Goal: Task Accomplishment & Management: Use online tool/utility

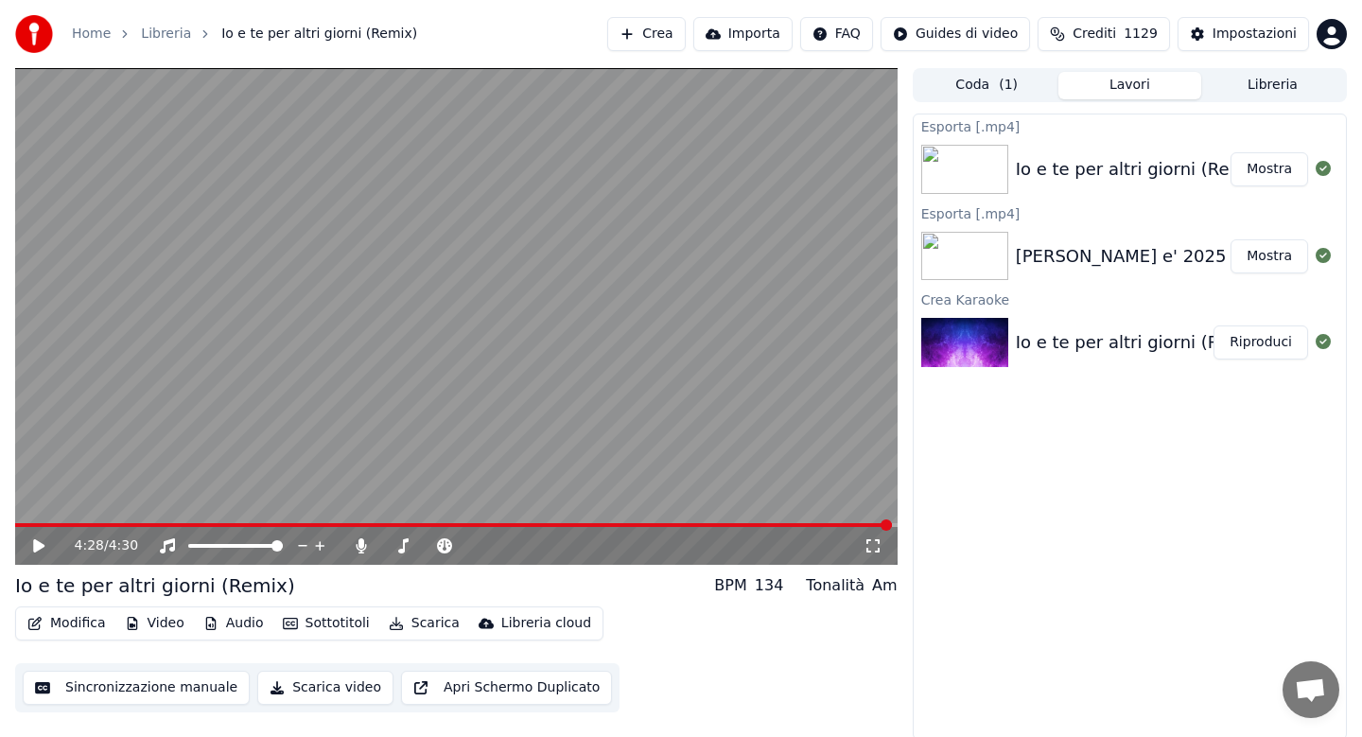
click at [78, 33] on link "Home" at bounding box center [91, 34] width 39 height 19
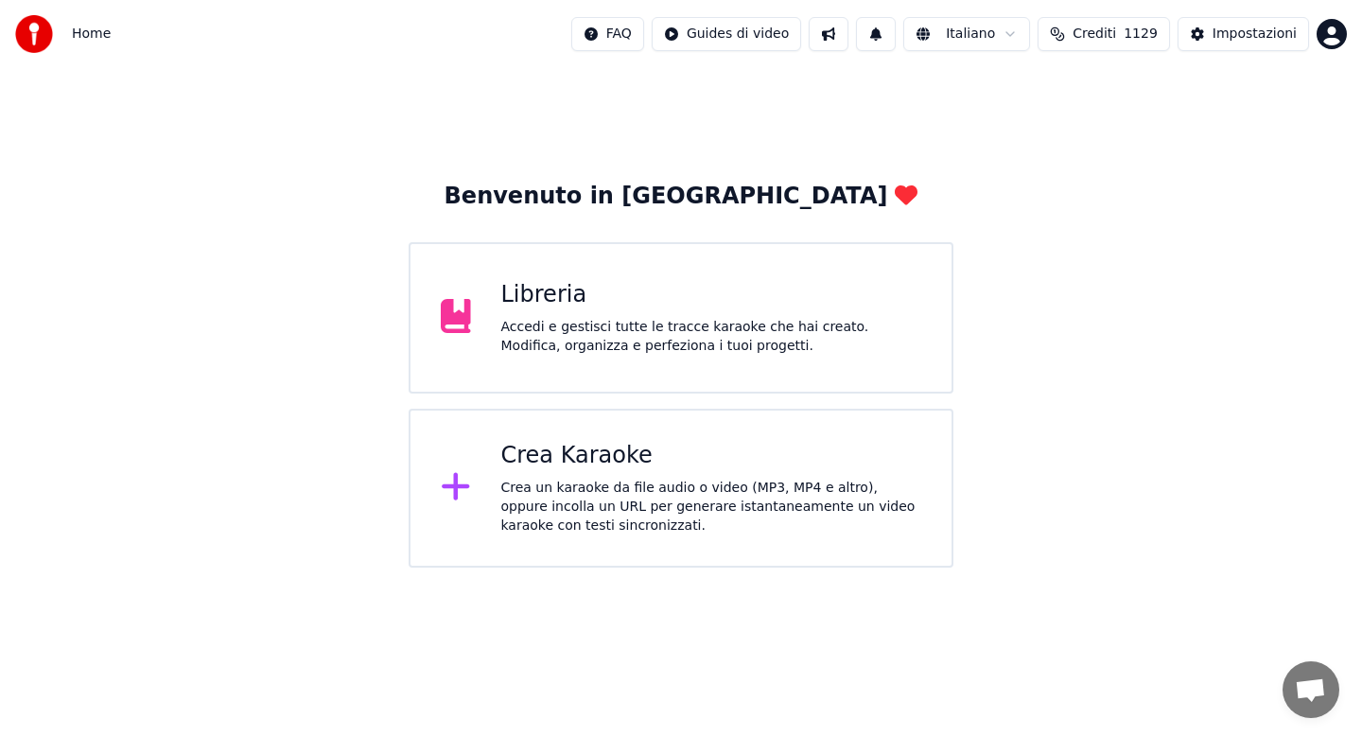
click at [574, 456] on div "Crea Karaoke" at bounding box center [711, 456] width 421 height 30
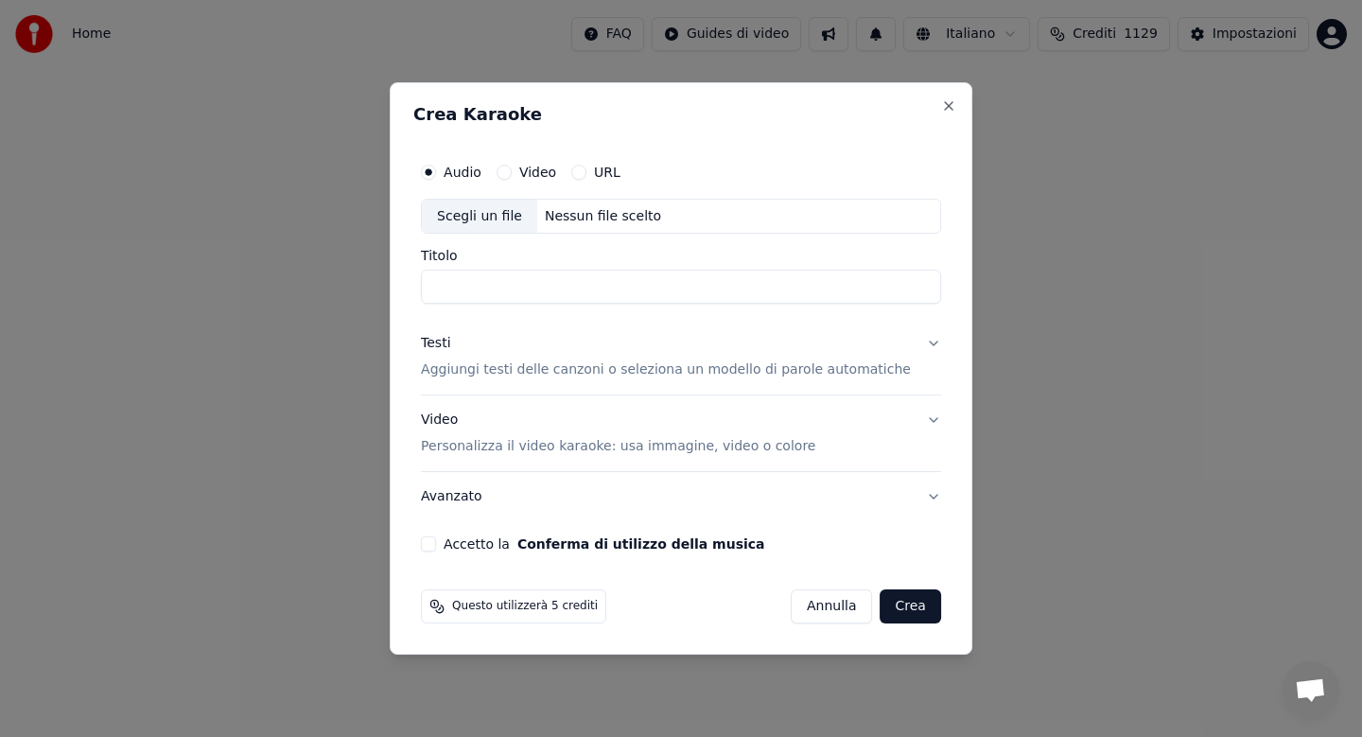
click at [482, 223] on div "Scegli un file" at bounding box center [479, 217] width 115 height 34
type input "**********"
click at [488, 213] on div "Scegli un file" at bounding box center [479, 217] width 115 height 34
click at [913, 344] on button "Testi Aggiungi testi delle canzoni o seleziona un modello di parole automatiche" at bounding box center [681, 358] width 520 height 76
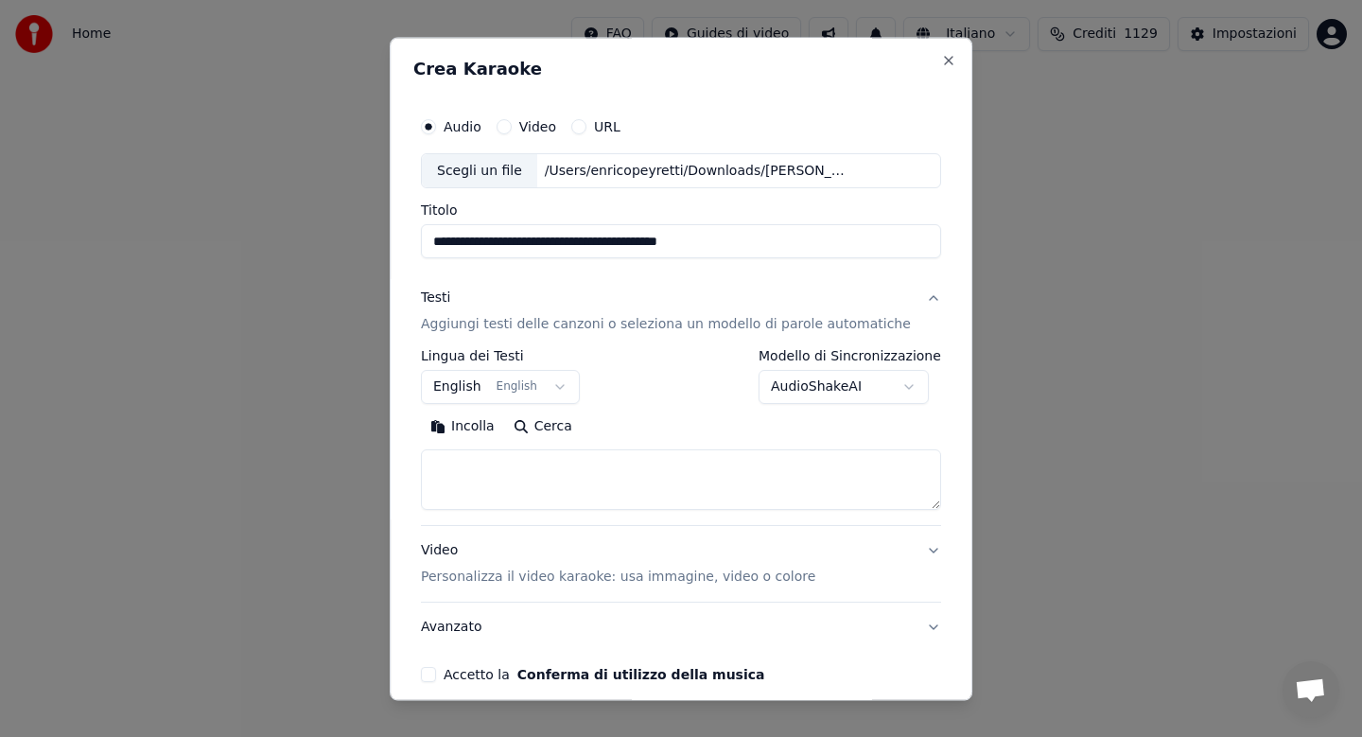
click at [473, 426] on button "Incolla" at bounding box center [462, 427] width 83 height 30
type textarea "**********"
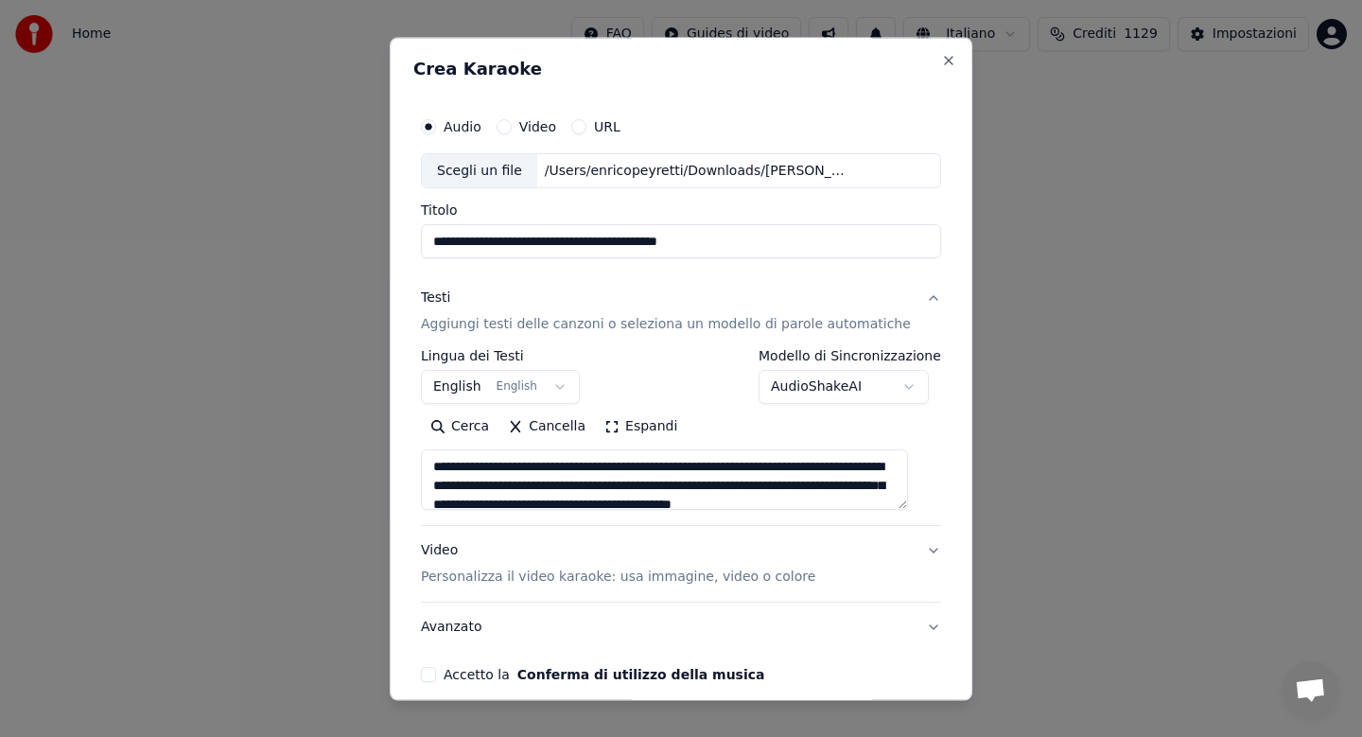
click at [939, 529] on div "**********" at bounding box center [681, 368] width 583 height 663
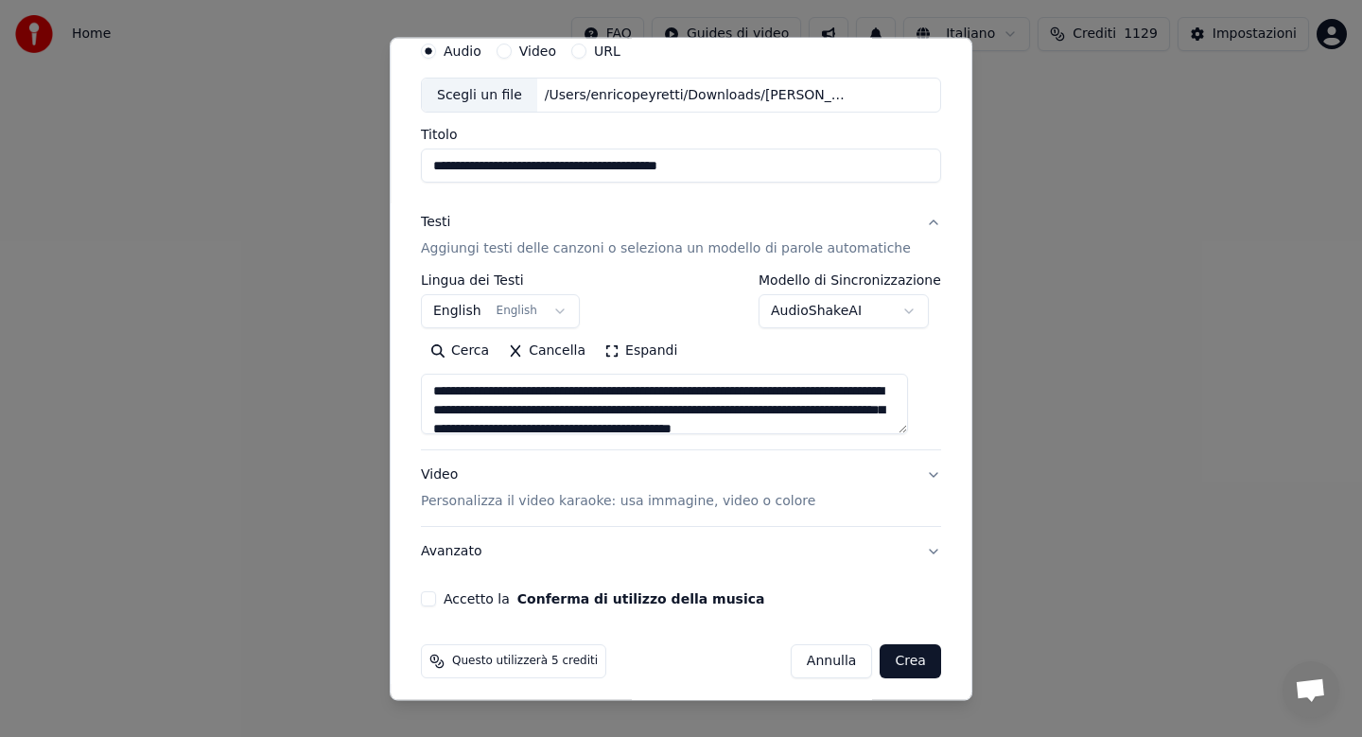
scroll to position [85, 0]
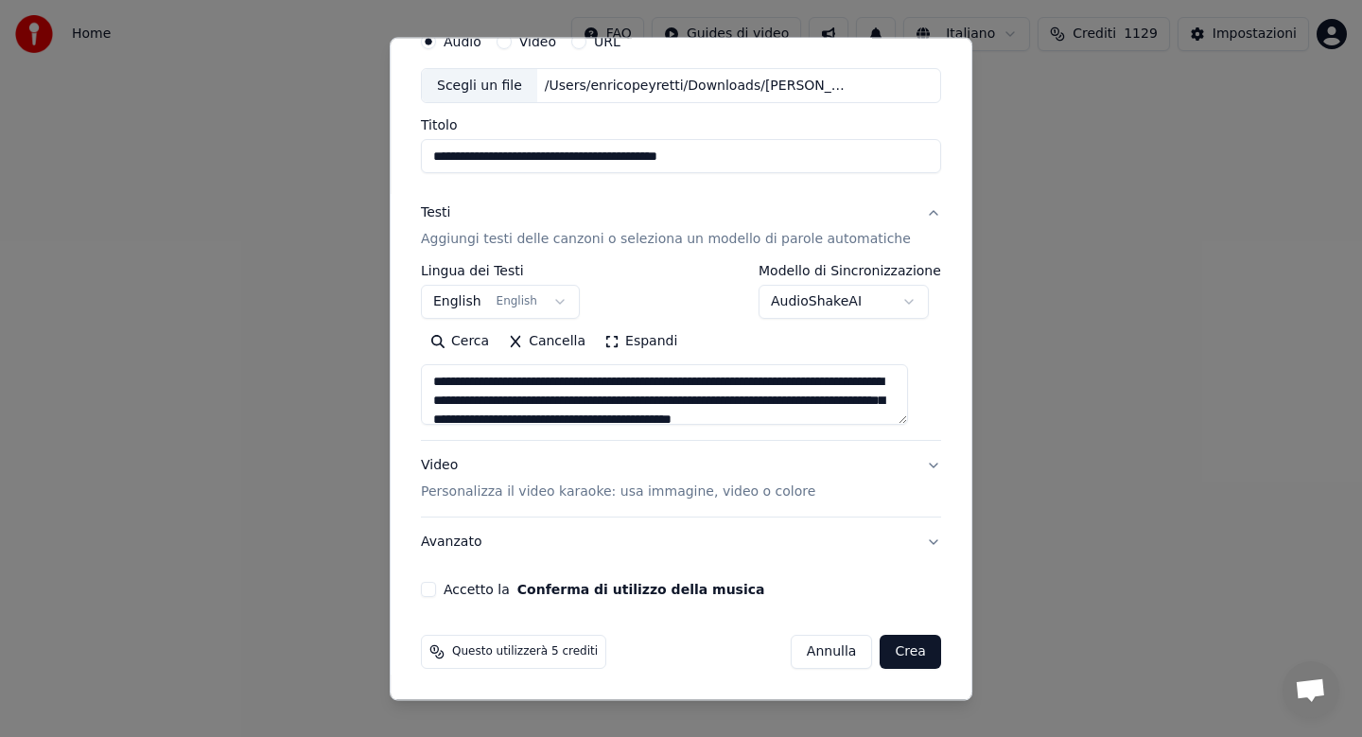
click at [916, 539] on button "Avanzato" at bounding box center [681, 542] width 520 height 49
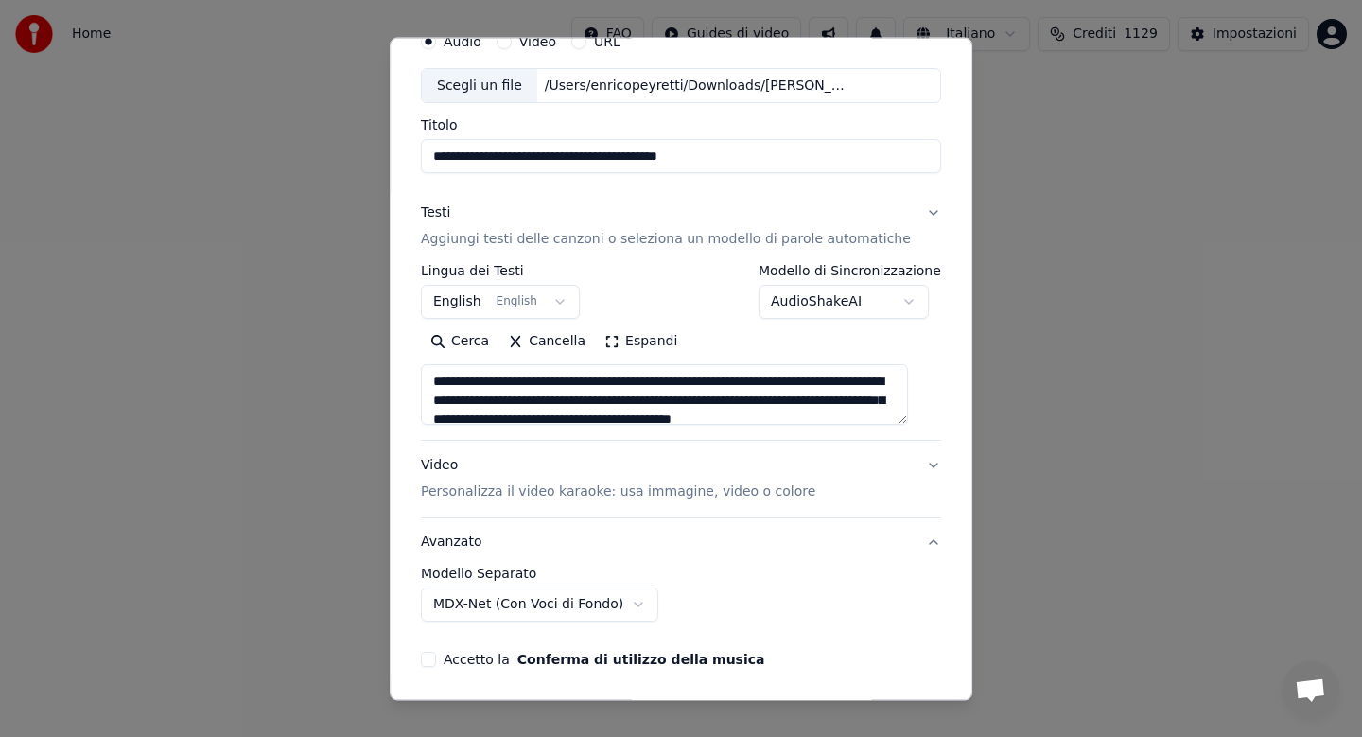
scroll to position [0, 0]
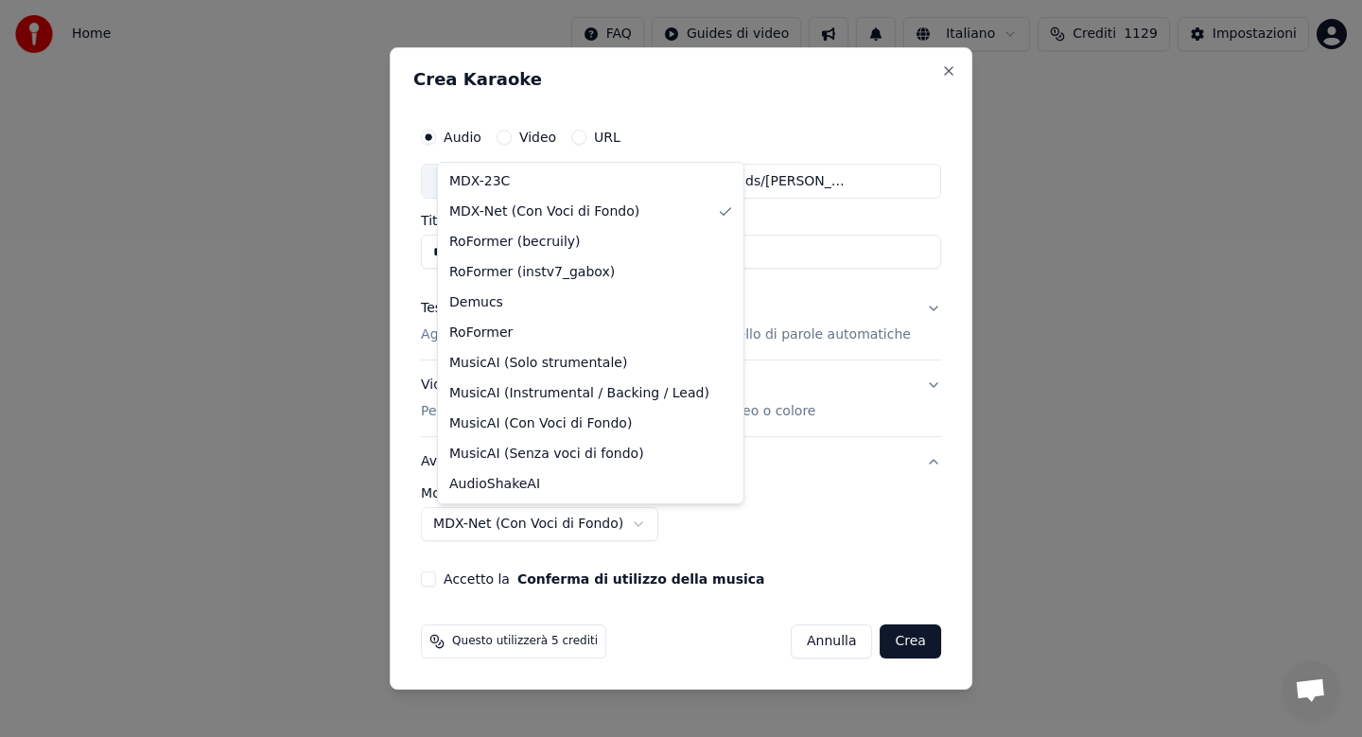
click at [647, 524] on body "**********" at bounding box center [681, 283] width 1362 height 567
select select "******"
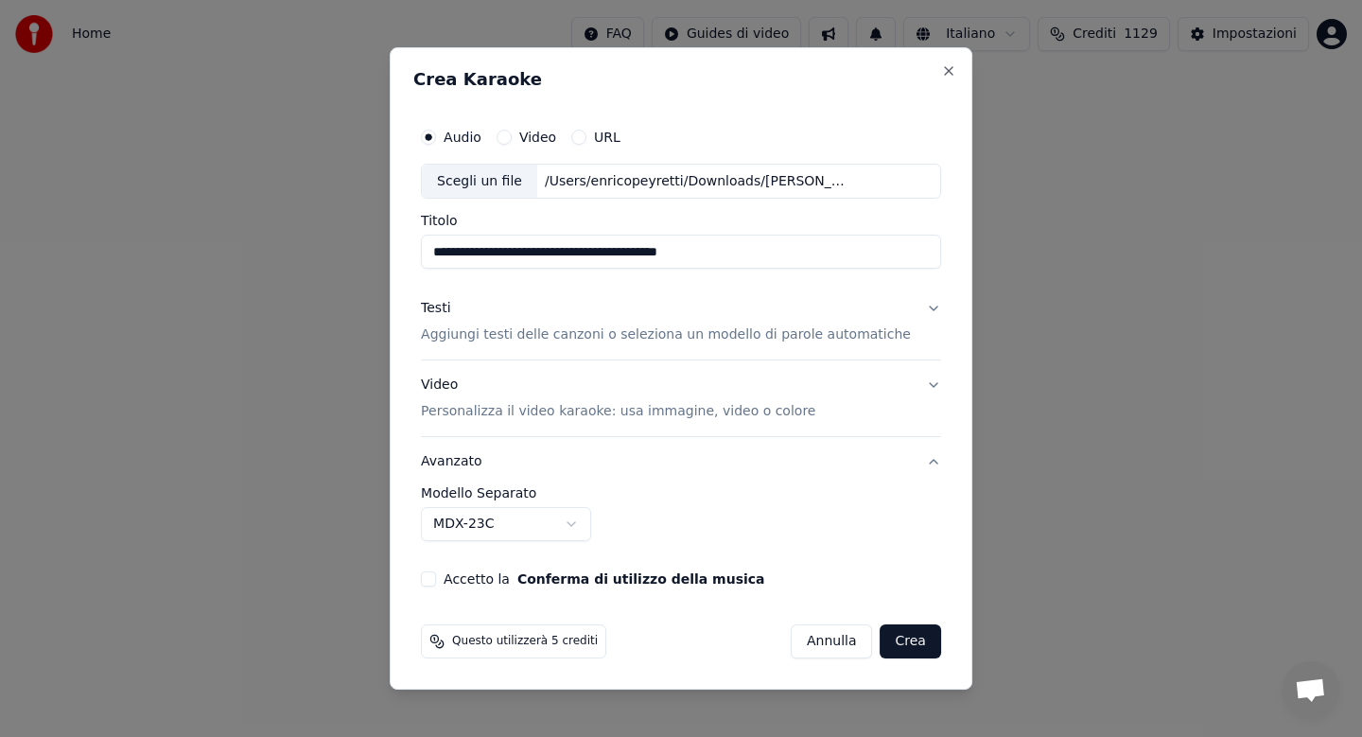
click at [897, 643] on button "Crea" at bounding box center [910, 641] width 61 height 34
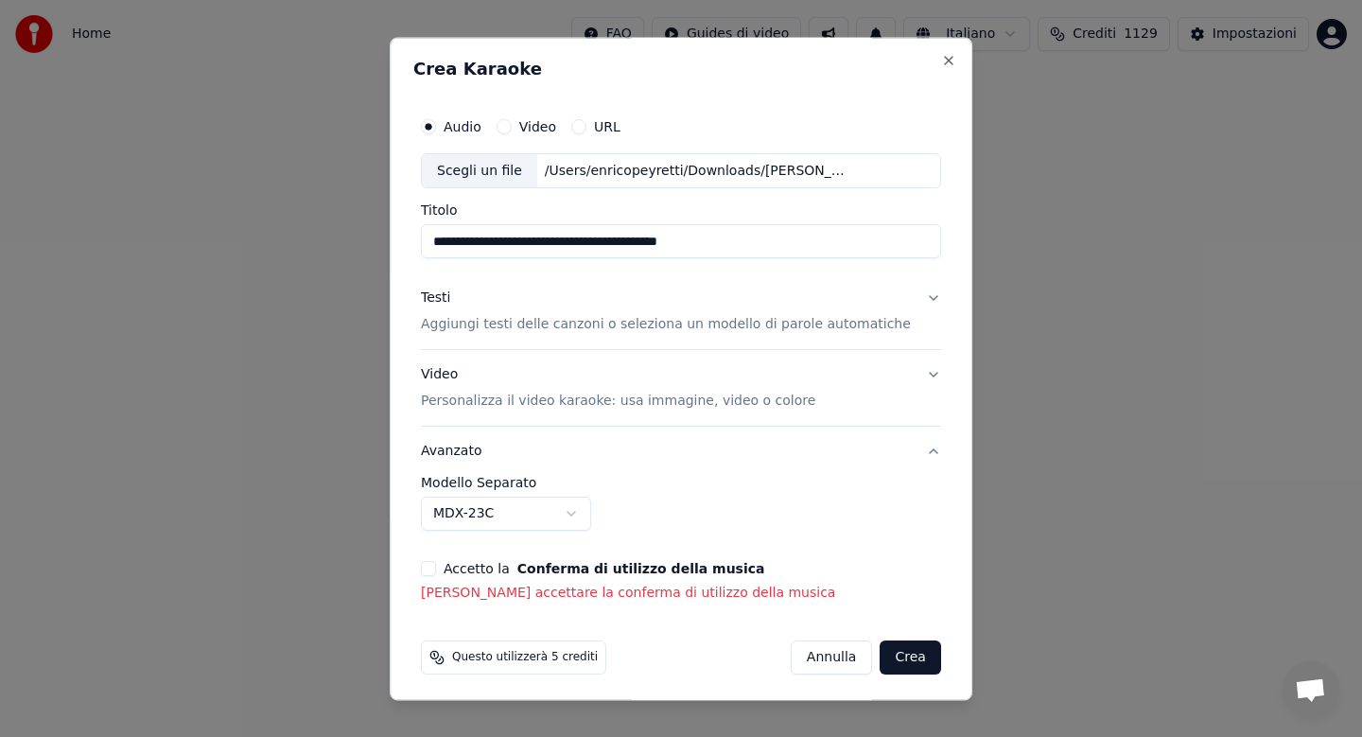
click at [436, 565] on button "Accetto la Conferma di utilizzo della musica" at bounding box center [428, 569] width 15 height 15
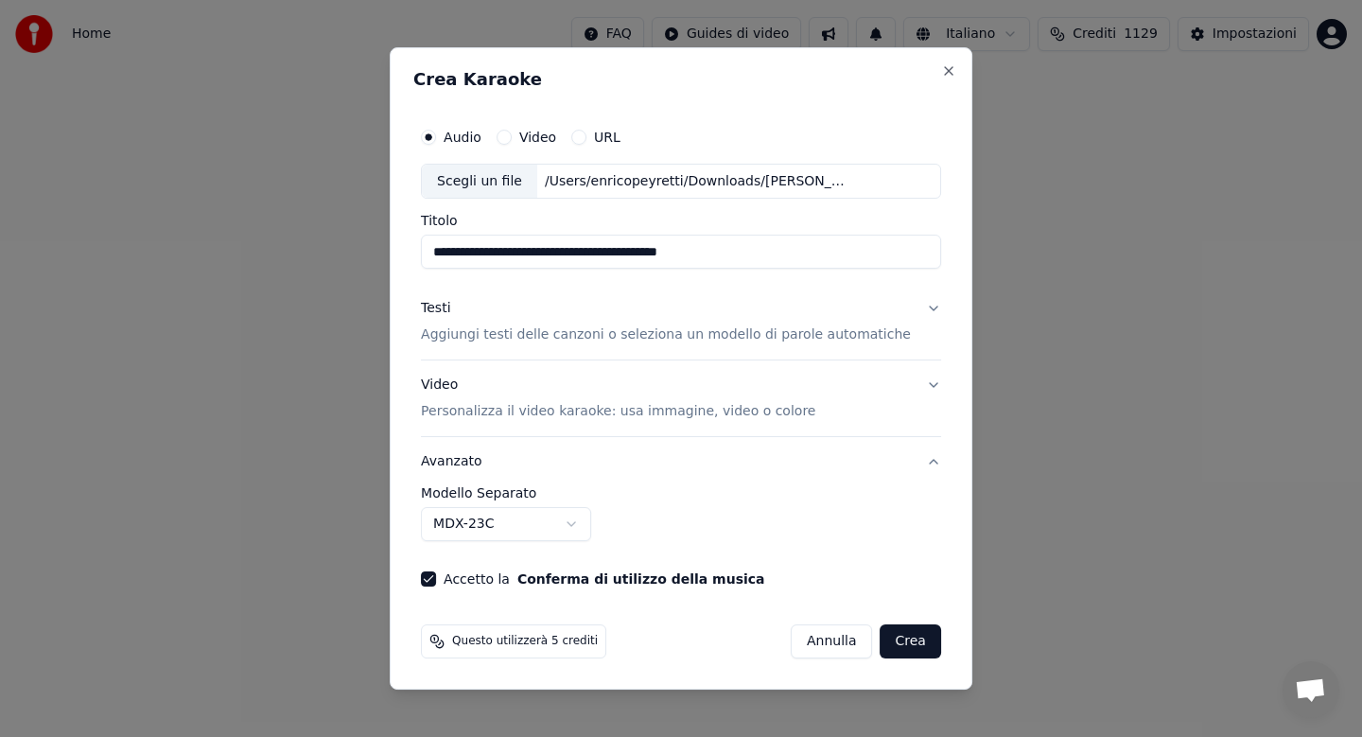
click at [884, 639] on button "Crea" at bounding box center [910, 641] width 61 height 34
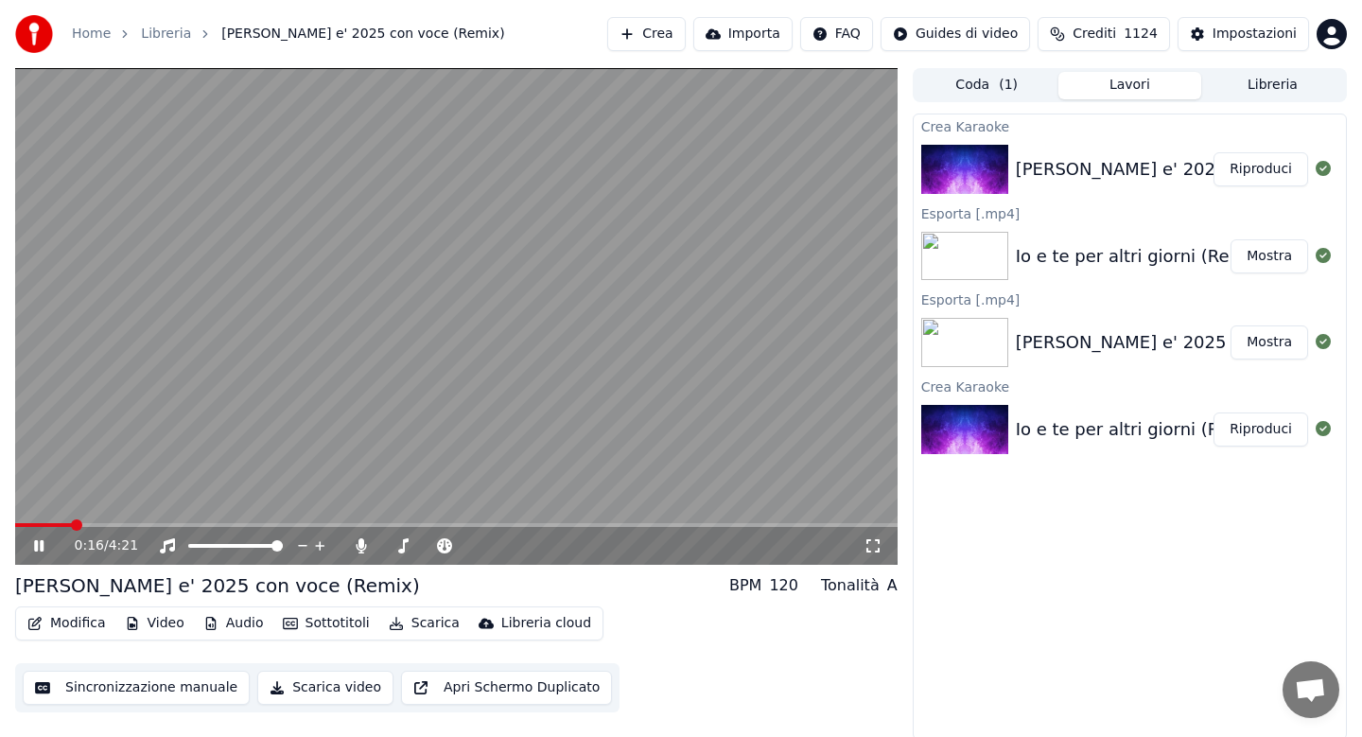
click at [33, 546] on icon at bounding box center [52, 545] width 44 height 15
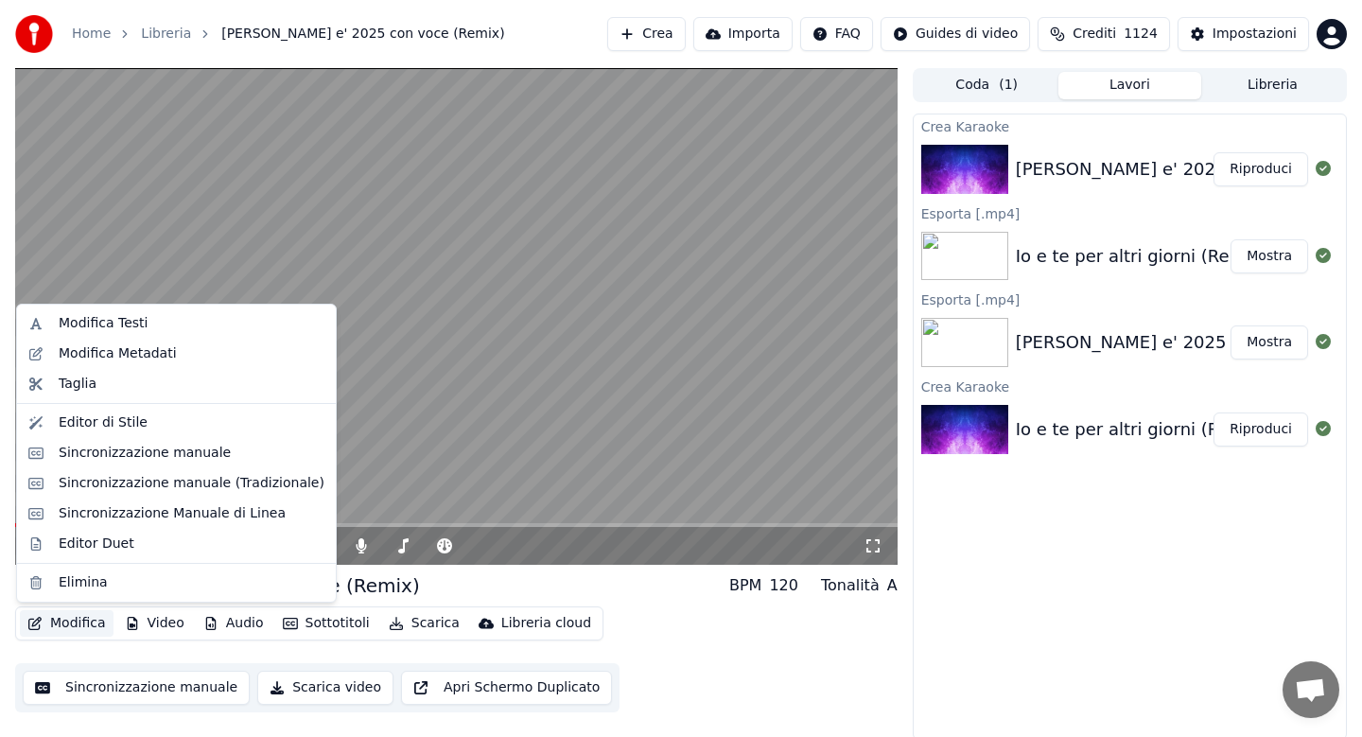
click at [67, 620] on button "Modifica" at bounding box center [67, 623] width 94 height 26
click at [131, 508] on div "Sincronizzazione Manuale di Linea" at bounding box center [172, 513] width 227 height 19
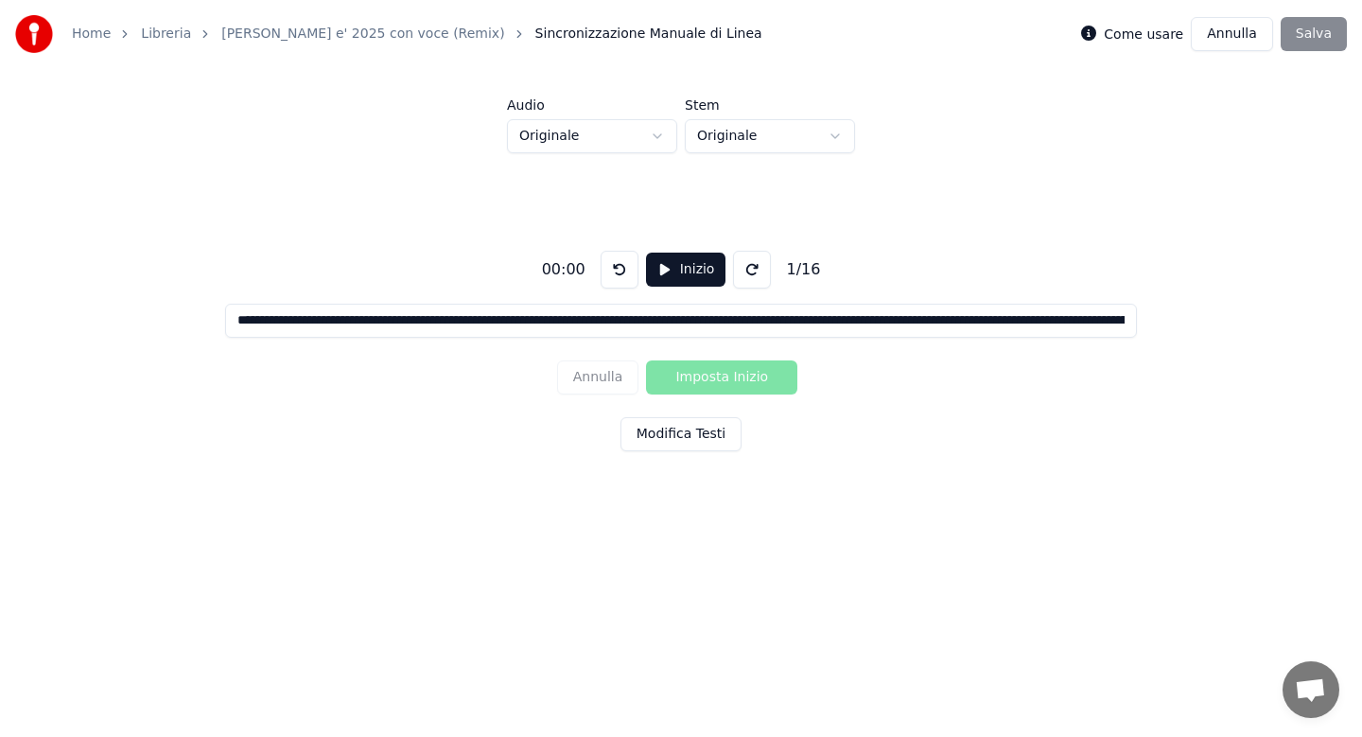
click at [689, 427] on button "Modifica Testi" at bounding box center [680, 434] width 121 height 34
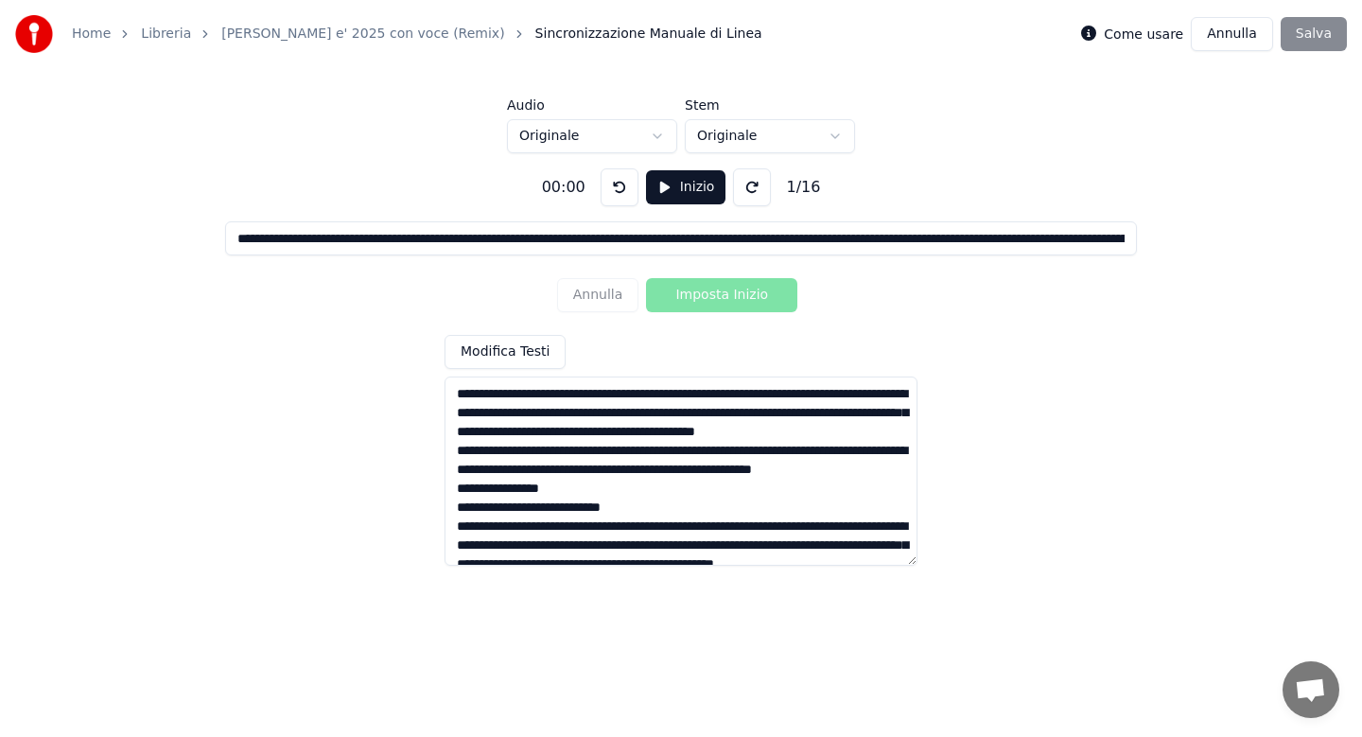
click at [525, 395] on textarea at bounding box center [680, 470] width 473 height 189
type input "**********"
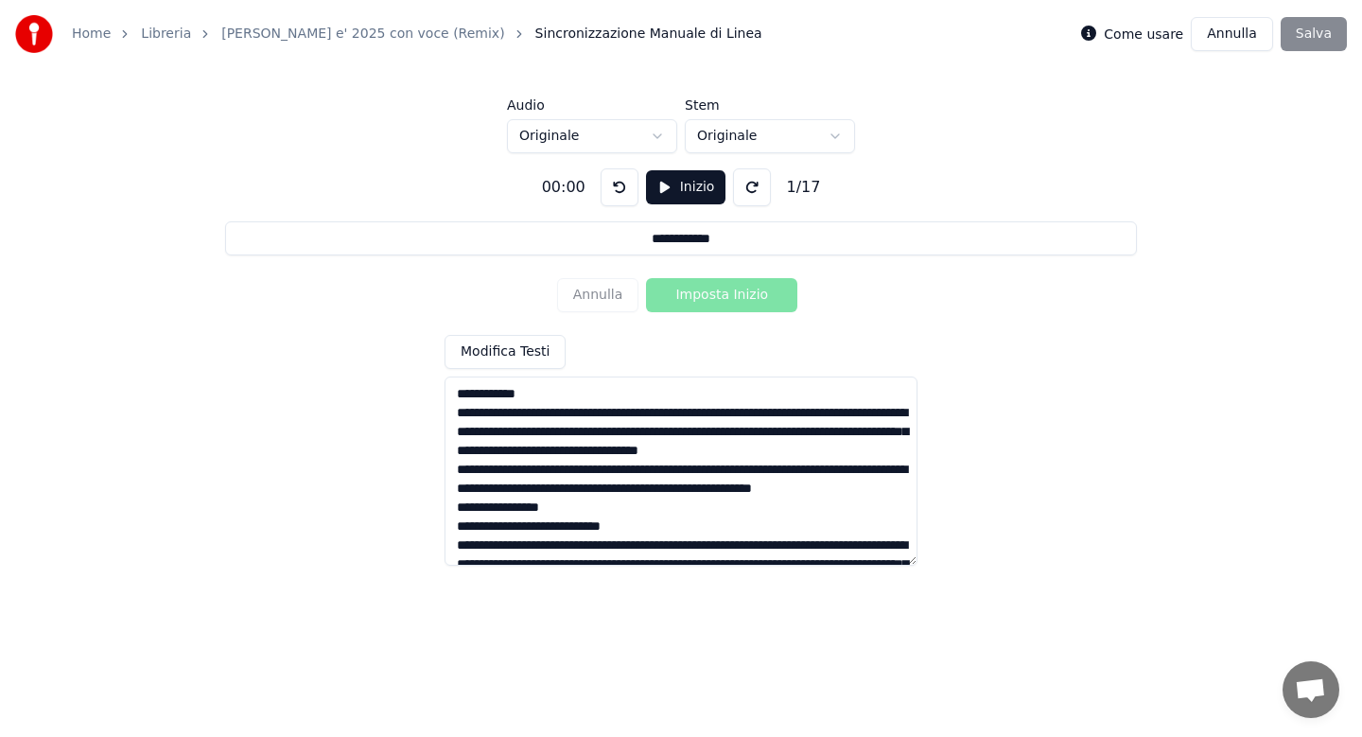
click at [641, 416] on textarea at bounding box center [680, 470] width 473 height 189
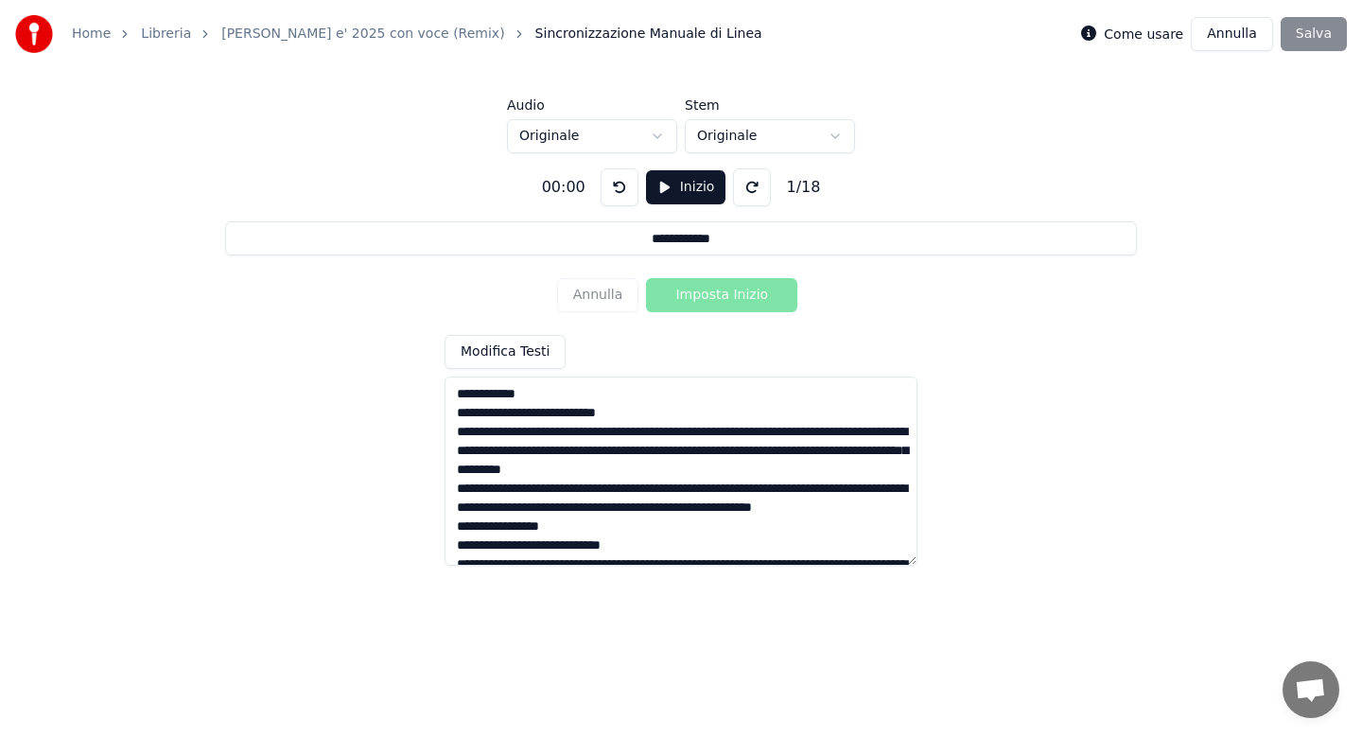
click at [580, 434] on textarea at bounding box center [680, 470] width 473 height 189
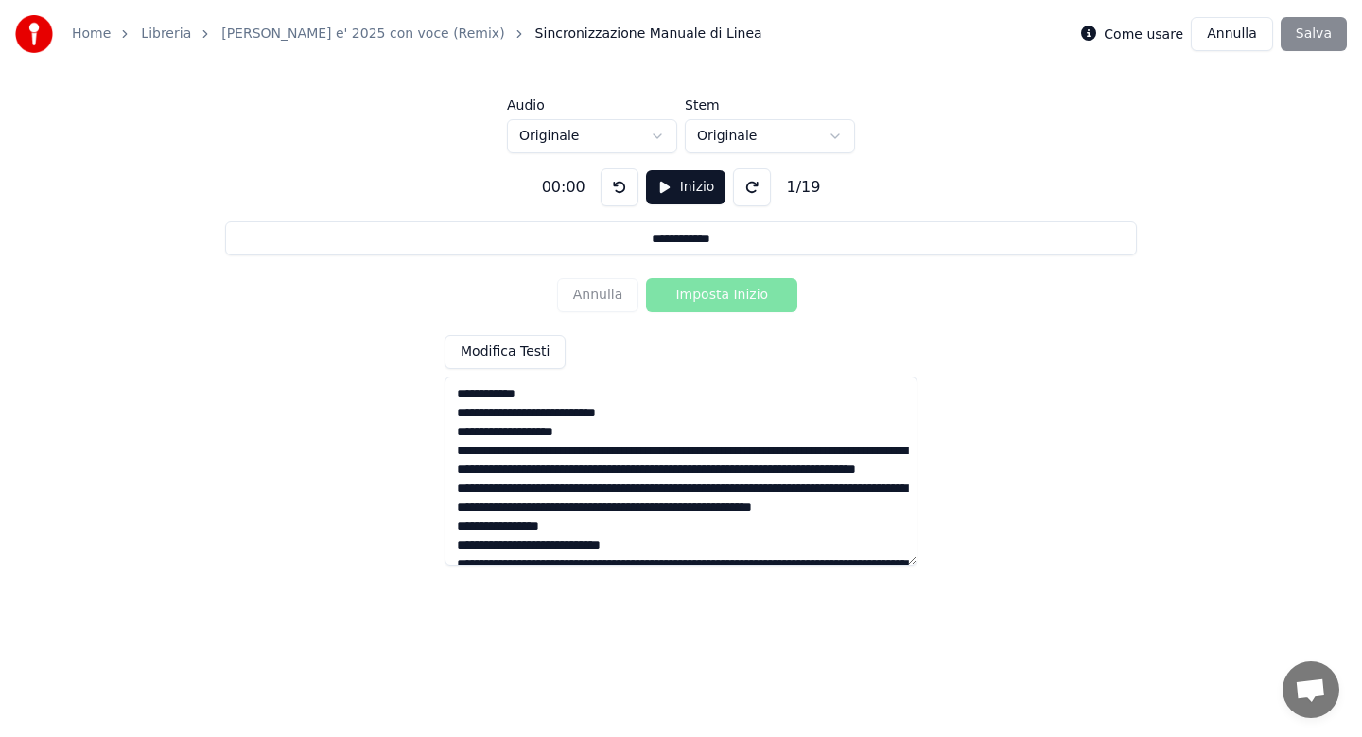
click at [615, 453] on textarea at bounding box center [680, 470] width 473 height 189
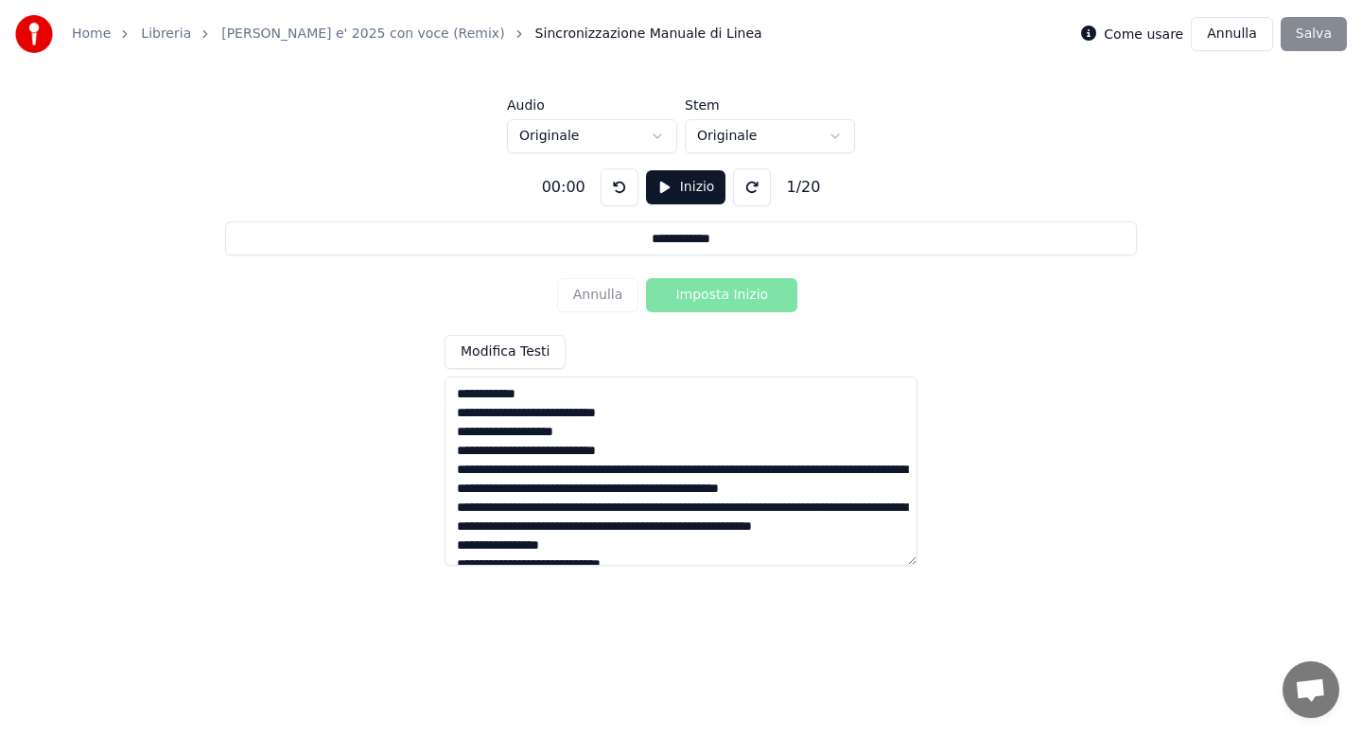
click at [637, 472] on textarea at bounding box center [680, 470] width 473 height 189
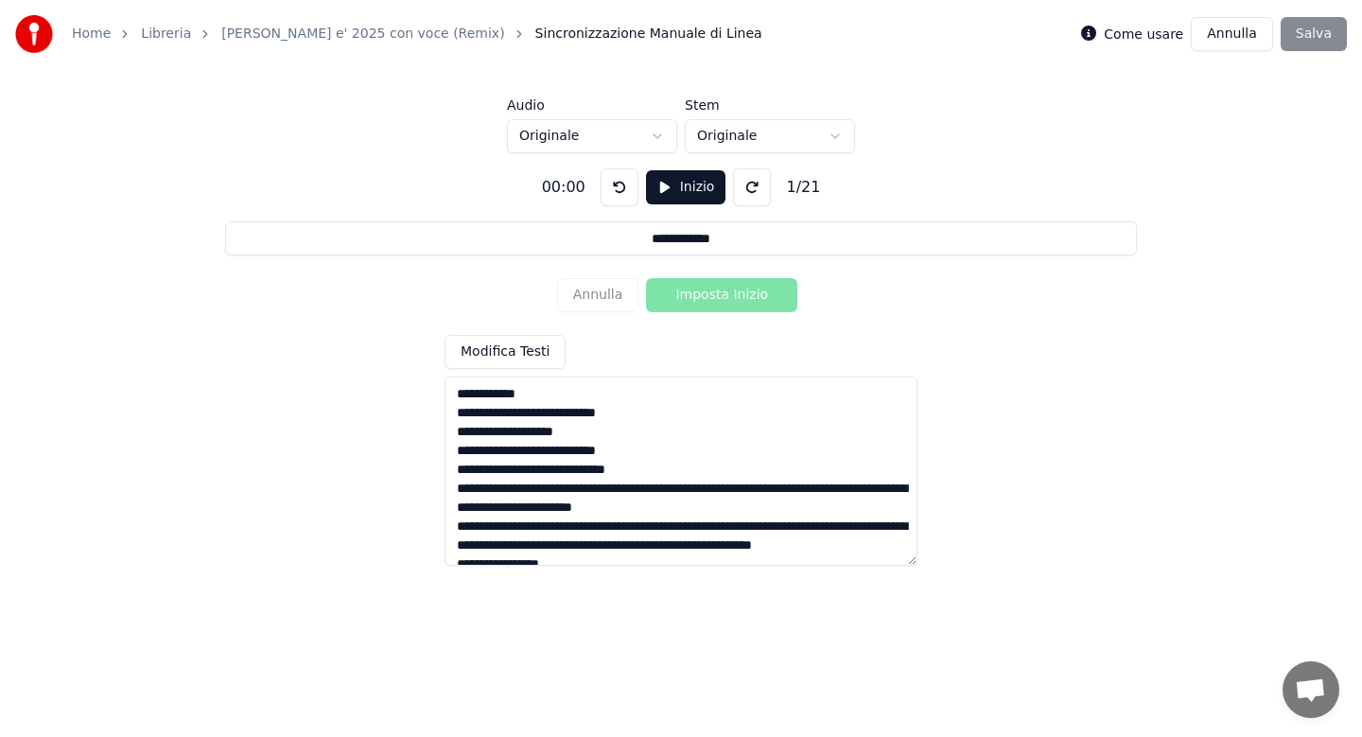
click at [587, 491] on textarea at bounding box center [680, 470] width 473 height 189
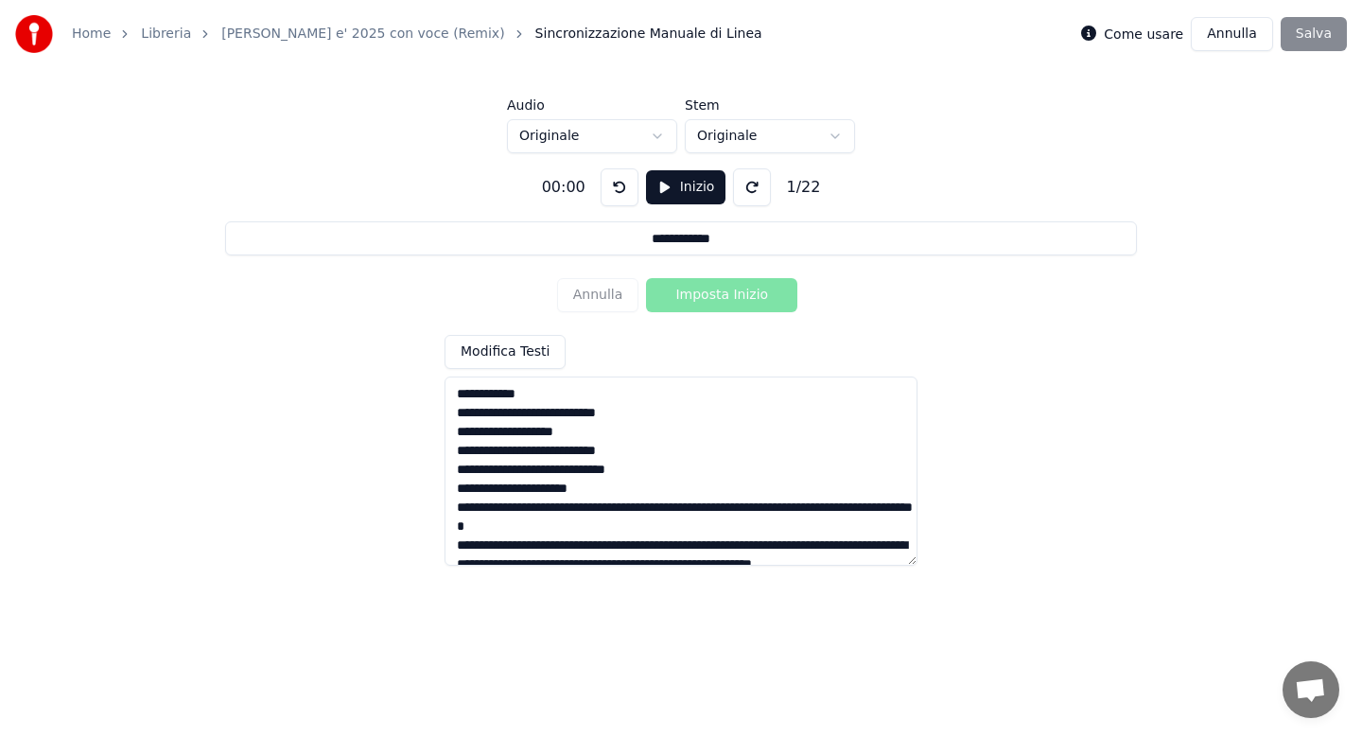
click at [612, 511] on textarea at bounding box center [680, 470] width 473 height 189
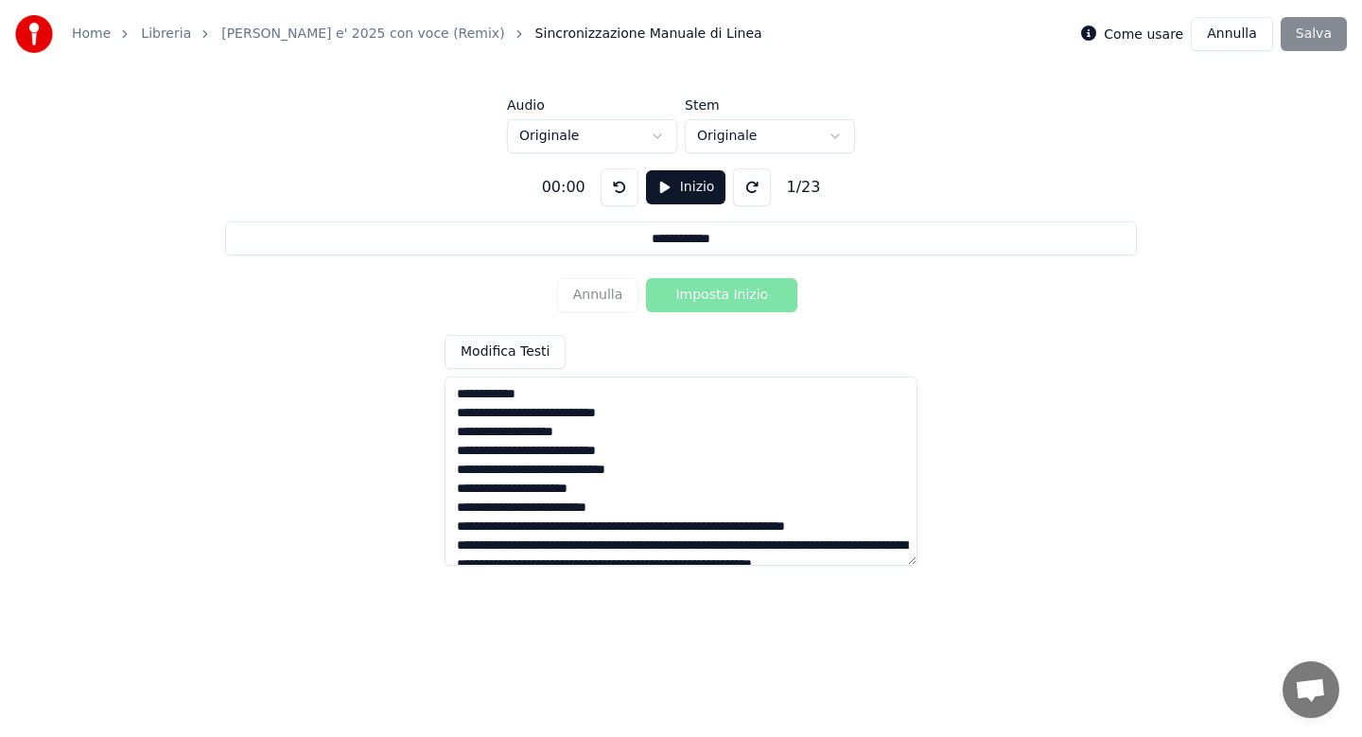
click at [576, 528] on textarea at bounding box center [680, 470] width 473 height 189
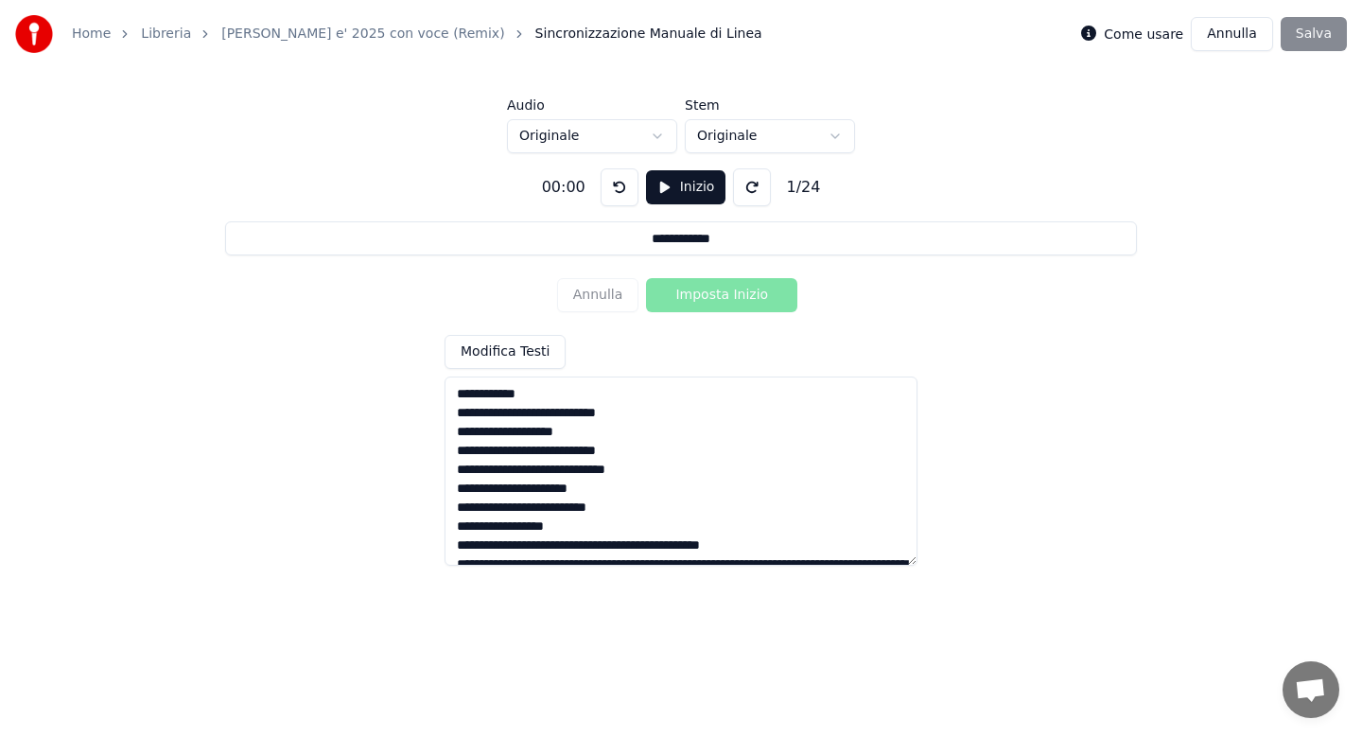
click at [645, 545] on textarea at bounding box center [680, 470] width 473 height 189
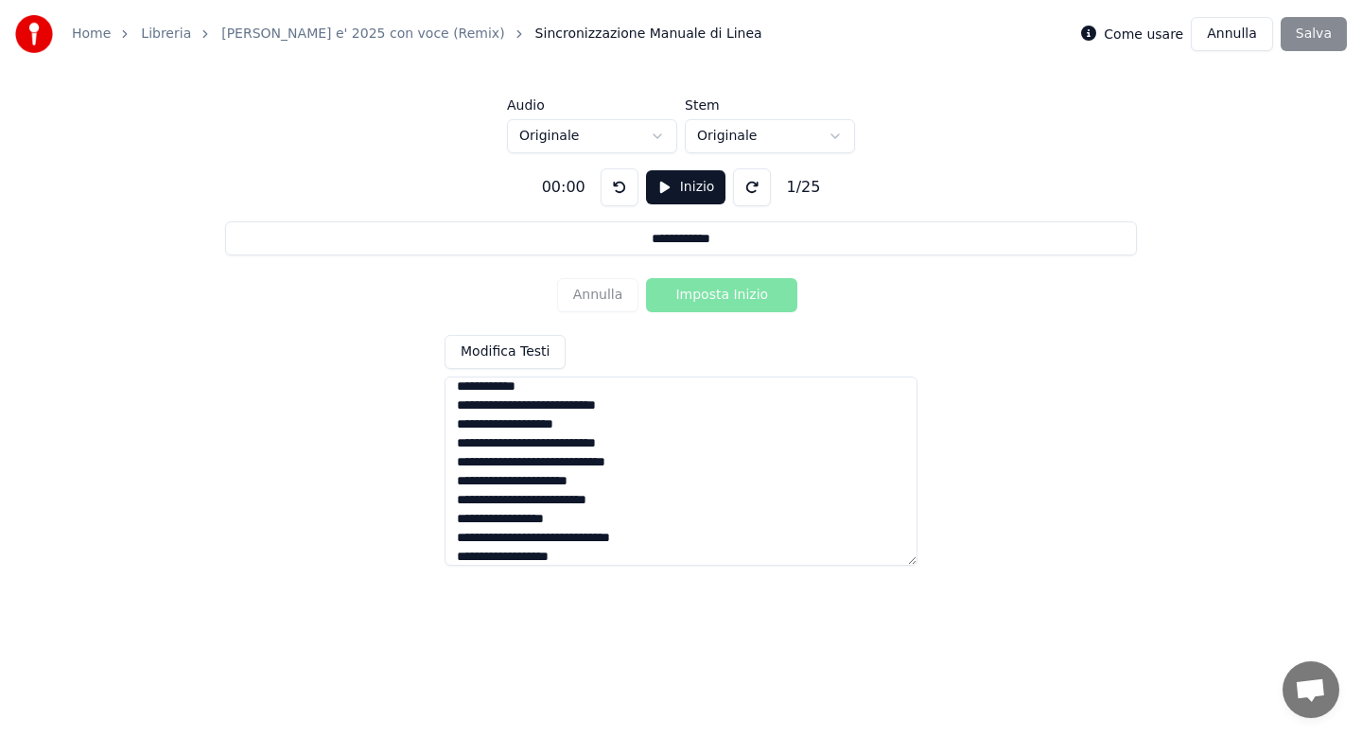
scroll to position [112, 0]
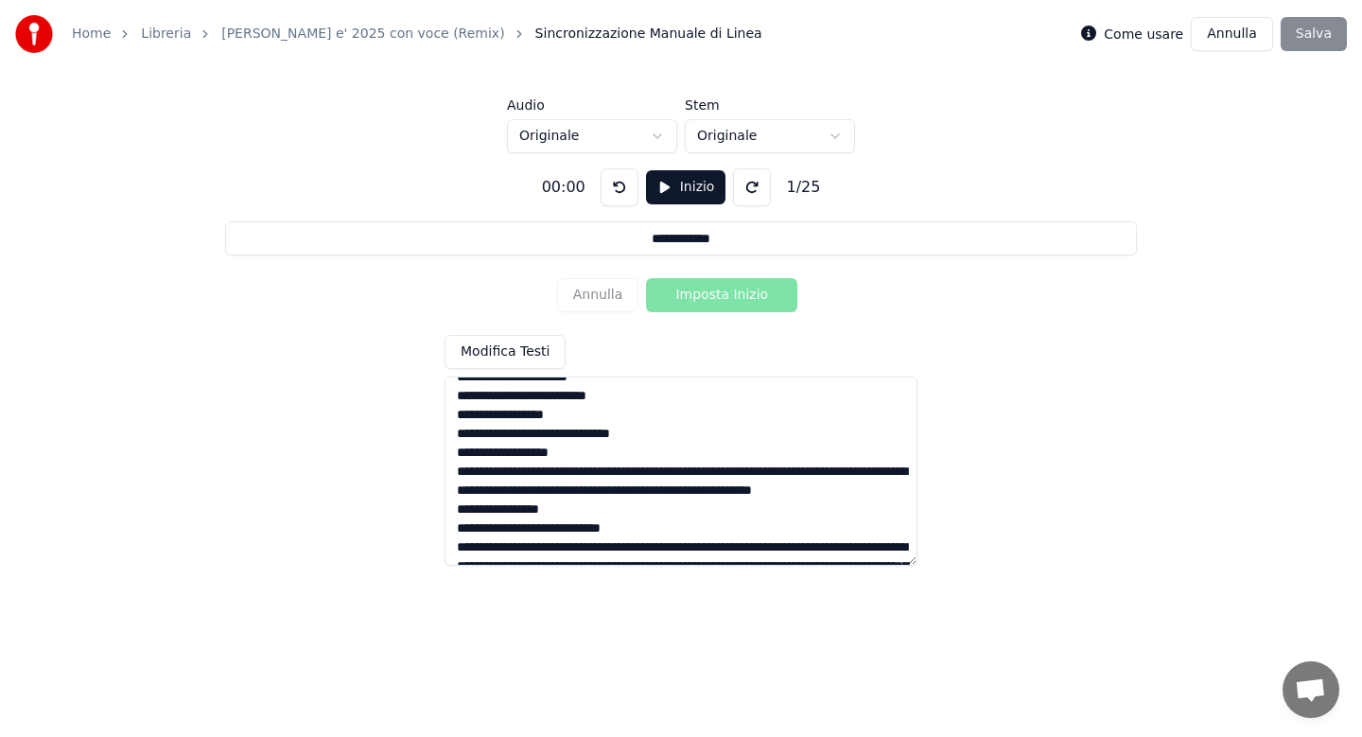
click at [523, 468] on textarea at bounding box center [680, 470] width 473 height 189
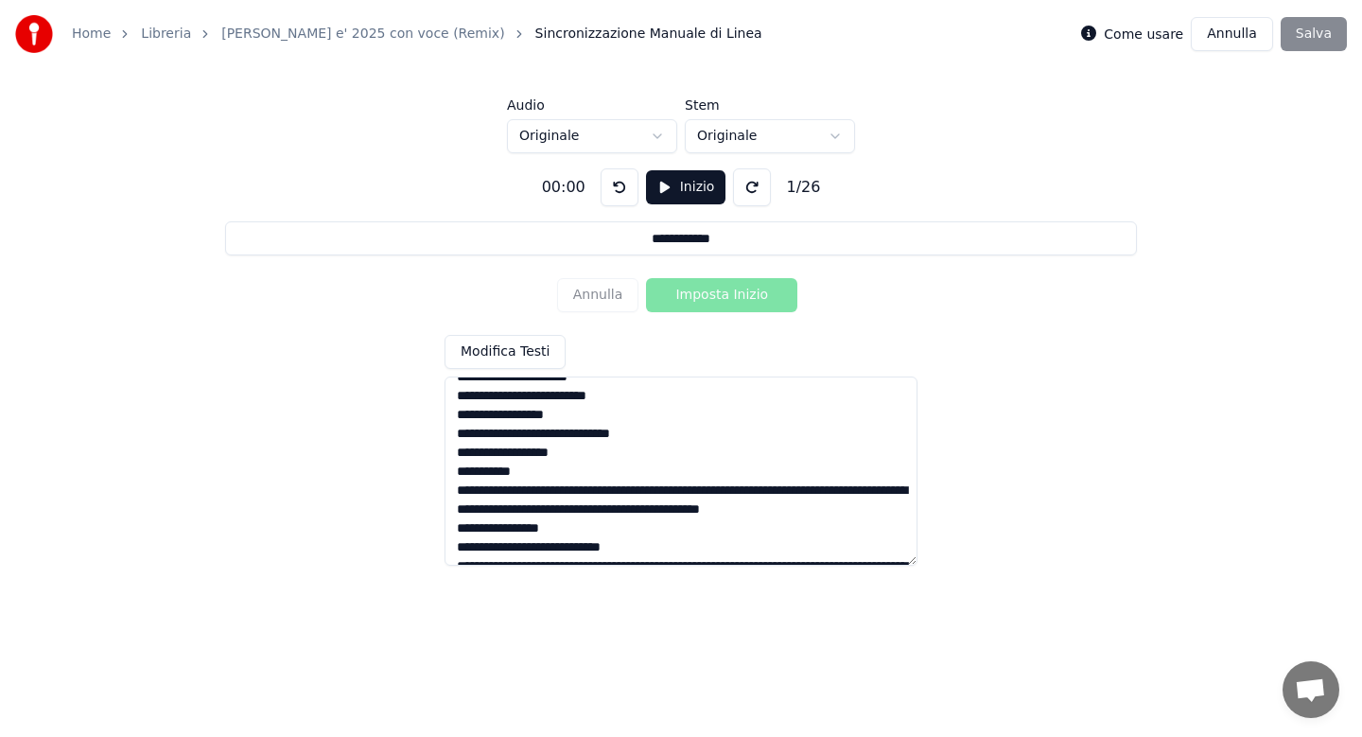
click at [662, 493] on textarea at bounding box center [680, 470] width 473 height 189
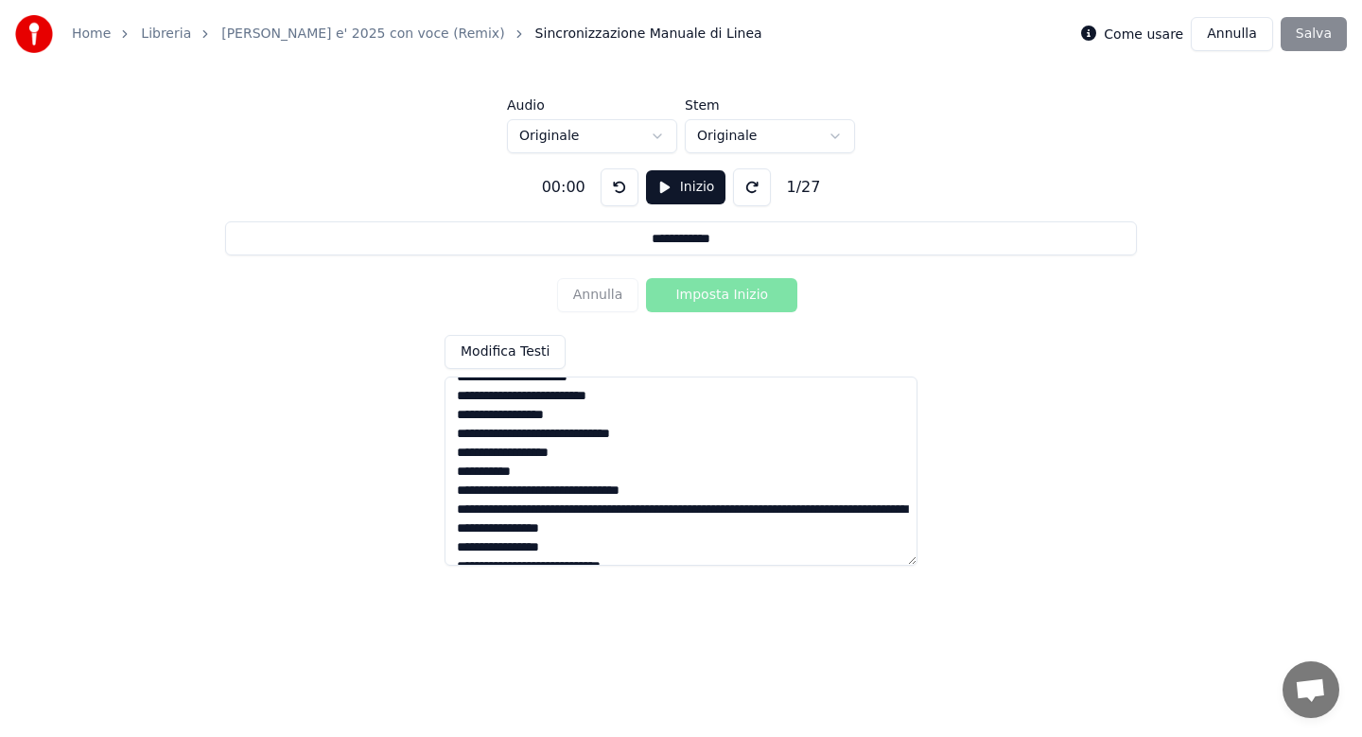
click at [696, 513] on textarea at bounding box center [680, 470] width 473 height 189
click at [635, 528] on textarea at bounding box center [680, 470] width 473 height 189
click at [525, 548] on textarea at bounding box center [680, 470] width 473 height 189
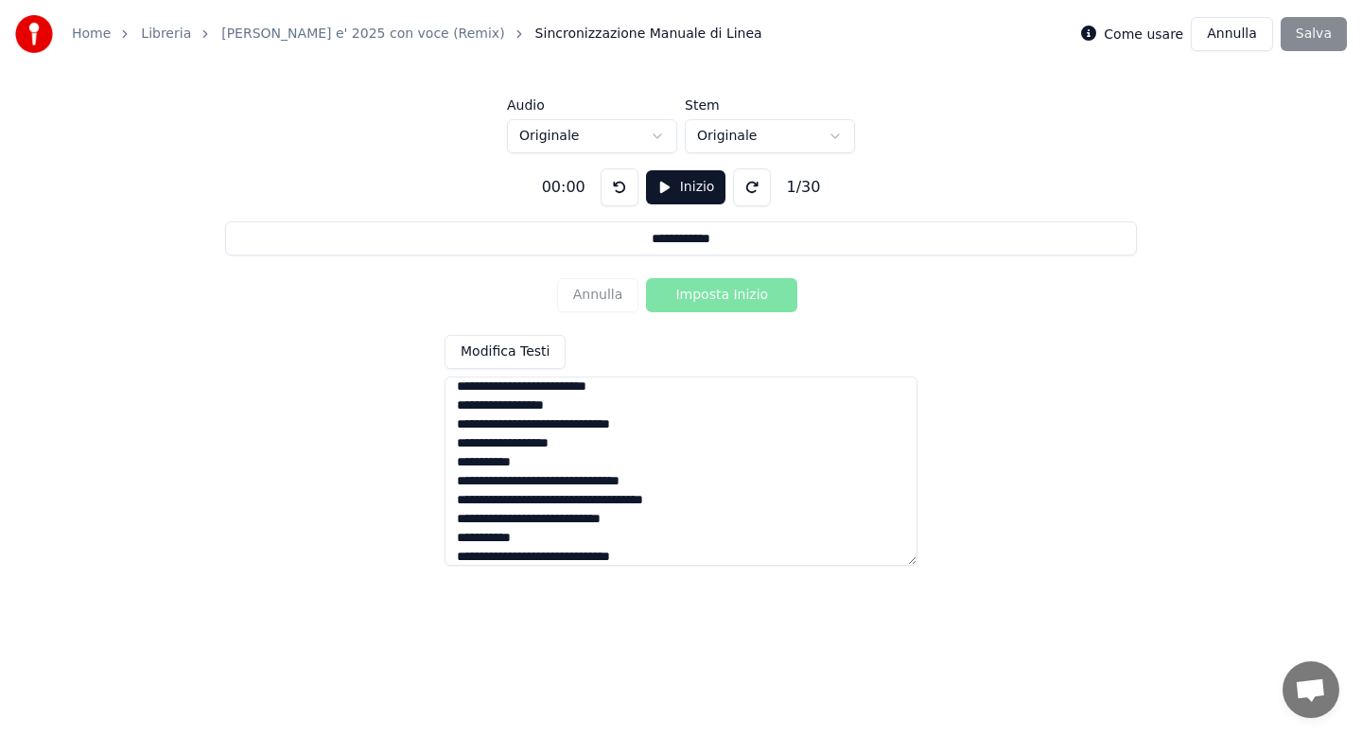
scroll to position [225, 0]
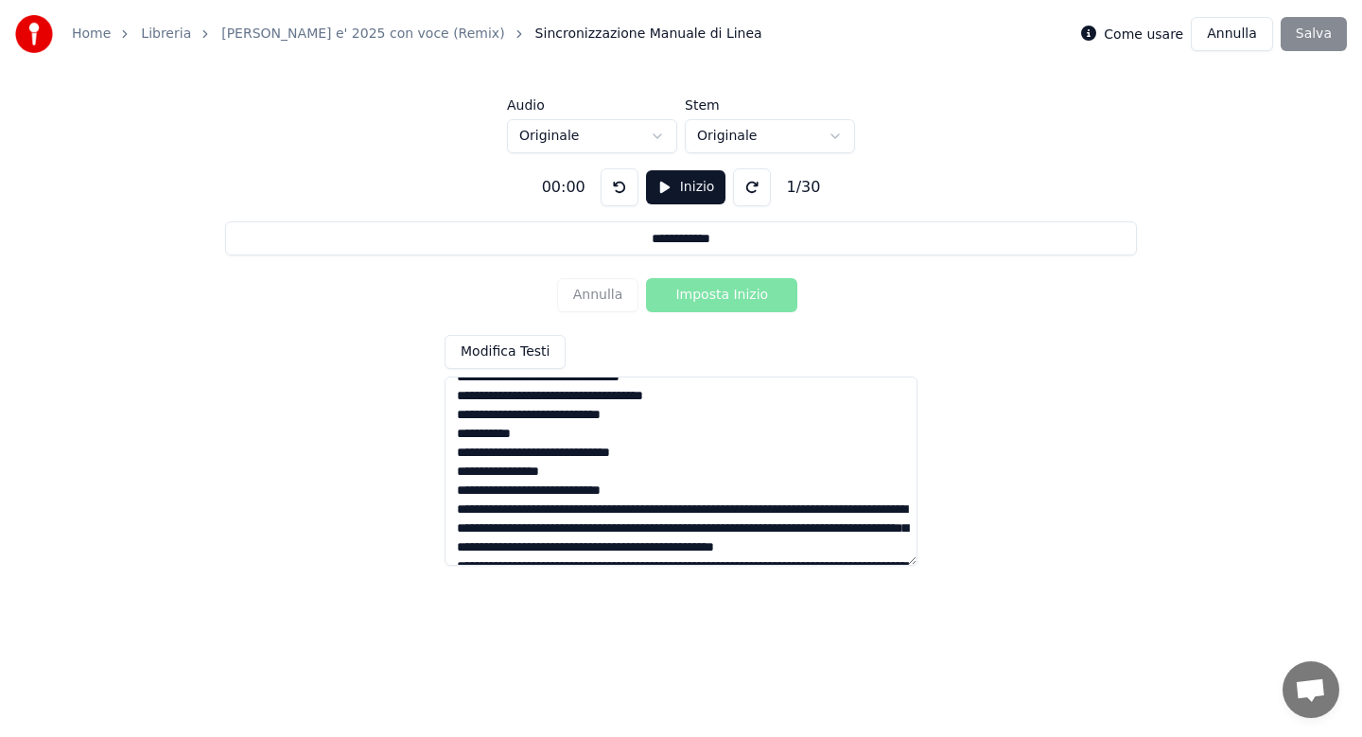
click at [522, 508] on textarea at bounding box center [680, 470] width 473 height 189
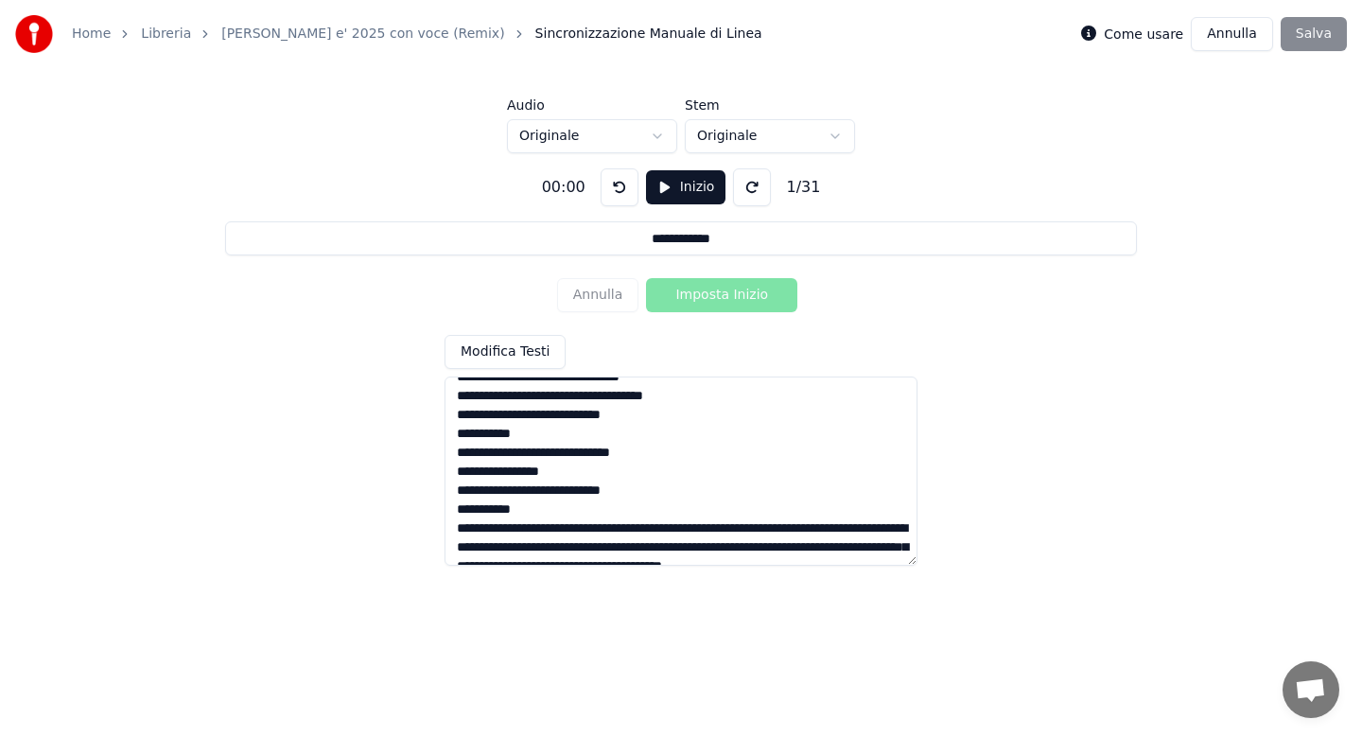
click at [637, 528] on textarea at bounding box center [680, 470] width 473 height 189
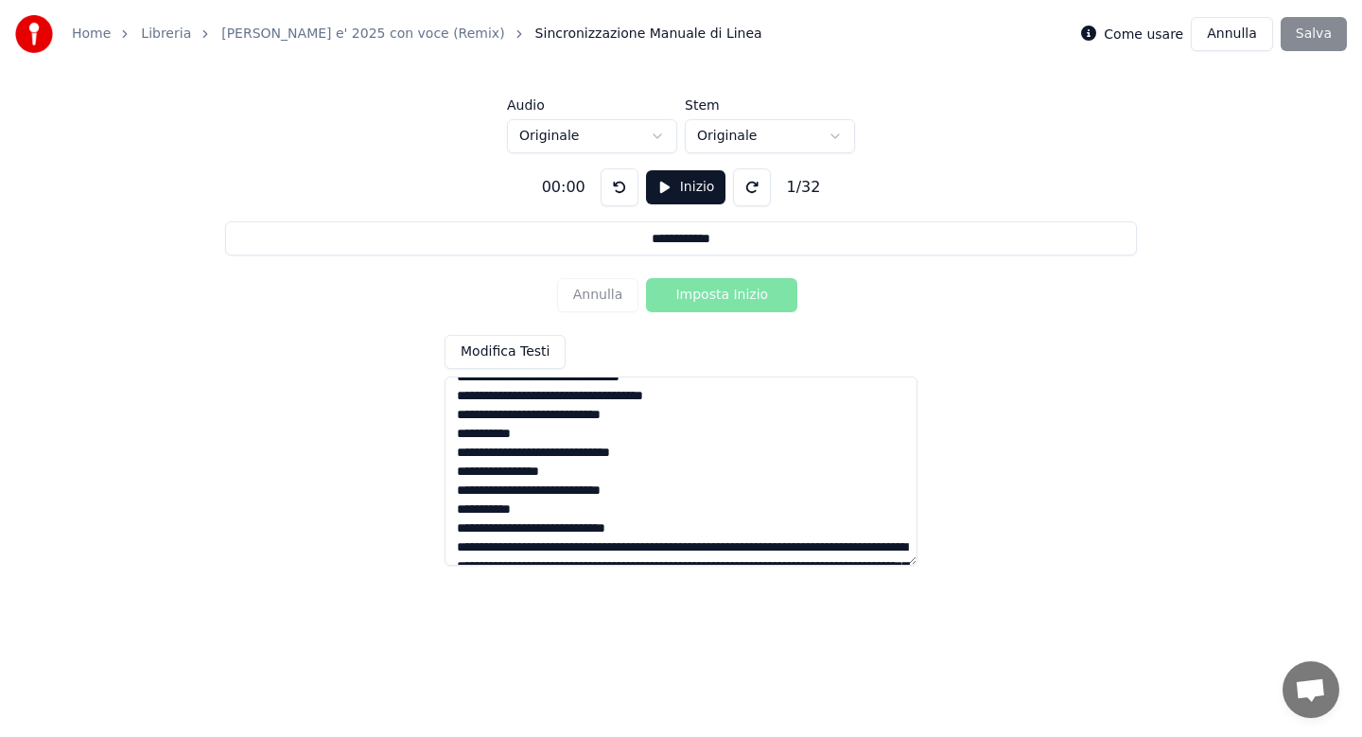
click at [649, 549] on textarea at bounding box center [680, 470] width 473 height 189
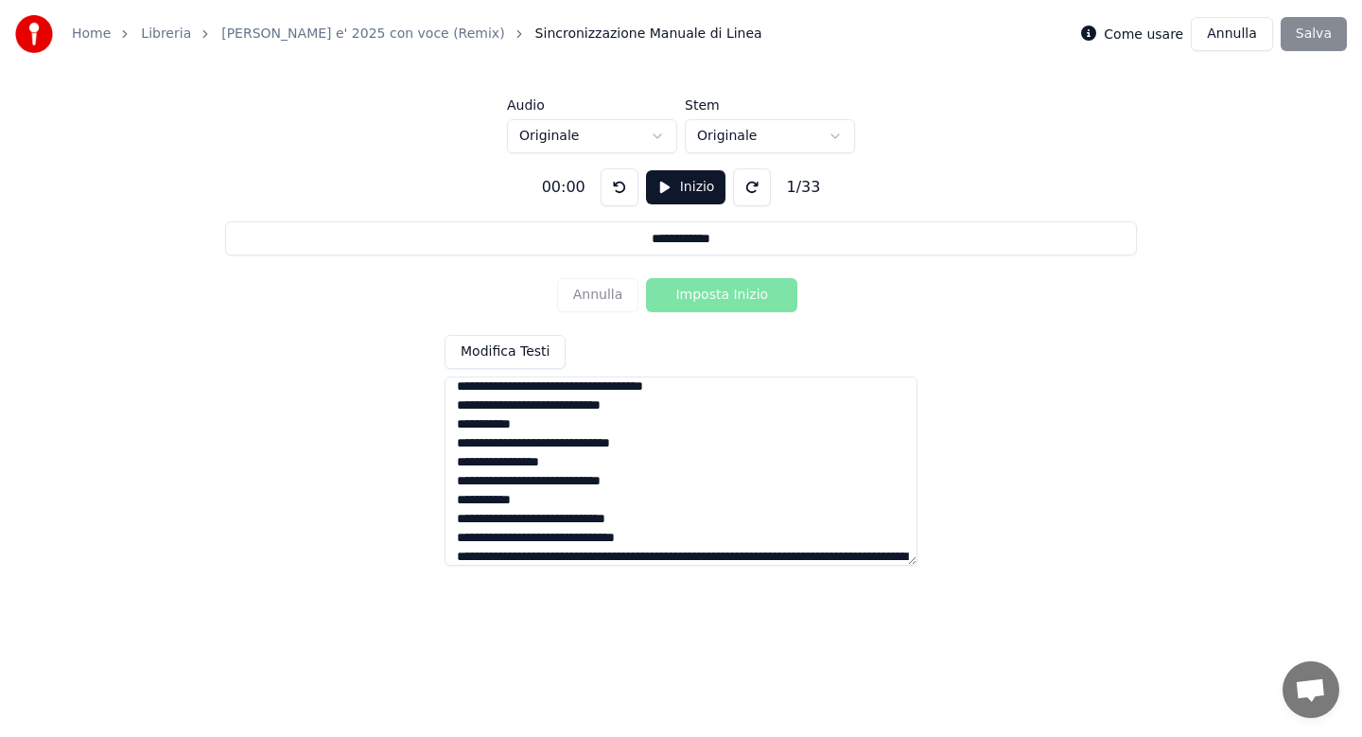
scroll to position [339, 0]
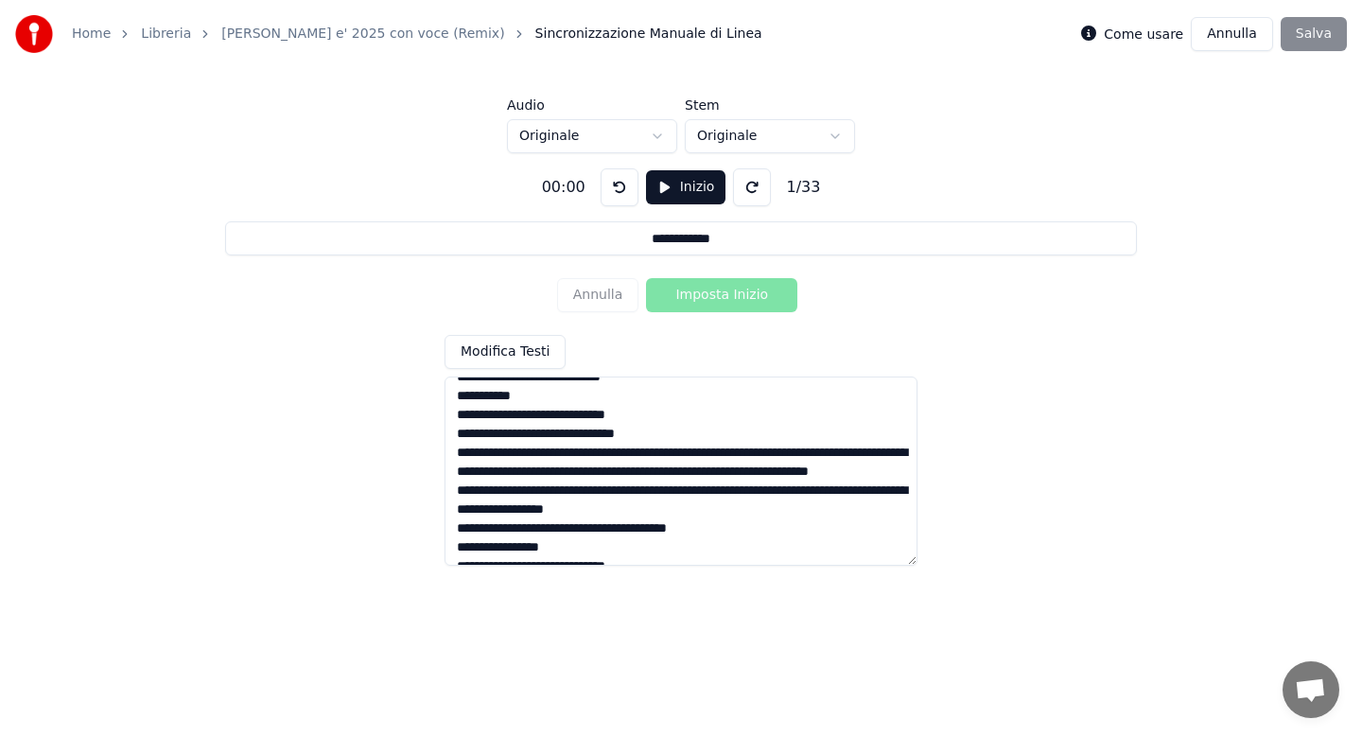
click at [708, 453] on textarea at bounding box center [680, 470] width 473 height 189
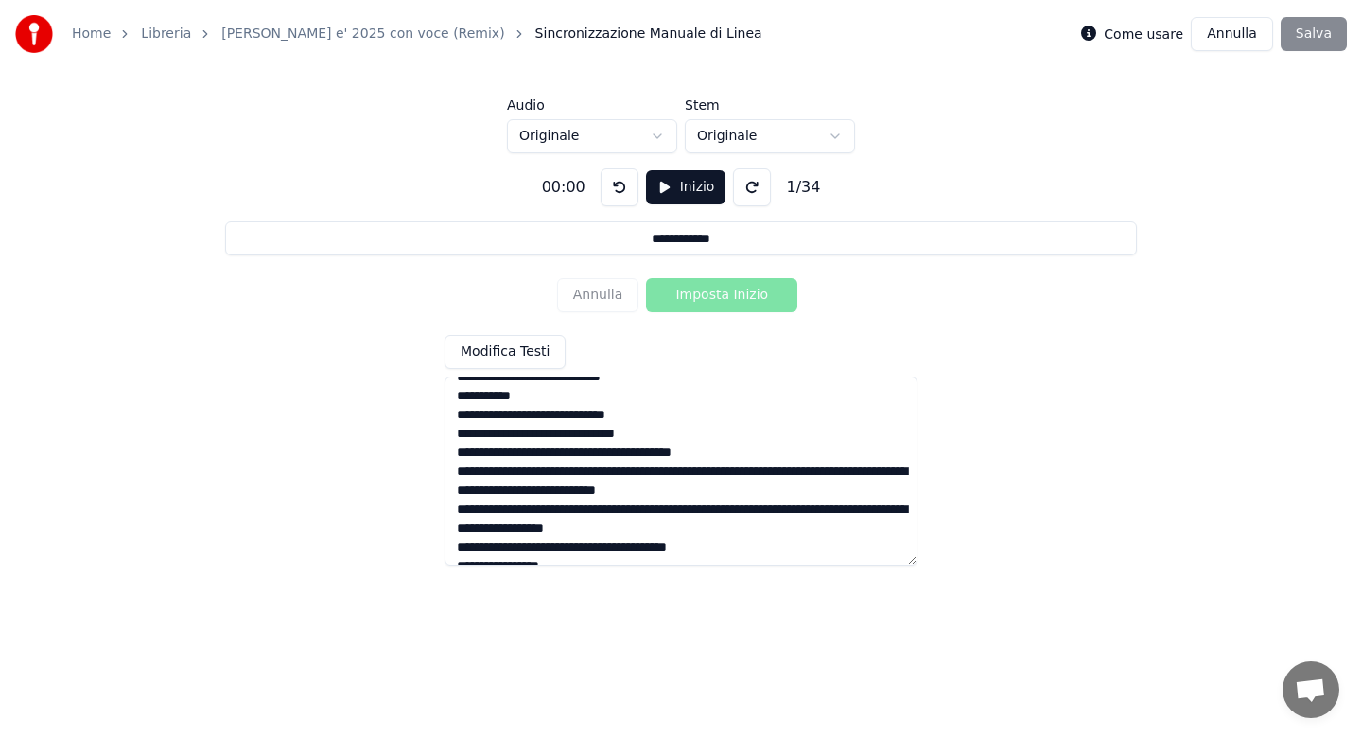
click at [605, 473] on textarea at bounding box center [680, 470] width 473 height 189
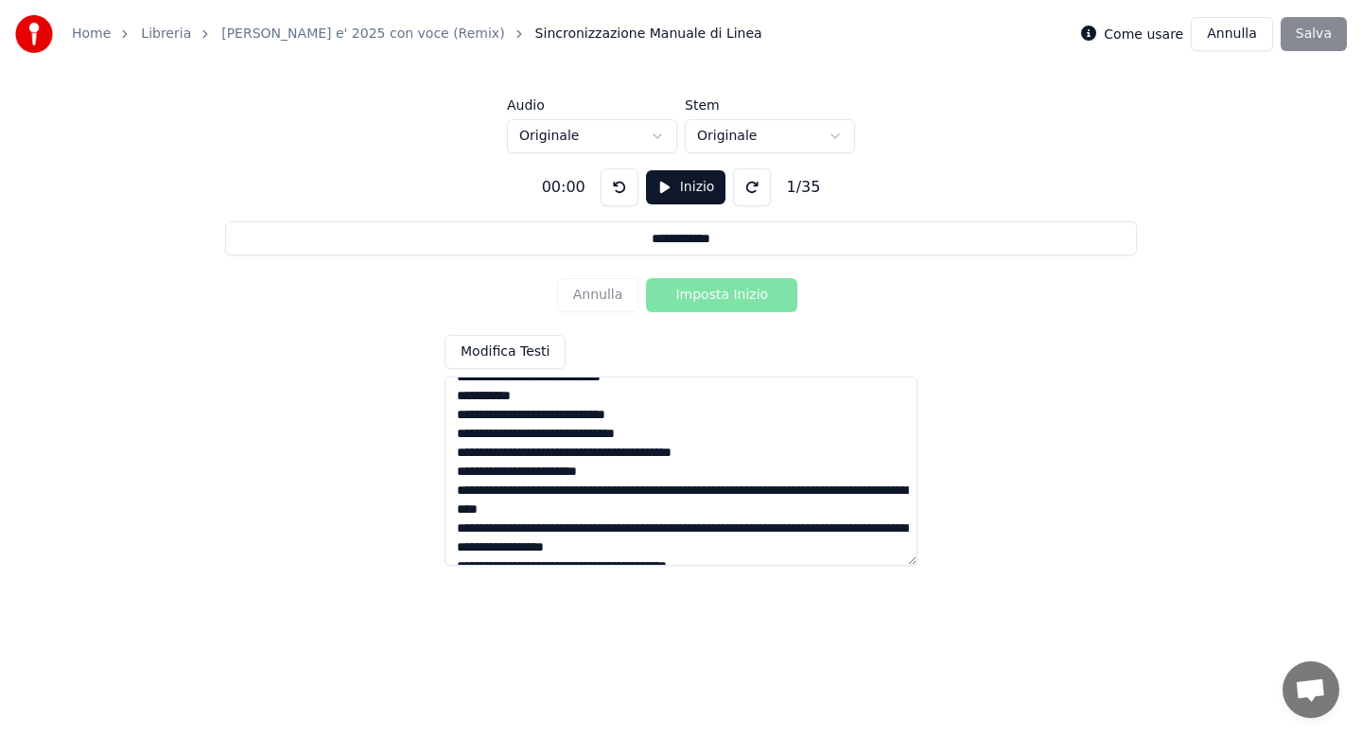
click at [647, 488] on textarea at bounding box center [680, 470] width 473 height 189
click at [642, 491] on textarea at bounding box center [680, 470] width 473 height 189
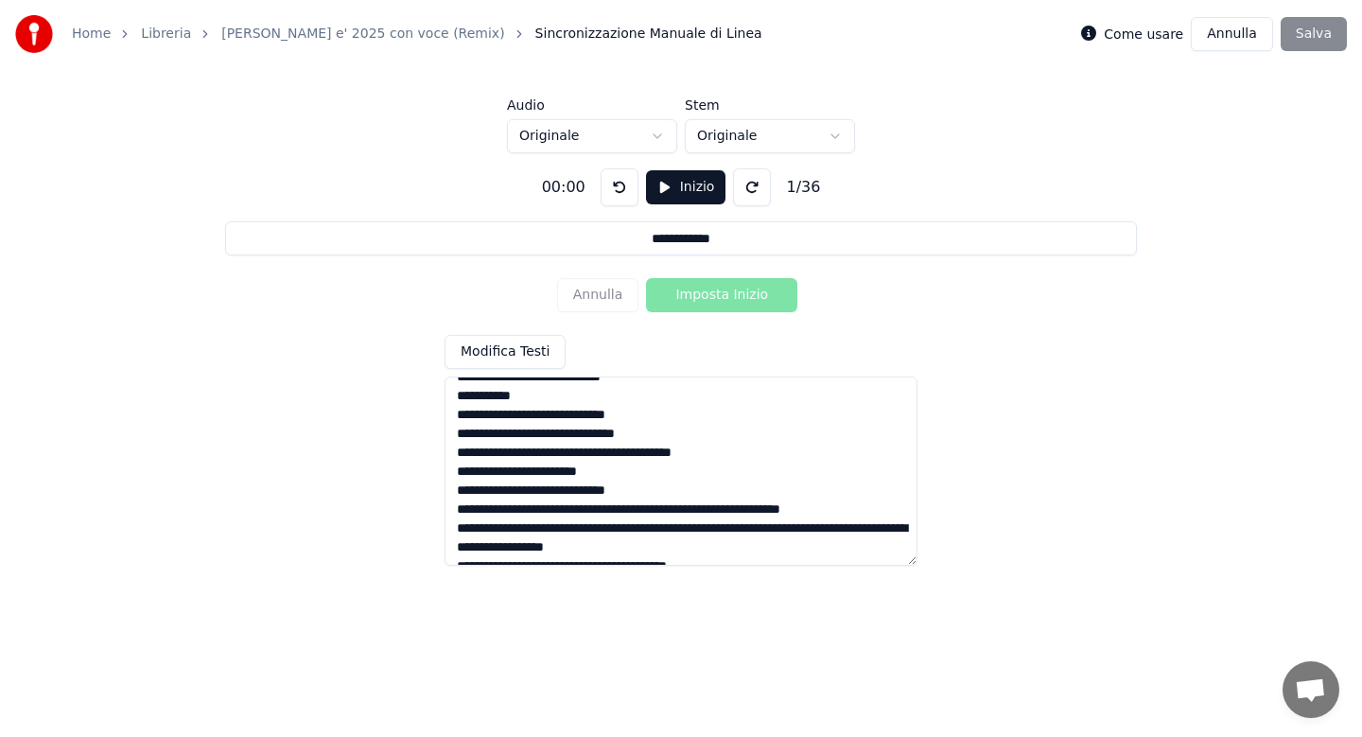
click at [669, 508] on textarea at bounding box center [680, 470] width 473 height 189
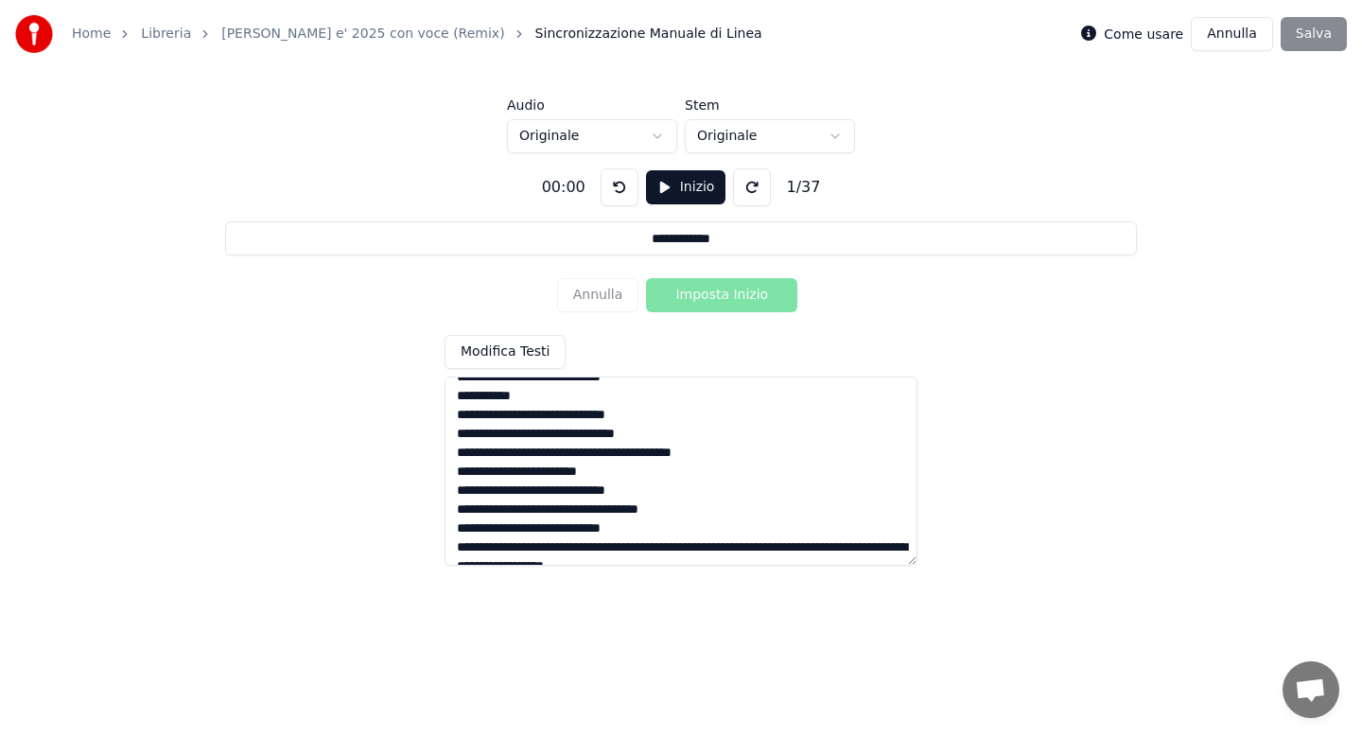
click at [529, 548] on textarea at bounding box center [680, 470] width 473 height 189
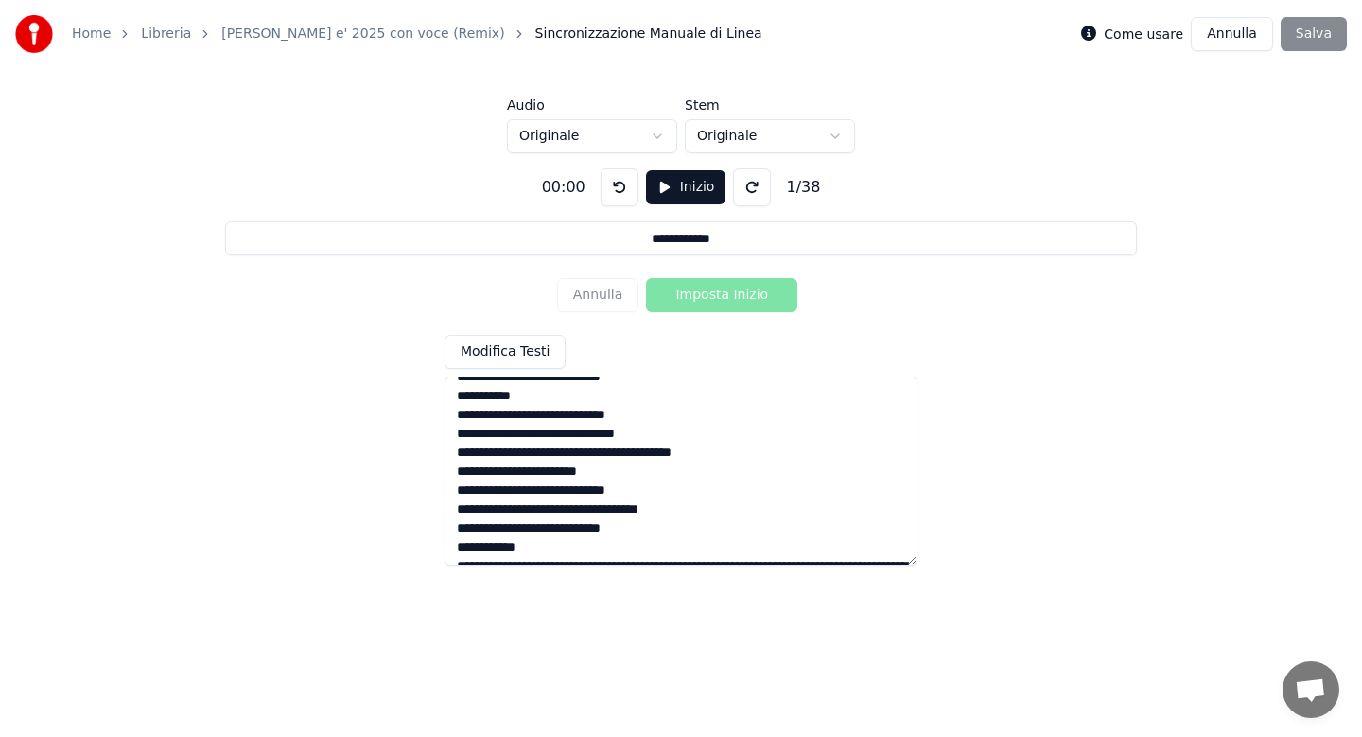
scroll to position [348, 0]
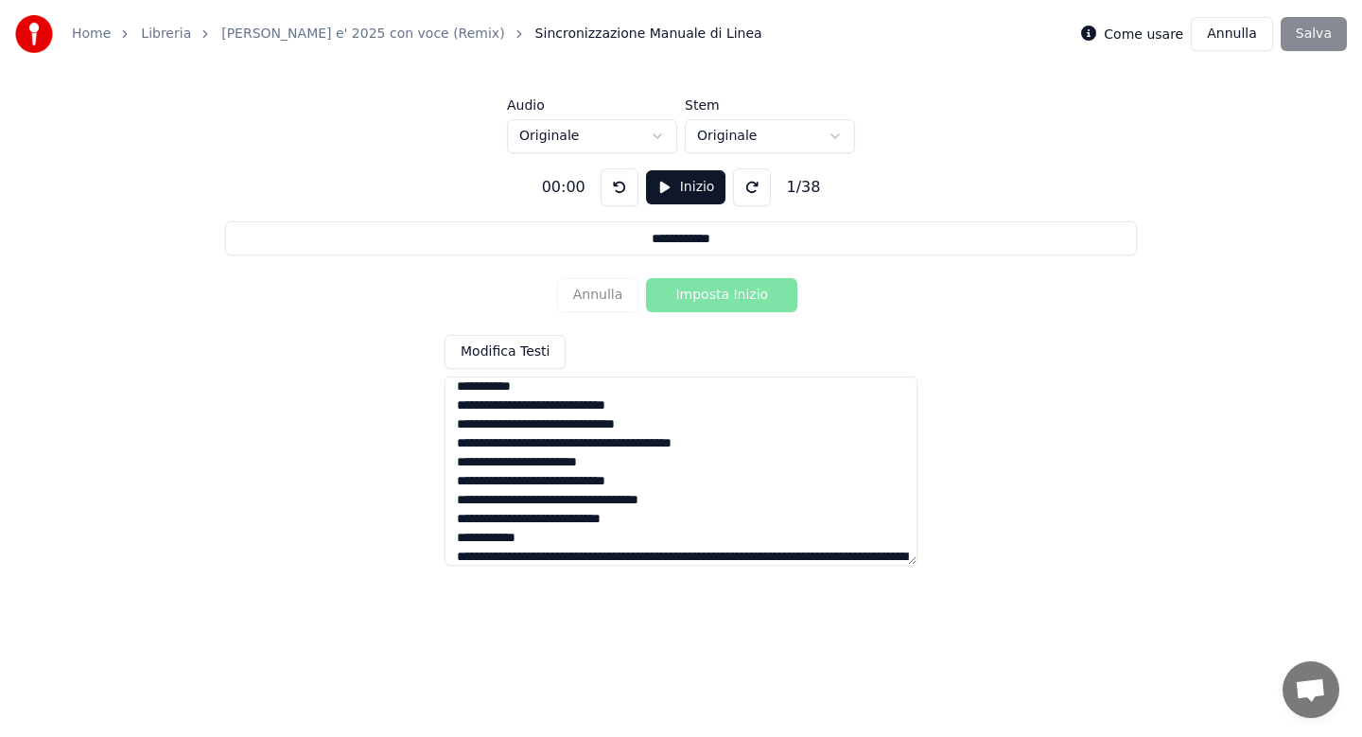
click at [658, 558] on textarea at bounding box center [680, 470] width 473 height 189
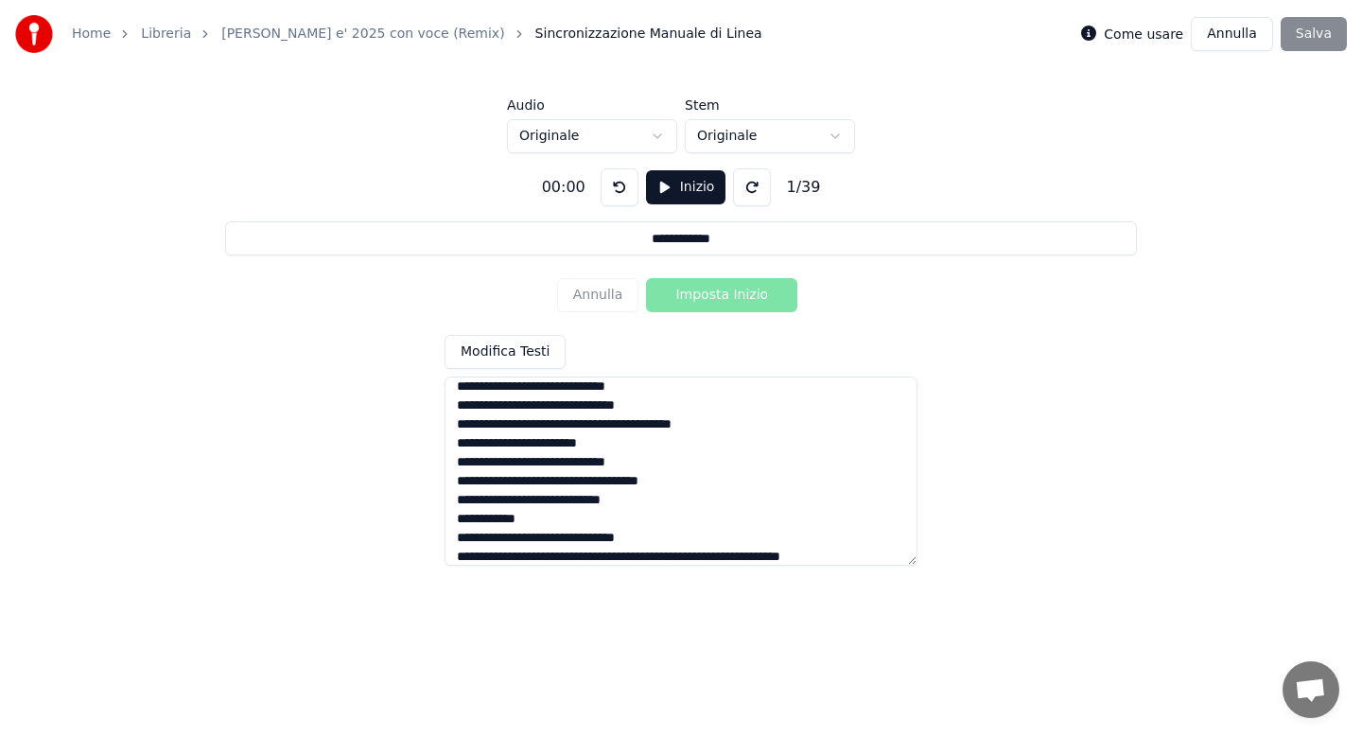
click at [696, 556] on textarea at bounding box center [680, 470] width 473 height 189
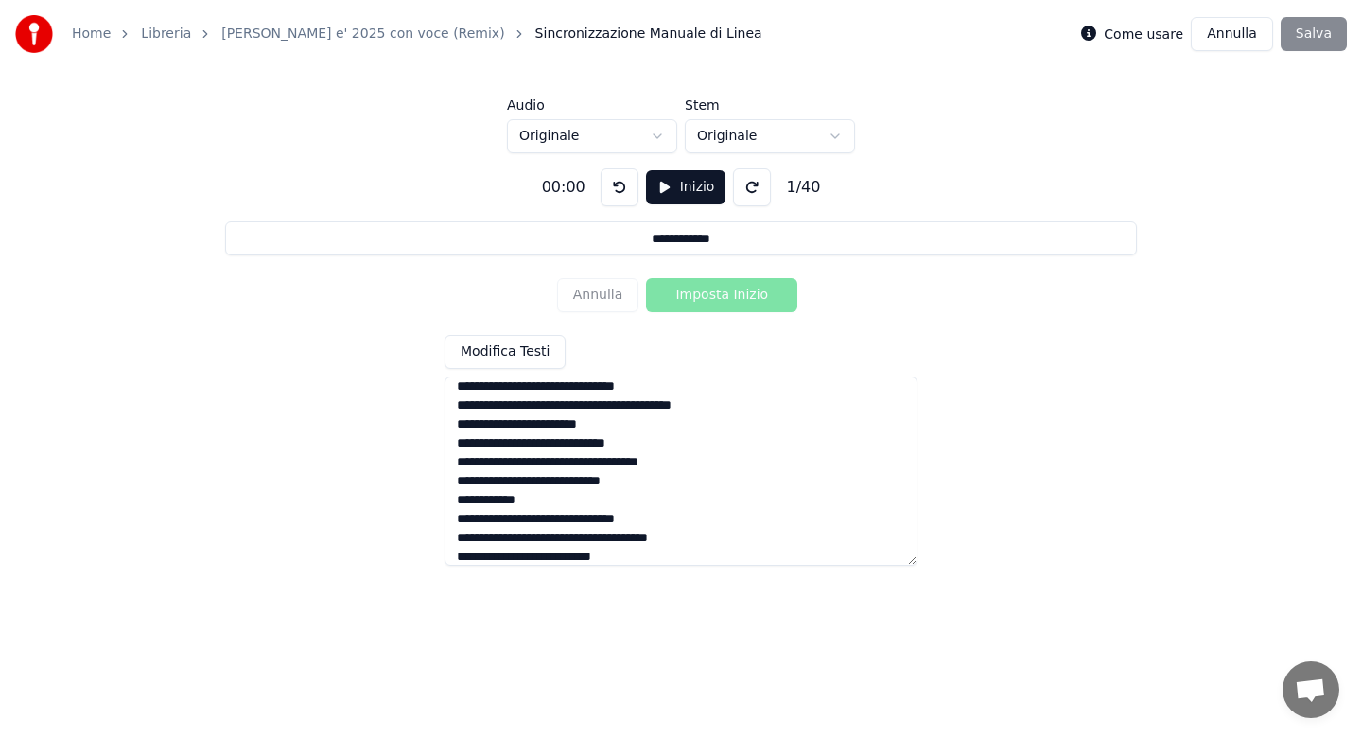
click at [672, 557] on textarea at bounding box center [680, 470] width 473 height 189
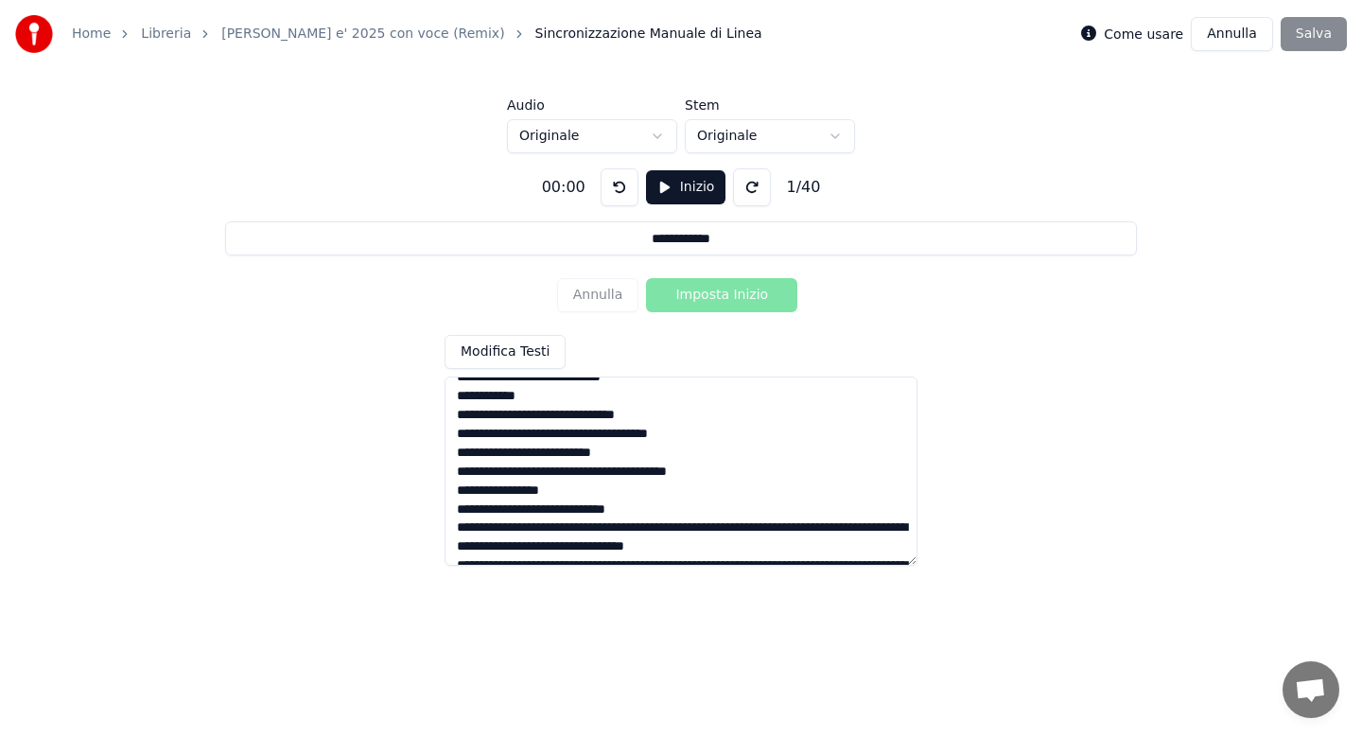
click at [527, 526] on textarea at bounding box center [680, 470] width 473 height 189
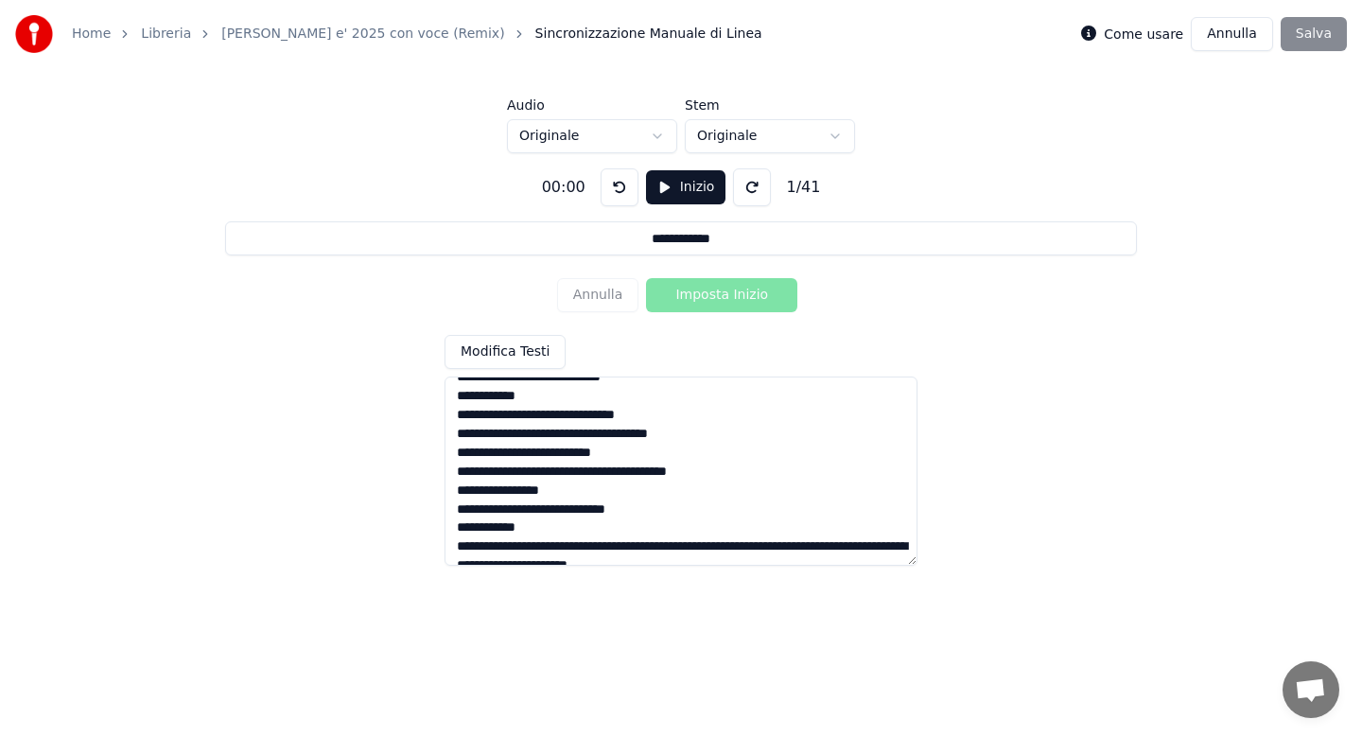
click at [641, 548] on textarea at bounding box center [680, 470] width 473 height 189
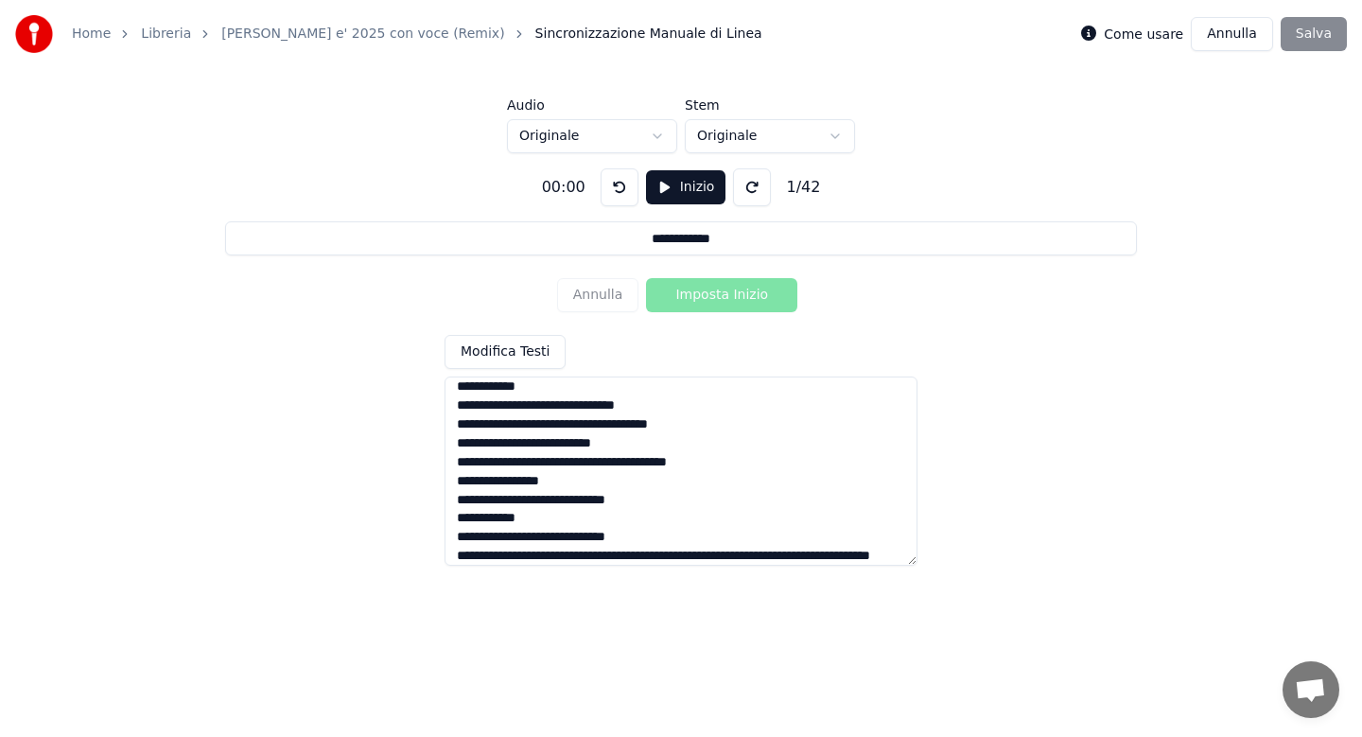
click at [577, 554] on textarea at bounding box center [680, 470] width 473 height 189
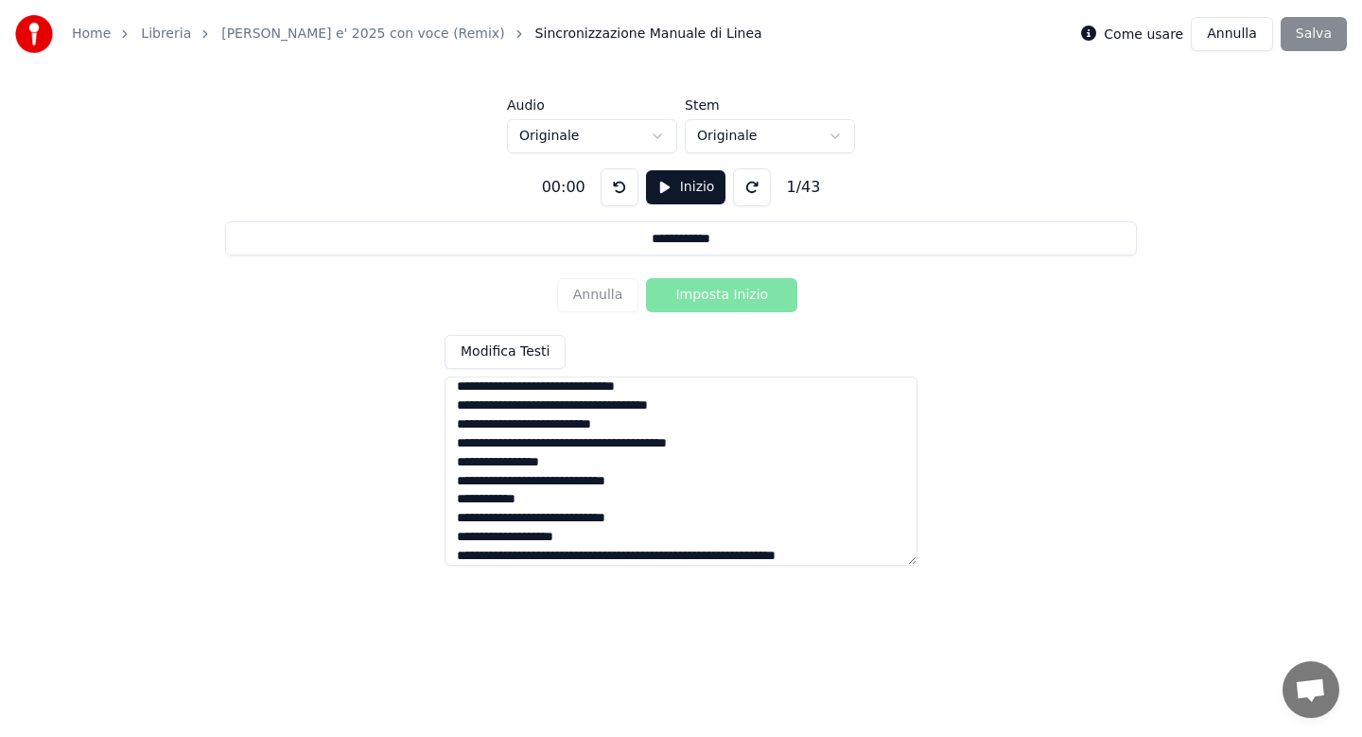
click at [566, 558] on textarea at bounding box center [680, 470] width 473 height 189
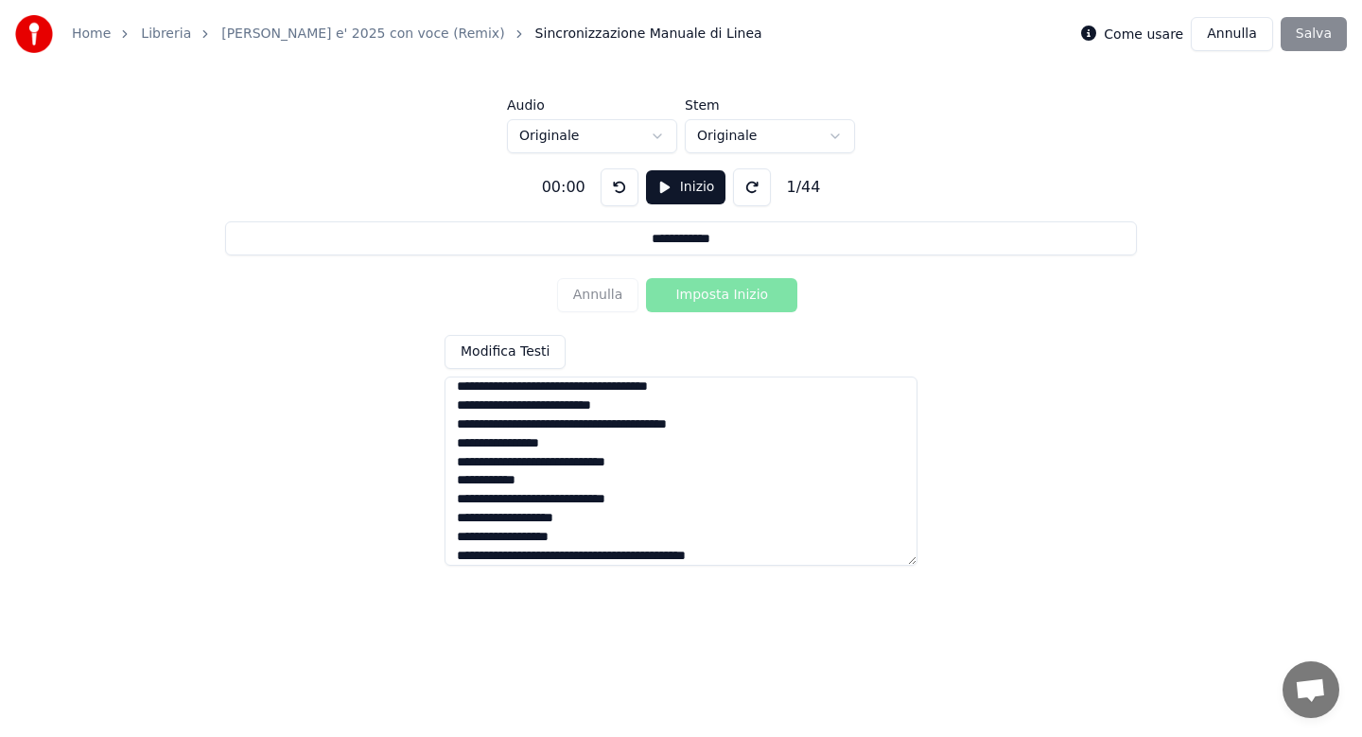
click at [636, 558] on textarea at bounding box center [680, 470] width 473 height 189
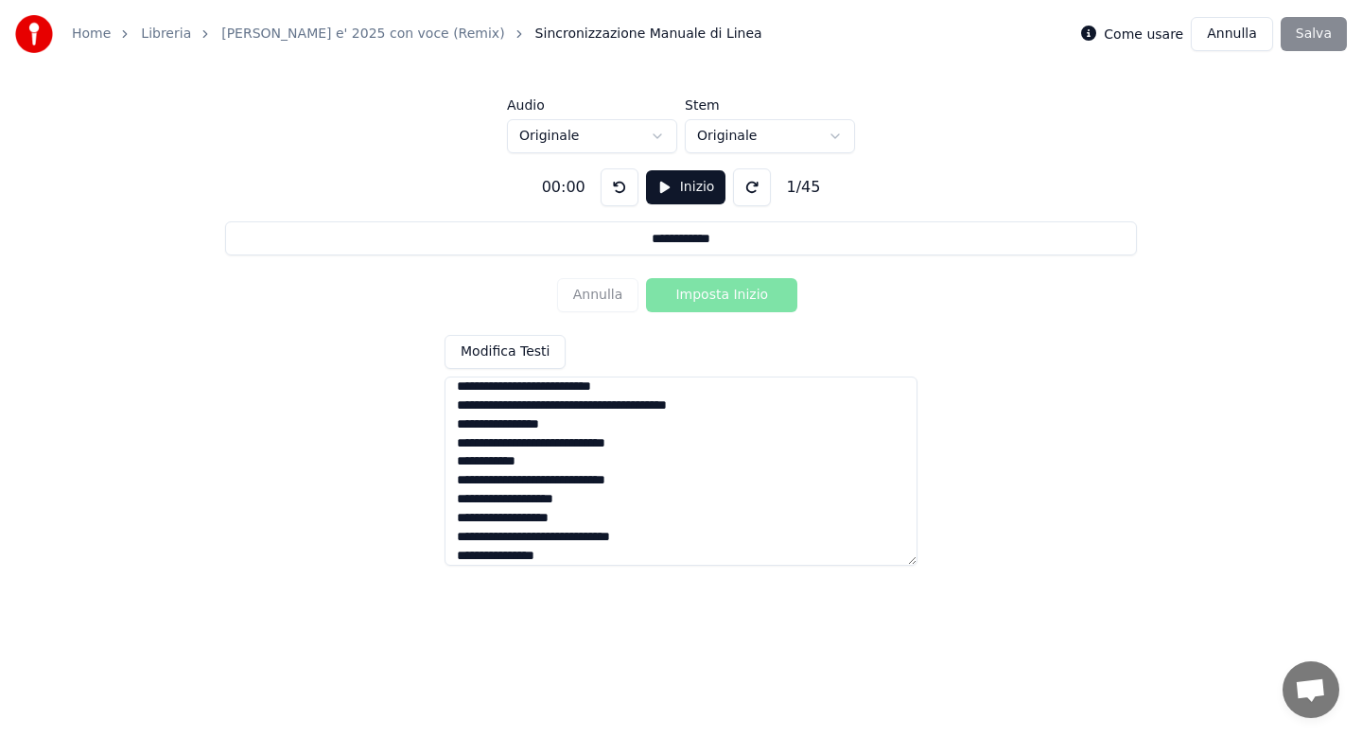
scroll to position [660, 0]
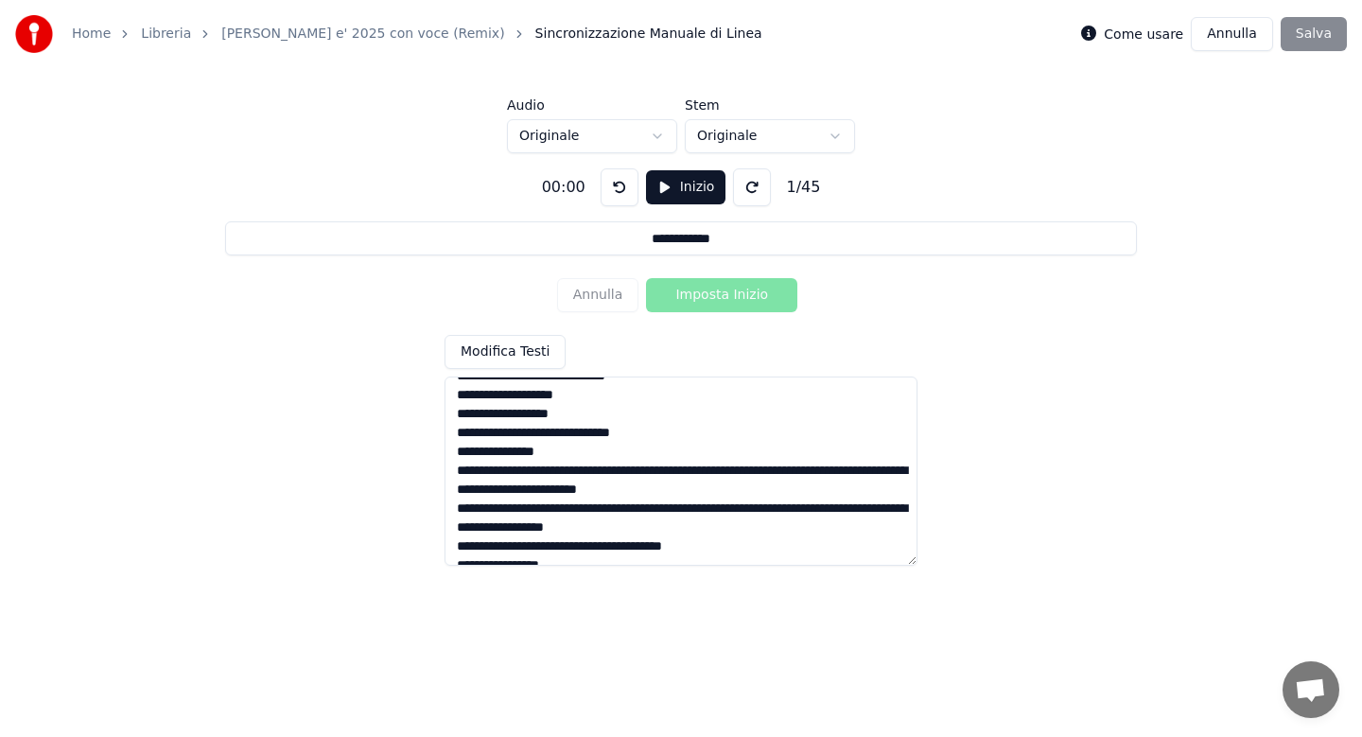
click at [592, 472] on textarea at bounding box center [680, 470] width 473 height 189
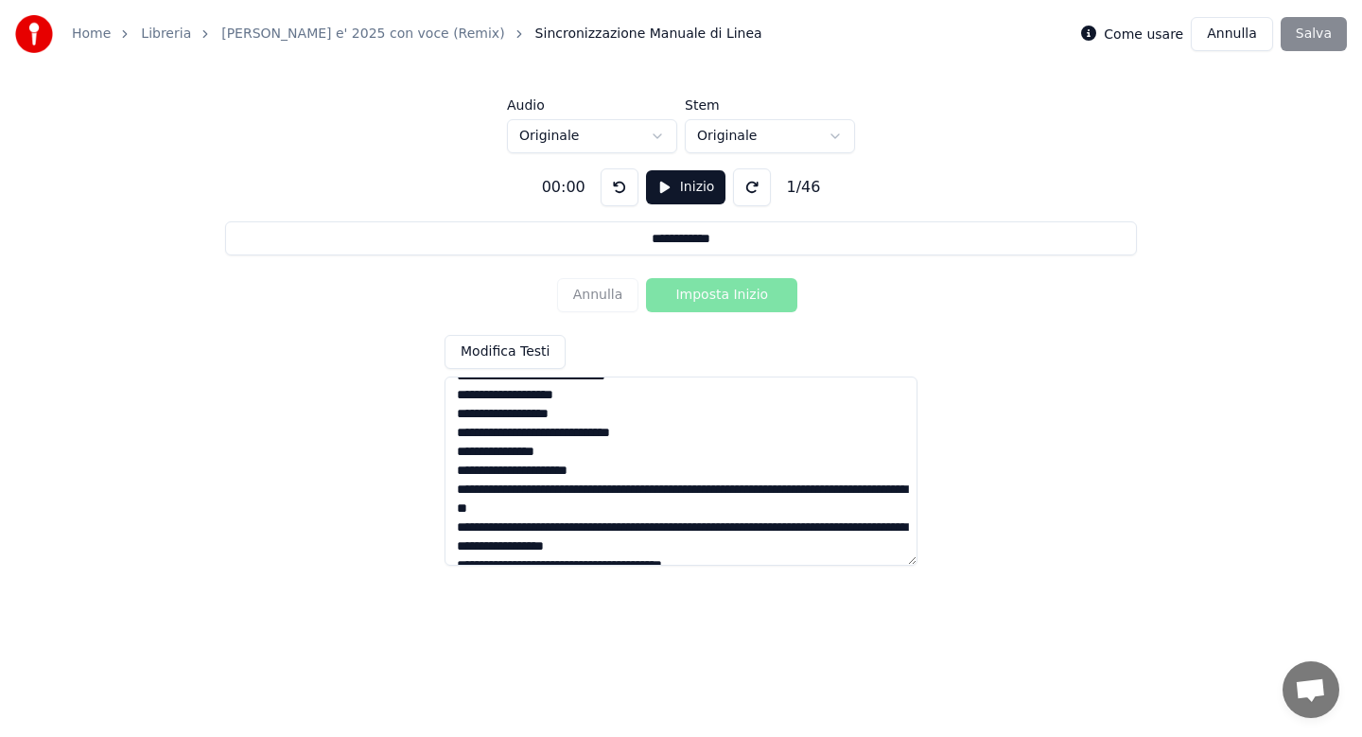
click at [664, 490] on textarea at bounding box center [680, 470] width 473 height 189
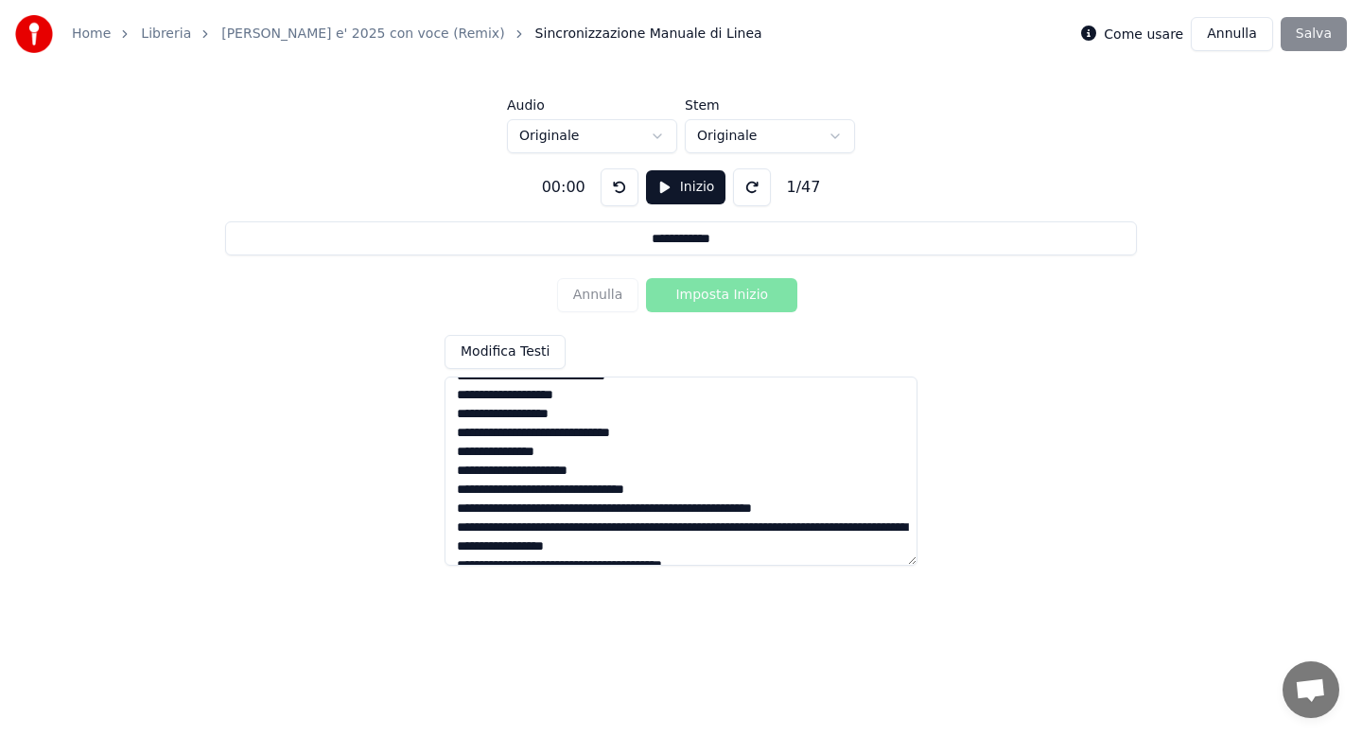
click at [588, 509] on textarea at bounding box center [680, 470] width 473 height 189
click at [669, 513] on textarea at bounding box center [680, 470] width 473 height 189
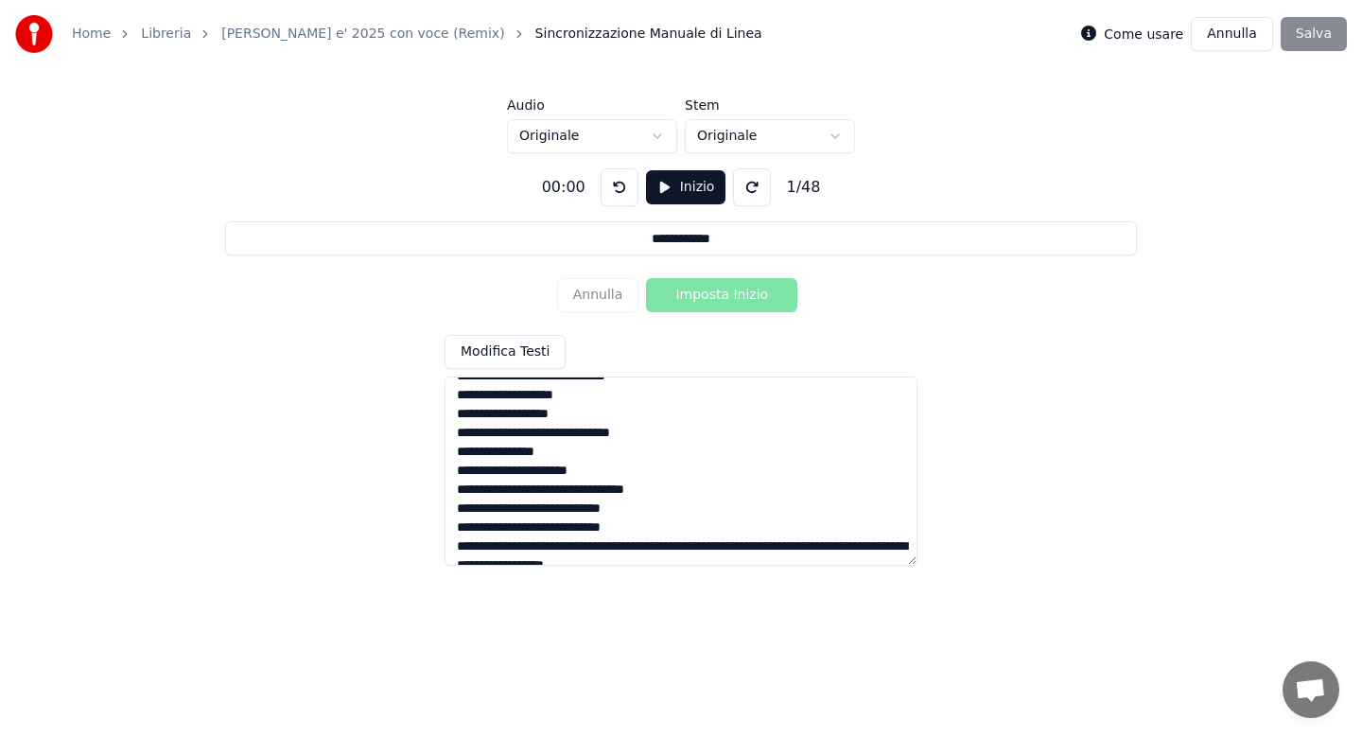
click at [542, 509] on textarea at bounding box center [680, 470] width 473 height 189
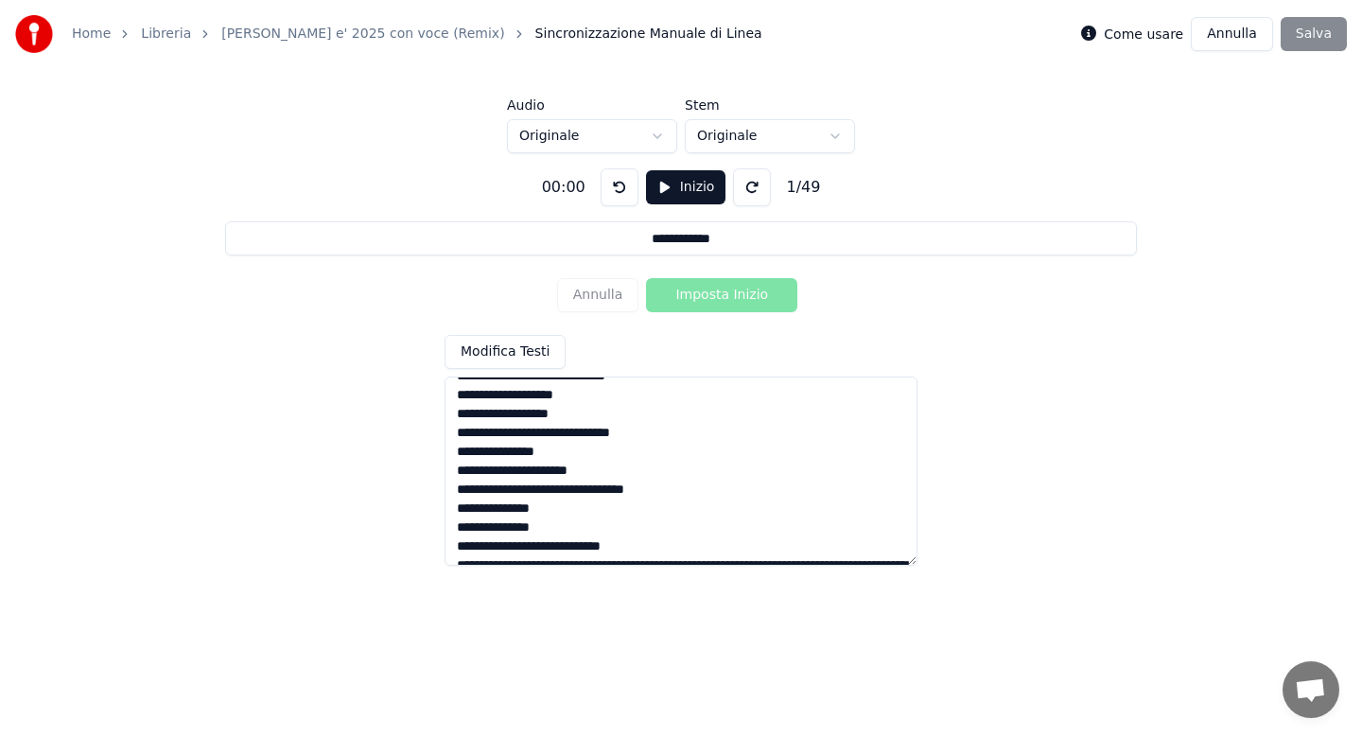
click at [485, 532] on textarea at bounding box center [680, 470] width 473 height 189
click at [570, 530] on textarea at bounding box center [680, 470] width 473 height 189
click at [669, 536] on textarea at bounding box center [680, 470] width 473 height 189
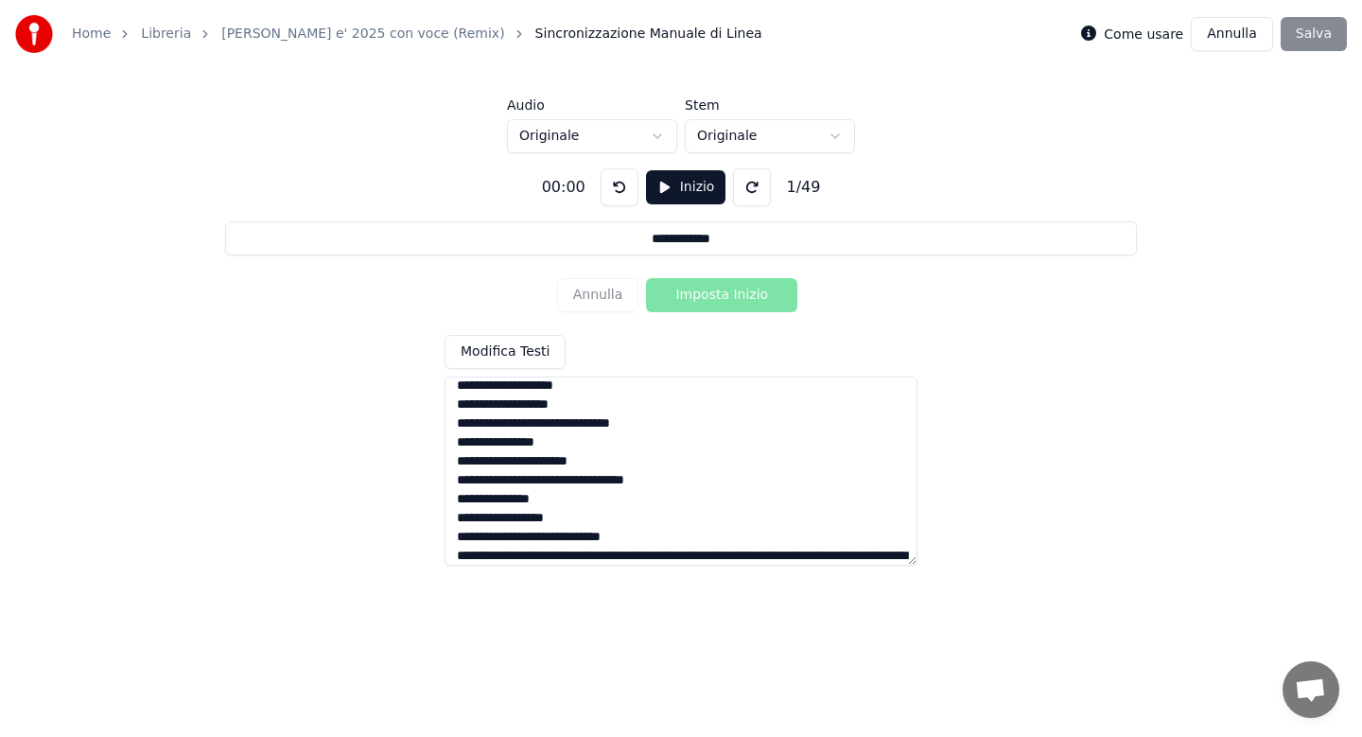
scroll to position [774, 0]
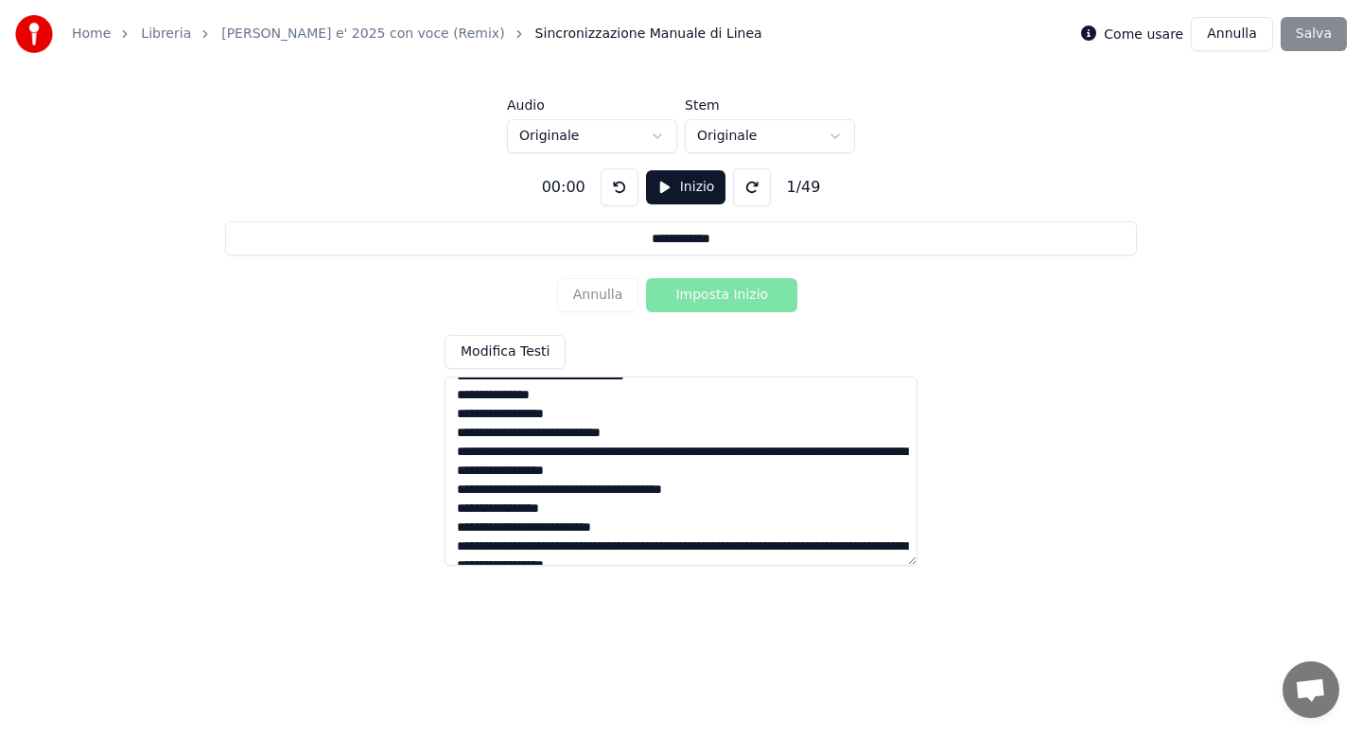
click at [526, 449] on textarea at bounding box center [680, 470] width 473 height 189
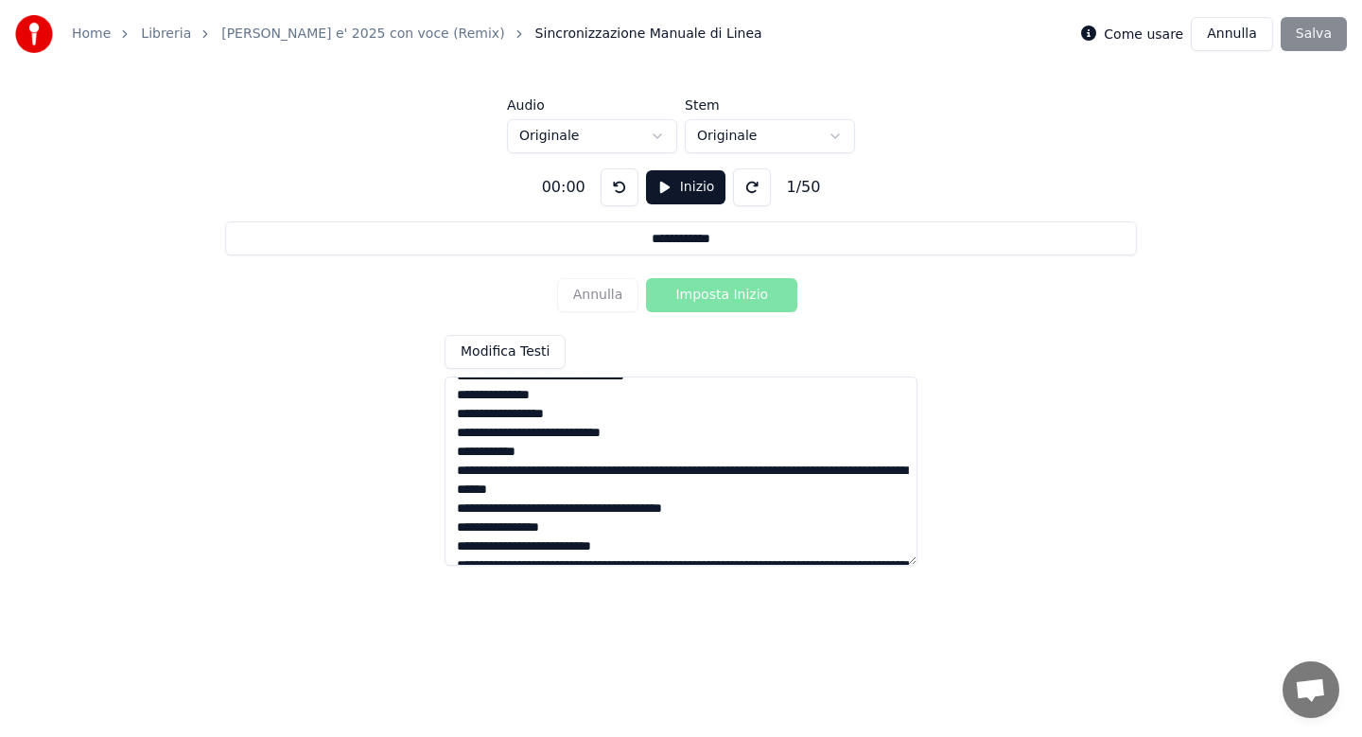
click at [646, 472] on textarea at bounding box center [680, 470] width 473 height 189
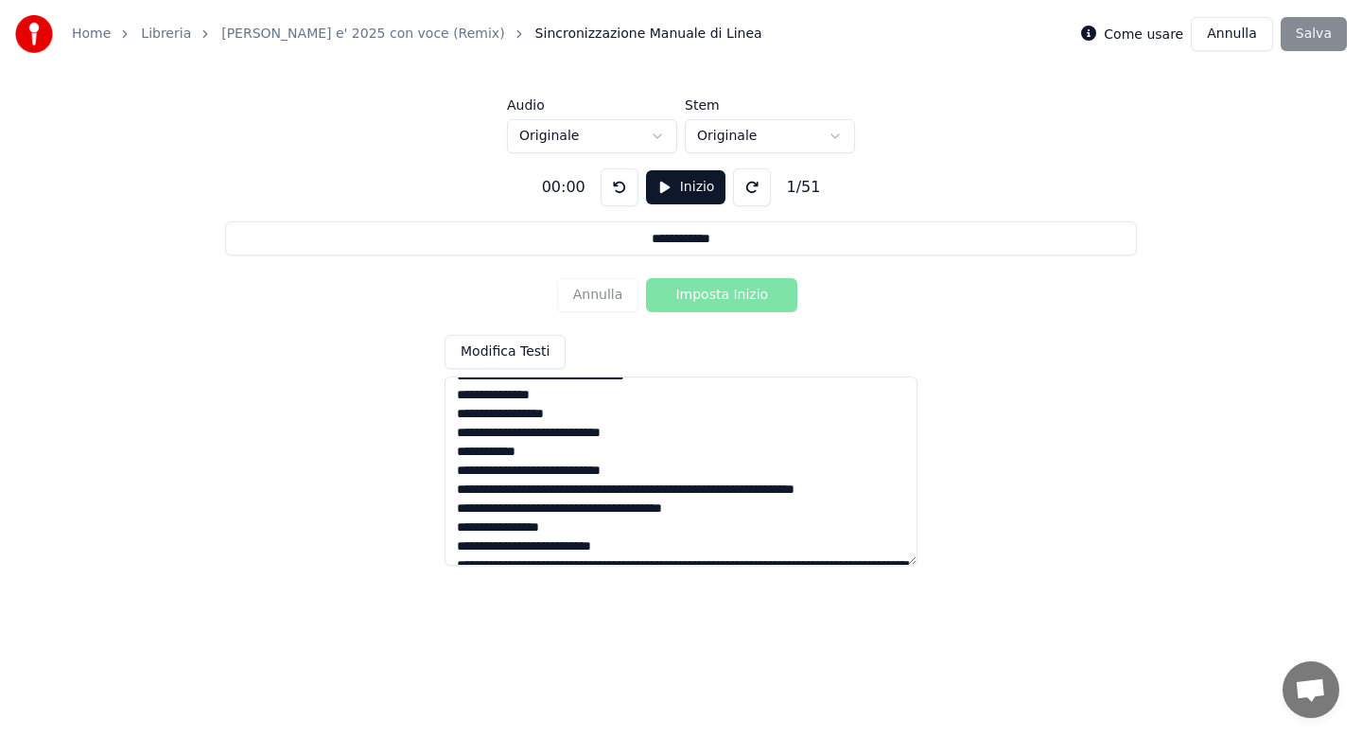
click at [577, 492] on textarea at bounding box center [680, 470] width 473 height 189
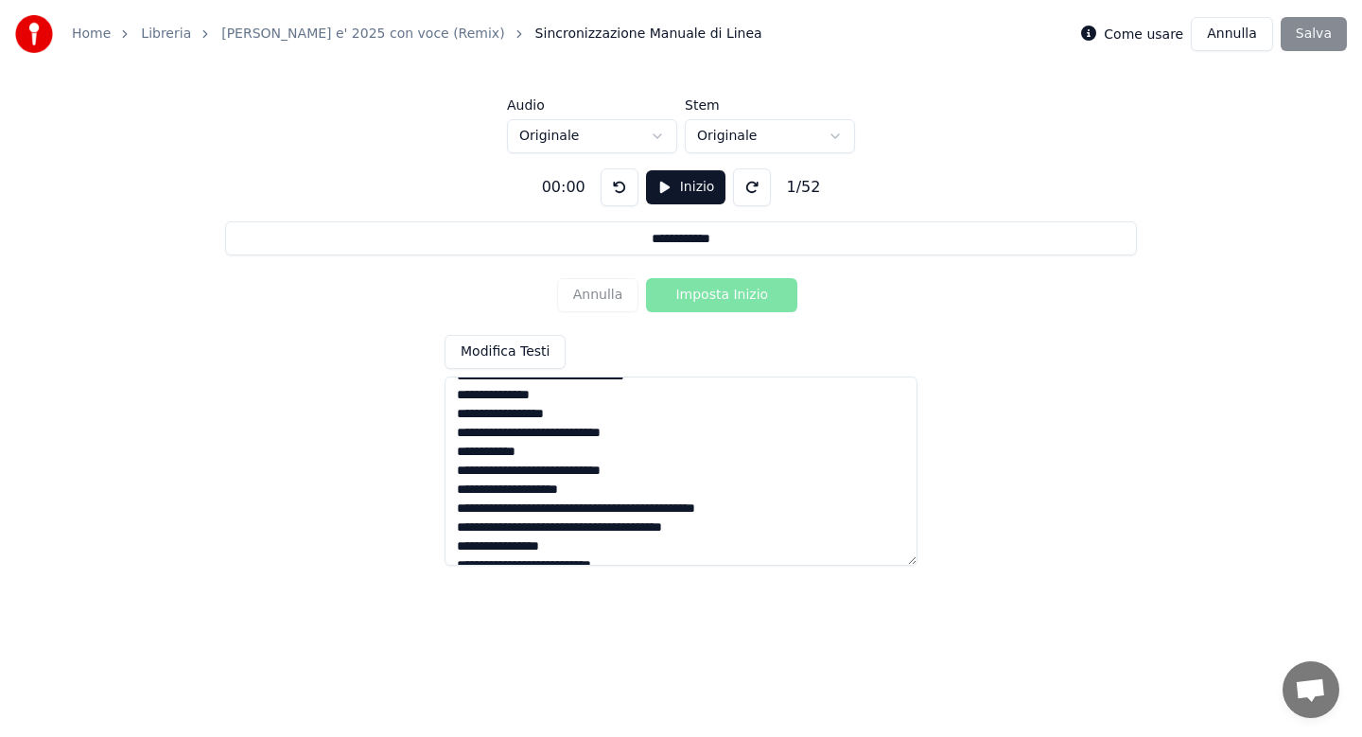
click at [587, 512] on textarea at bounding box center [680, 470] width 473 height 189
click at [530, 550] on textarea at bounding box center [680, 470] width 473 height 189
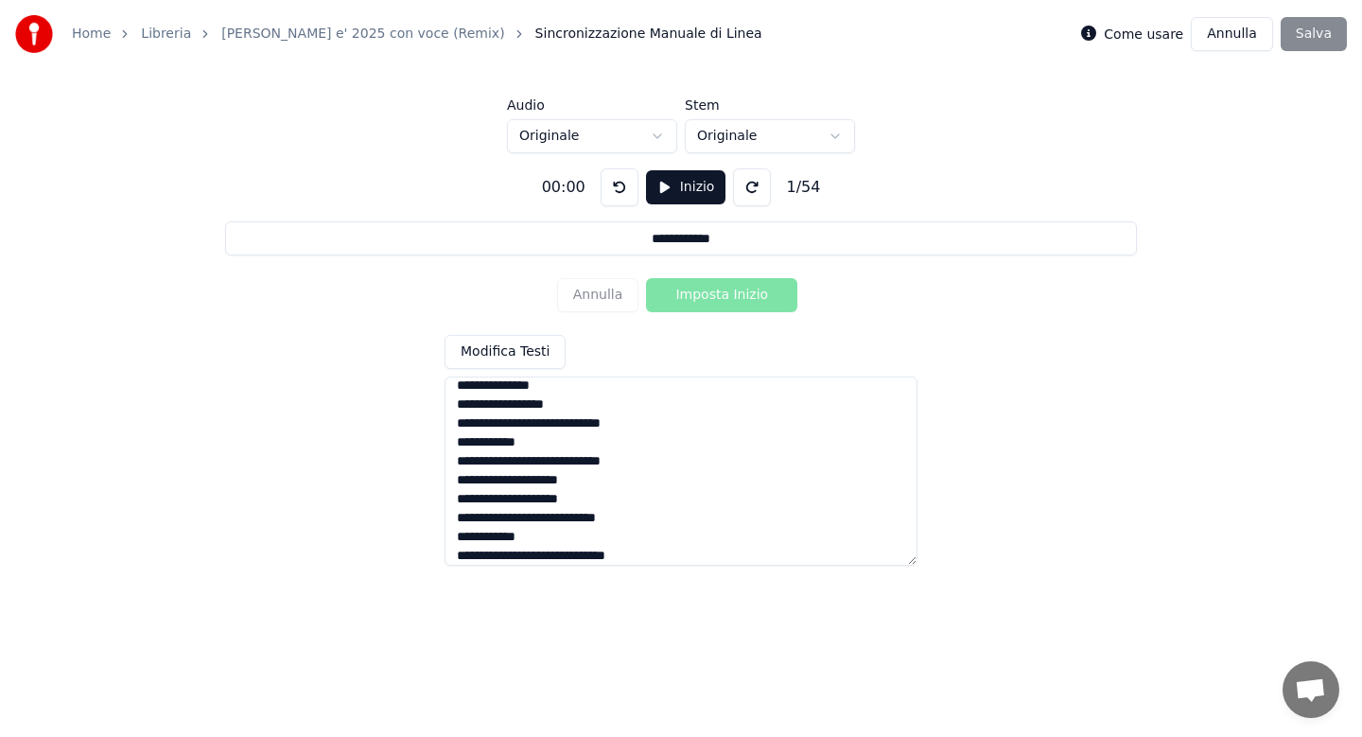
scroll to position [867, 0]
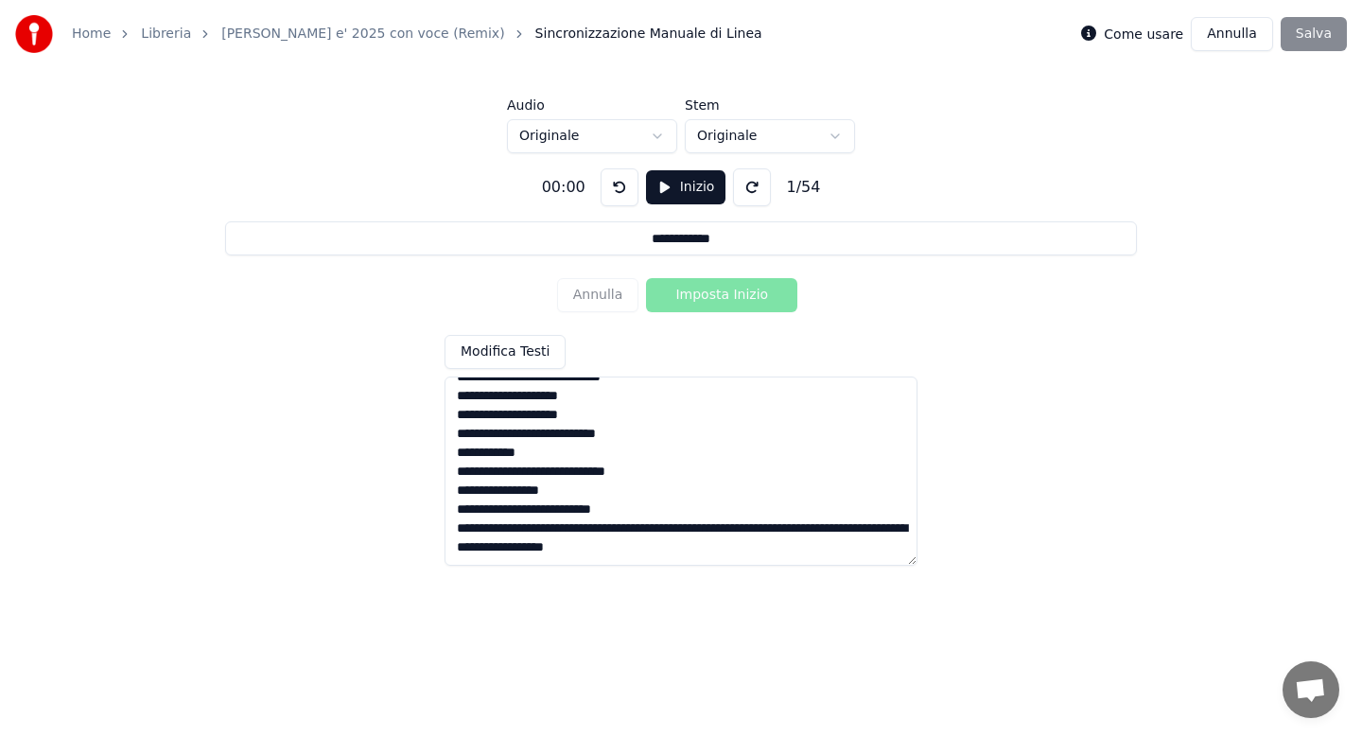
click at [526, 530] on textarea at bounding box center [680, 470] width 473 height 189
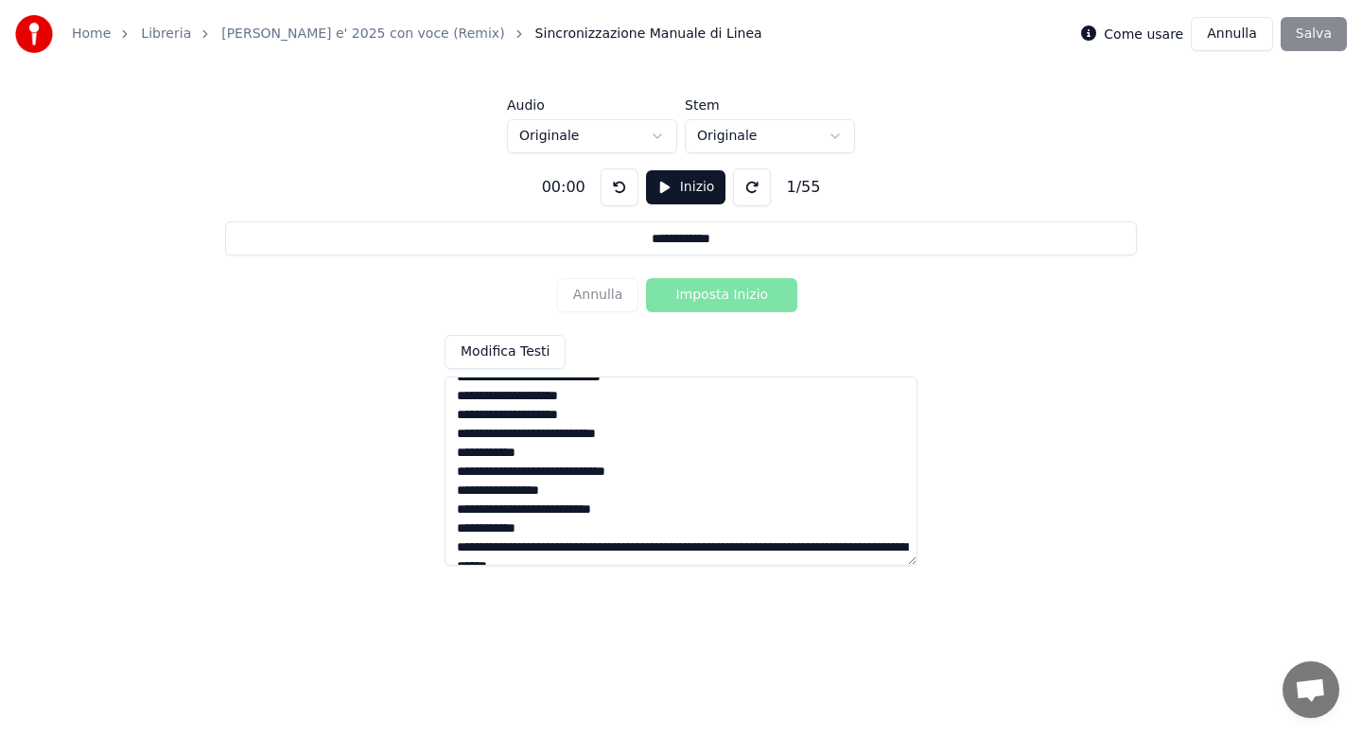
click at [658, 548] on textarea at bounding box center [680, 470] width 473 height 189
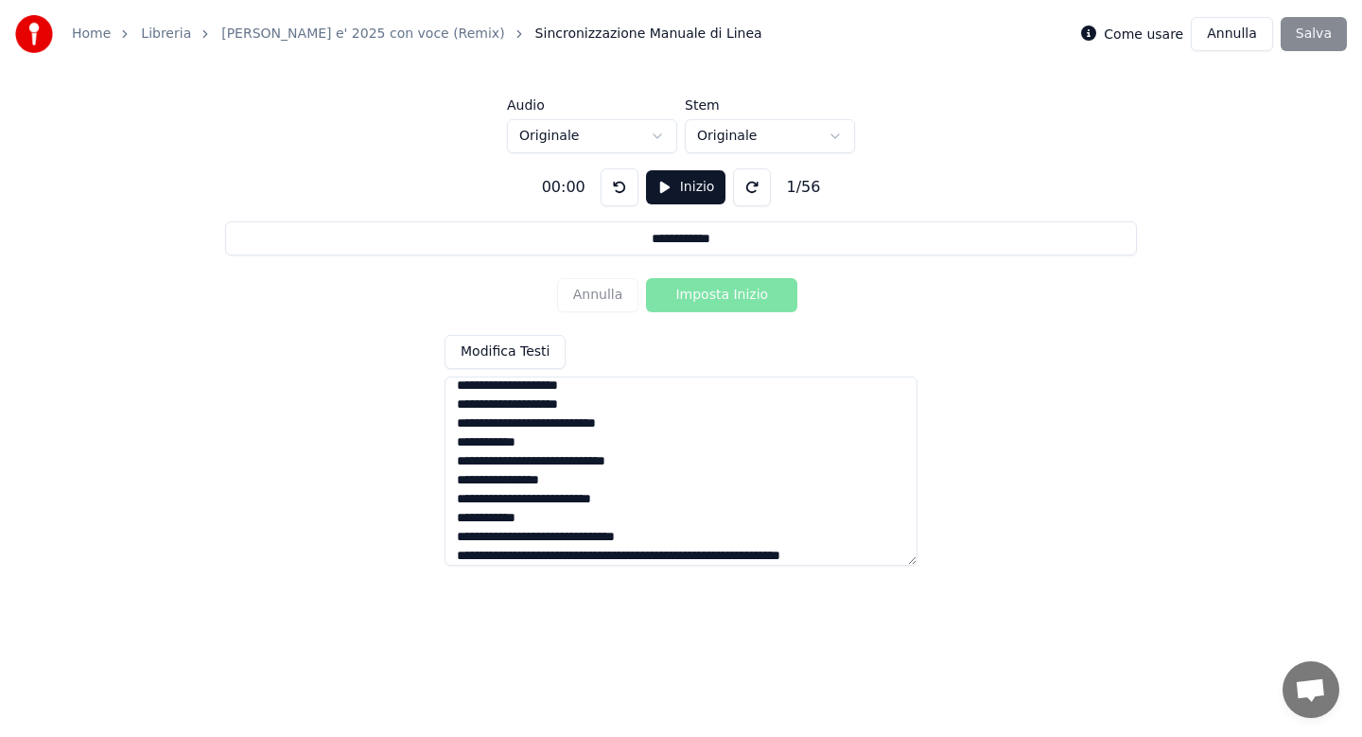
click at [649, 556] on textarea at bounding box center [680, 470] width 473 height 189
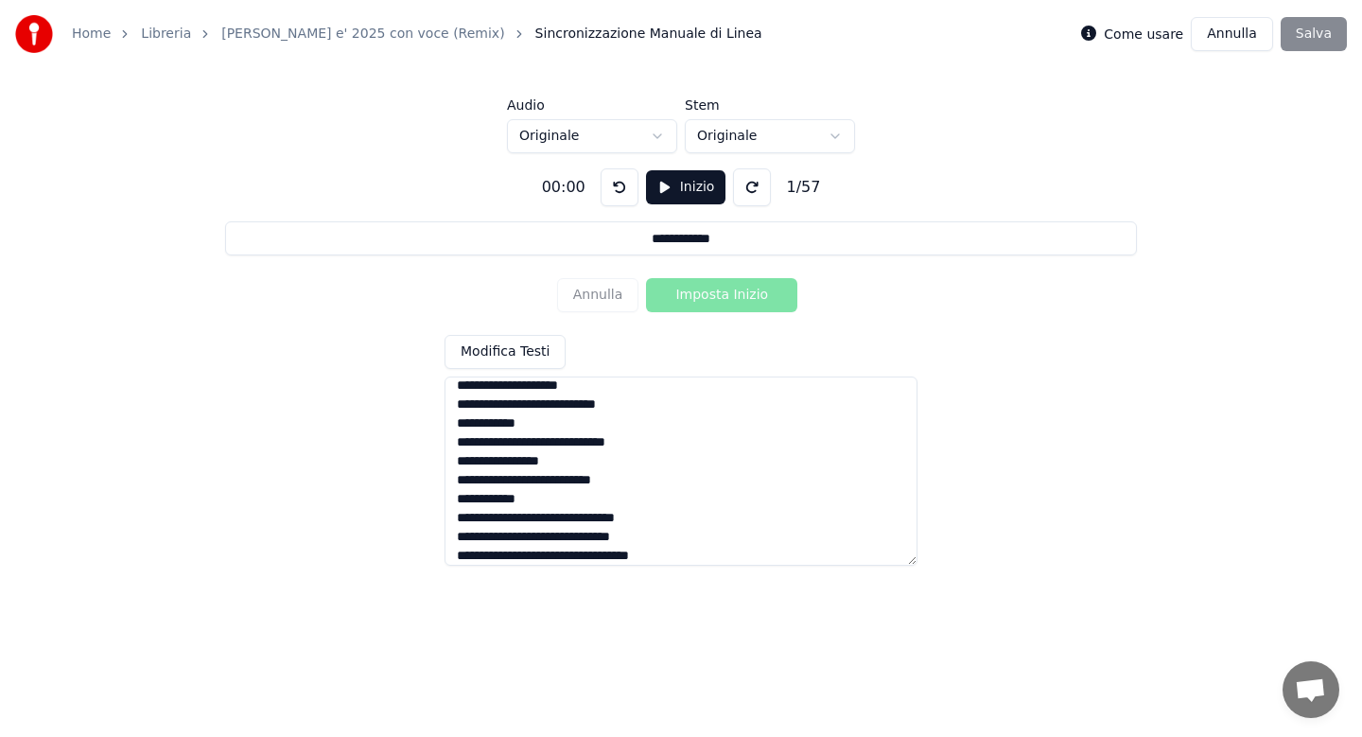
click at [687, 553] on textarea at bounding box center [680, 470] width 473 height 189
type textarea "**********"
click at [710, 298] on div "Annulla Imposta Inizio" at bounding box center [681, 294] width 249 height 49
click at [682, 189] on button "Inizio" at bounding box center [686, 187] width 80 height 34
click at [665, 416] on textarea at bounding box center [680, 470] width 473 height 189
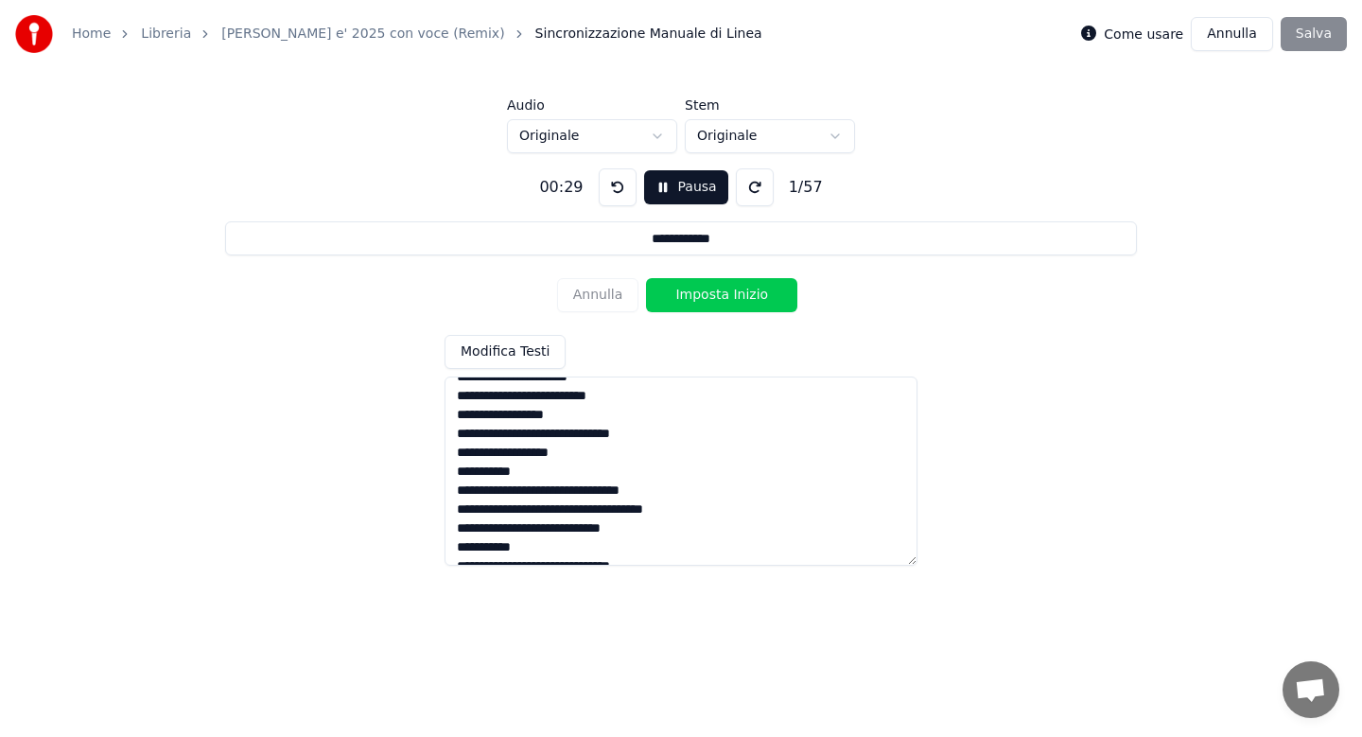
scroll to position [0, 0]
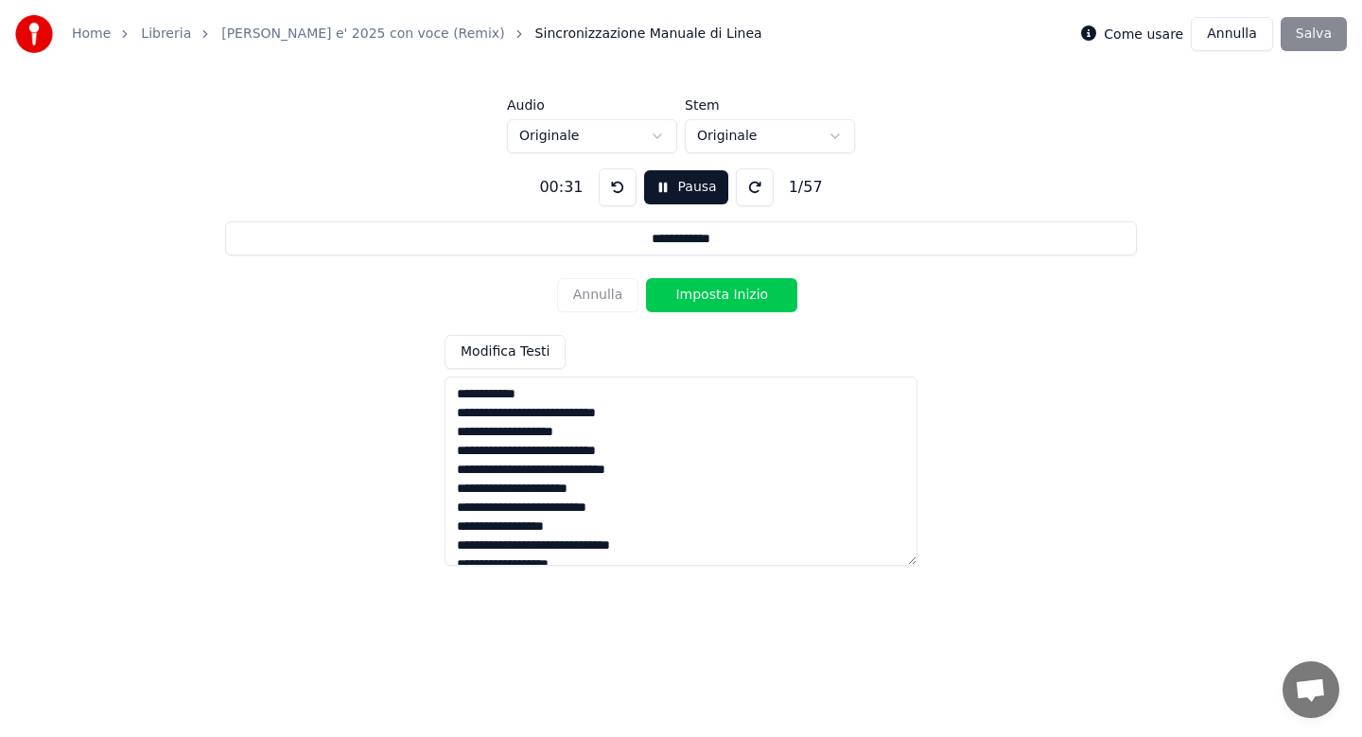
click at [712, 299] on button "Imposta Inizio" at bounding box center [721, 295] width 151 height 34
click at [712, 299] on button "Imposta Fine" at bounding box center [721, 295] width 151 height 34
click at [712, 299] on button "Imposta Inizio" at bounding box center [721, 295] width 151 height 34
click at [712, 299] on button "Imposta Fine" at bounding box center [721, 295] width 151 height 34
click at [712, 299] on button "Imposta Inizio" at bounding box center [721, 295] width 151 height 34
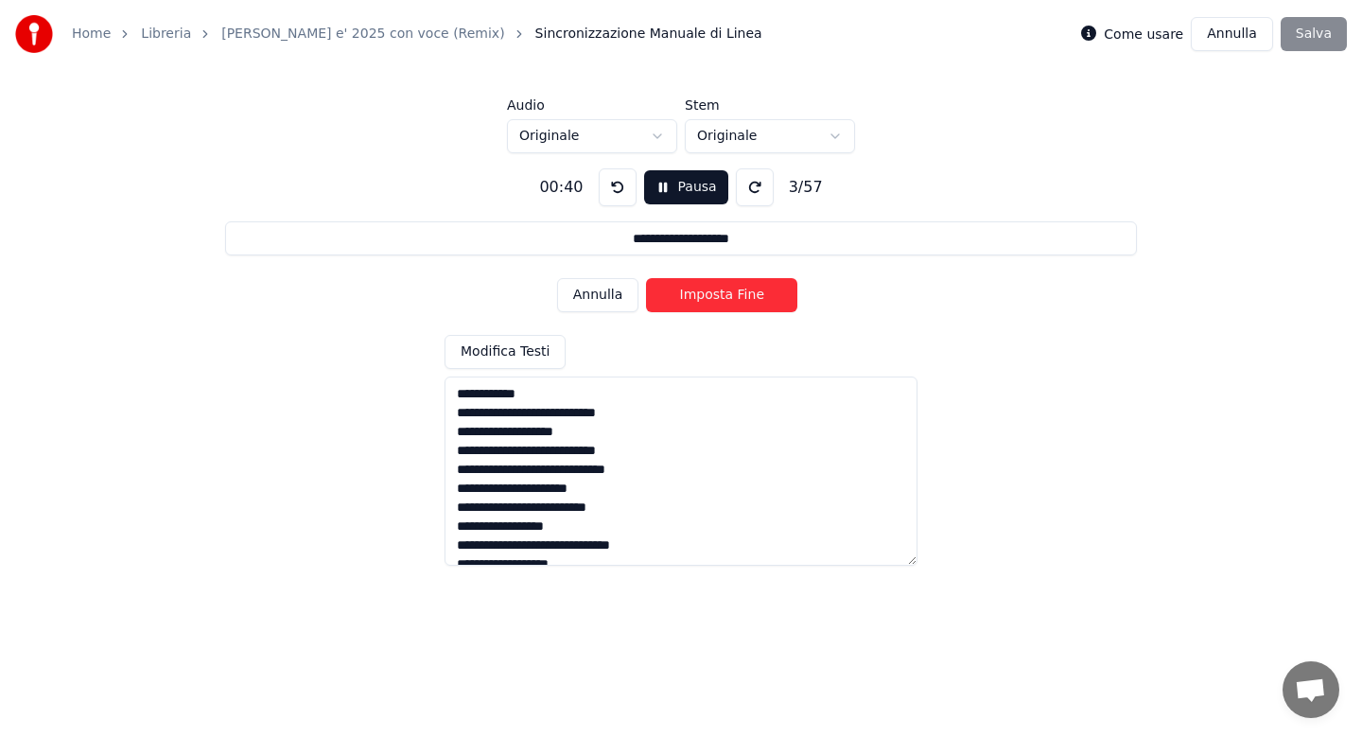
click at [712, 299] on button "Imposta Fine" at bounding box center [721, 295] width 151 height 34
click at [712, 299] on button "Imposta Inizio" at bounding box center [721, 295] width 151 height 34
click at [712, 299] on button "Imposta Fine" at bounding box center [721, 295] width 151 height 34
click at [712, 299] on button "Imposta Inizio" at bounding box center [721, 295] width 151 height 34
click at [712, 299] on button "Imposta Fine" at bounding box center [721, 295] width 151 height 34
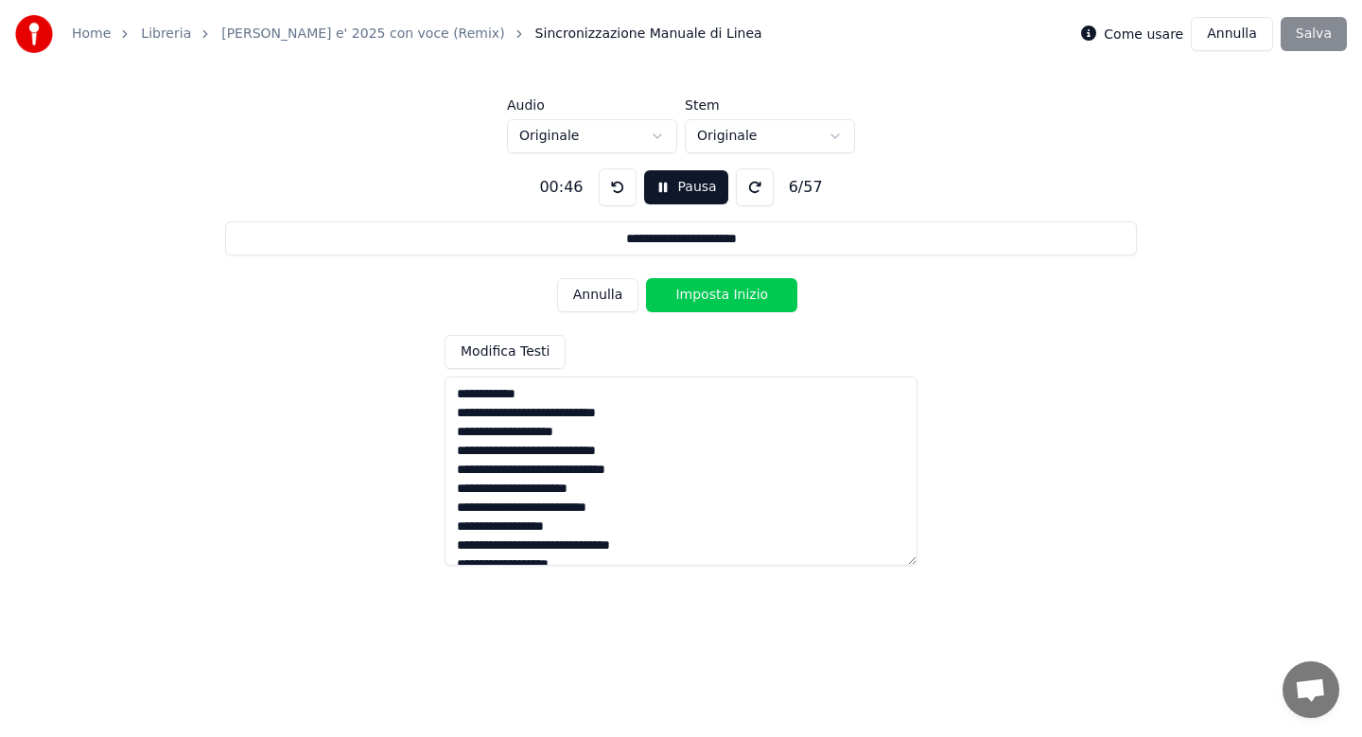
click at [712, 299] on button "Imposta Inizio" at bounding box center [721, 295] width 151 height 34
click at [712, 299] on button "Imposta Fine" at bounding box center [721, 295] width 151 height 34
click at [712, 299] on button "Imposta Inizio" at bounding box center [721, 295] width 151 height 34
click at [712, 299] on button "Imposta Fine" at bounding box center [721, 295] width 151 height 34
click at [712, 299] on button "Imposta Inizio" at bounding box center [721, 295] width 151 height 34
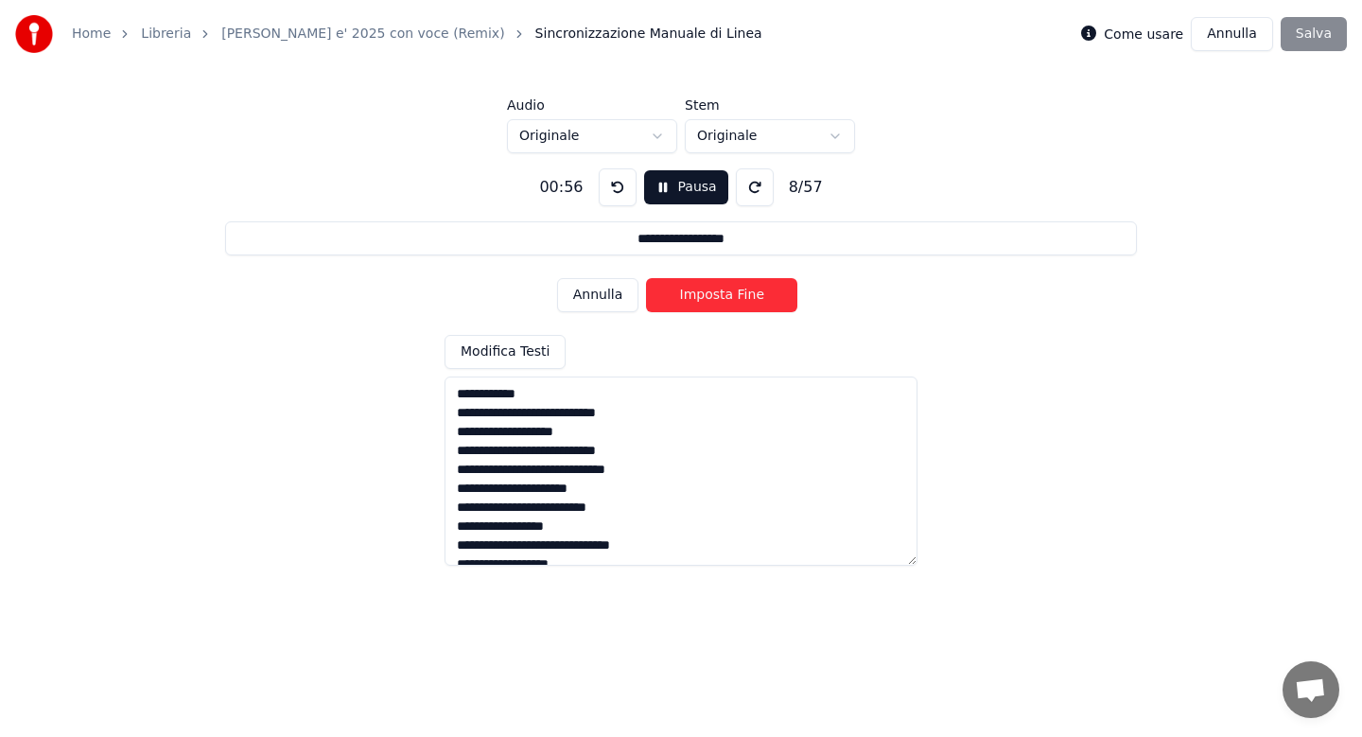
click at [712, 299] on button "Imposta Fine" at bounding box center [721, 295] width 151 height 34
click at [712, 299] on button "Imposta Inizio" at bounding box center [721, 295] width 151 height 34
click at [712, 299] on button "Imposta Fine" at bounding box center [721, 295] width 151 height 34
click at [712, 299] on button "Imposta Inizio" at bounding box center [721, 295] width 151 height 34
click at [712, 299] on button "Imposta Fine" at bounding box center [721, 295] width 151 height 34
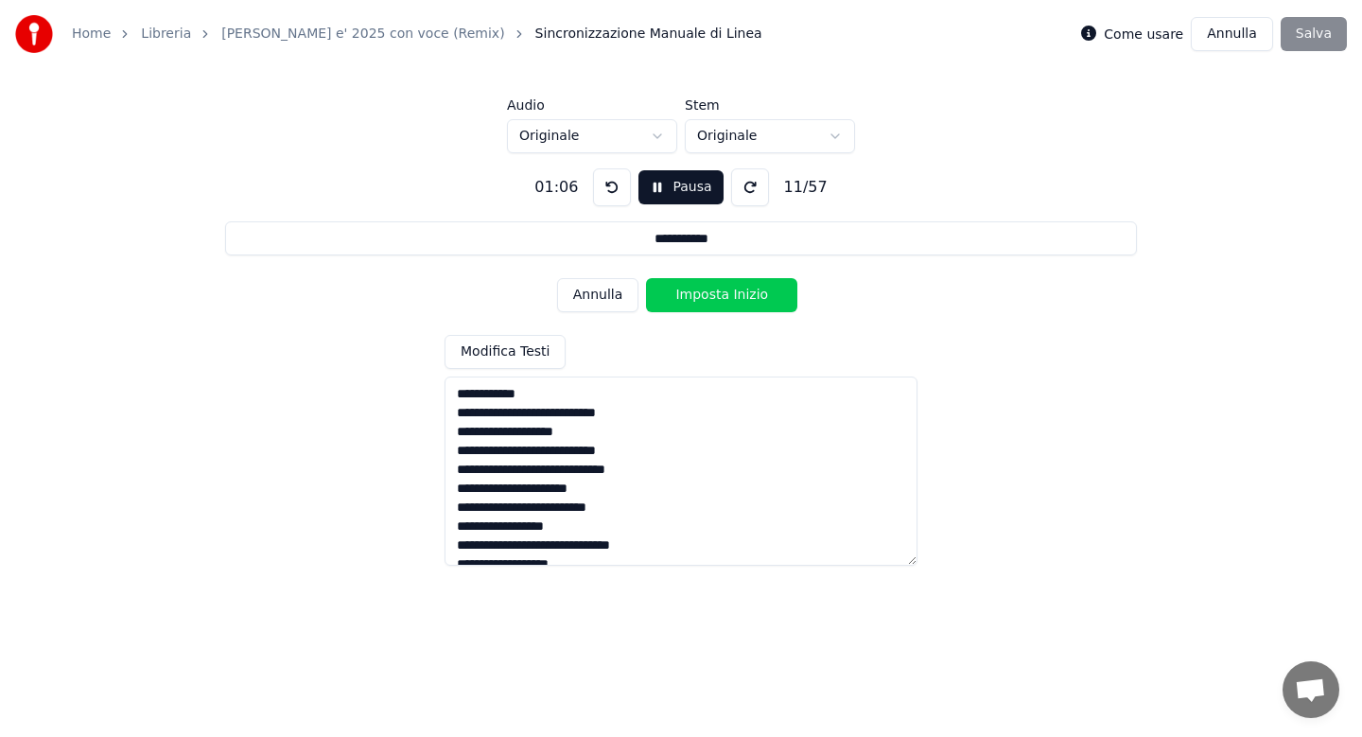
click at [712, 299] on button "Imposta Inizio" at bounding box center [721, 295] width 151 height 34
click at [712, 299] on button "Imposta Fine" at bounding box center [721, 295] width 151 height 34
click at [712, 299] on button "Imposta Inizio" at bounding box center [721, 295] width 151 height 34
click at [712, 299] on button "Imposta Fine" at bounding box center [721, 295] width 151 height 34
click at [712, 299] on button "Imposta Inizio" at bounding box center [721, 295] width 151 height 34
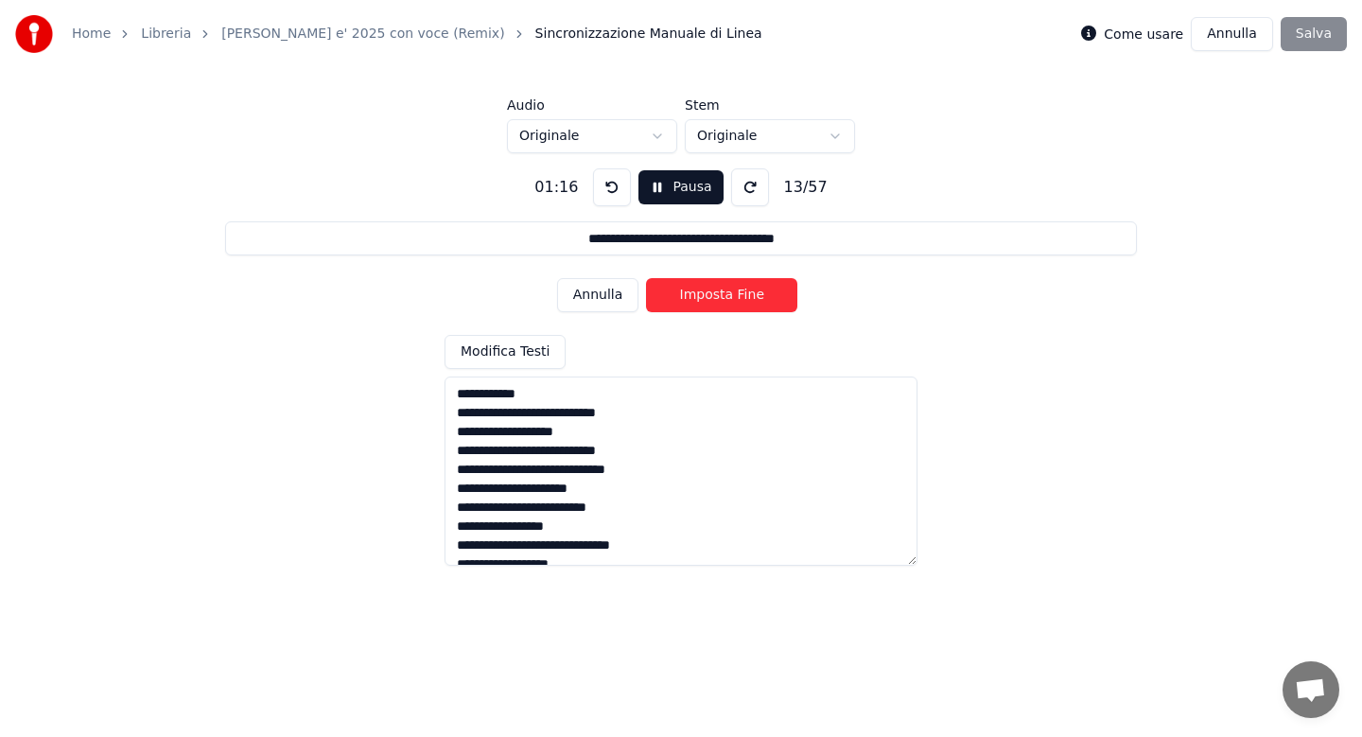
click at [712, 299] on button "Imposta Fine" at bounding box center [721, 295] width 151 height 34
click at [712, 299] on button "Imposta Inizio" at bounding box center [721, 295] width 151 height 34
click at [712, 299] on button "Imposta Fine" at bounding box center [721, 295] width 151 height 34
click at [712, 299] on button "Imposta Inizio" at bounding box center [721, 295] width 151 height 34
click at [712, 299] on button "Imposta Fine" at bounding box center [721, 295] width 151 height 34
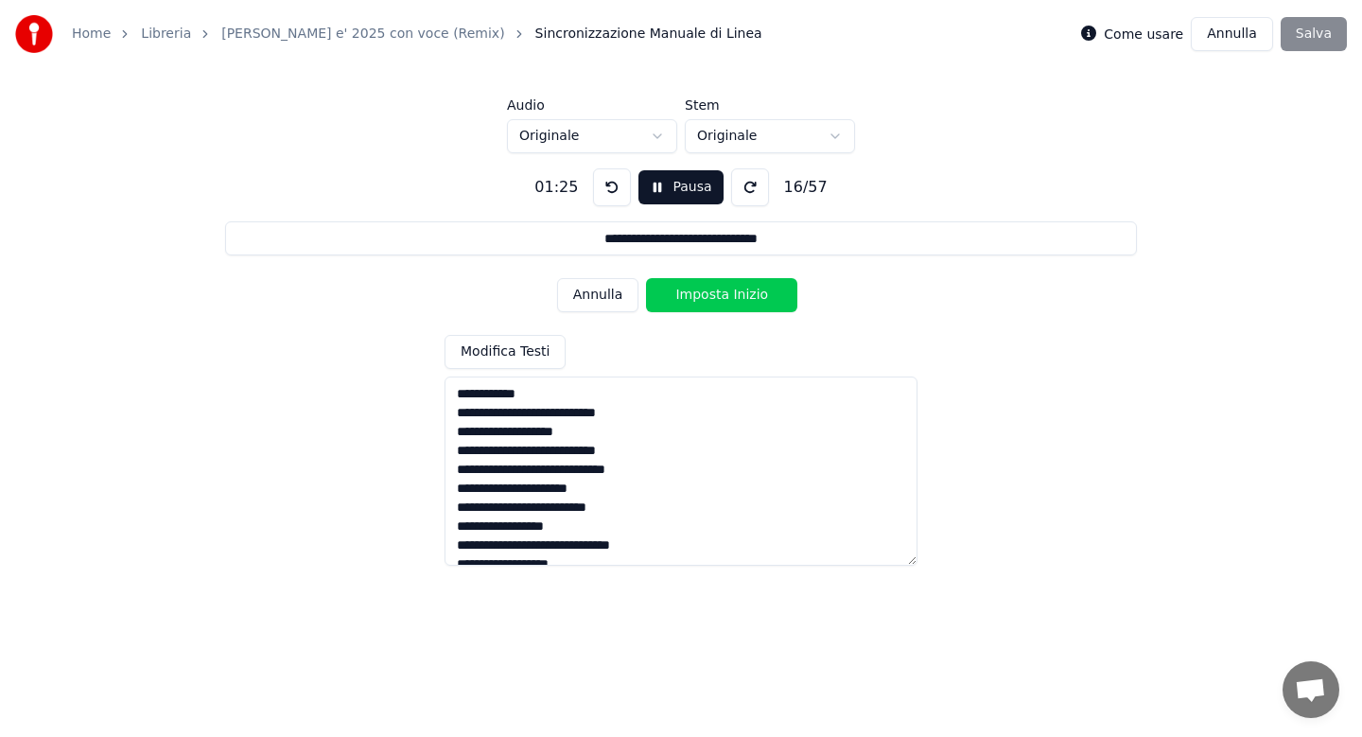
click at [712, 299] on button "Imposta Inizio" at bounding box center [721, 295] width 151 height 34
click at [712, 299] on button "Imposta Fine" at bounding box center [721, 295] width 151 height 34
click at [712, 299] on button "Imposta Inizio" at bounding box center [721, 295] width 151 height 34
click at [712, 299] on button "Imposta Fine" at bounding box center [721, 295] width 151 height 34
click at [712, 299] on button "Imposta Inizio" at bounding box center [721, 295] width 151 height 34
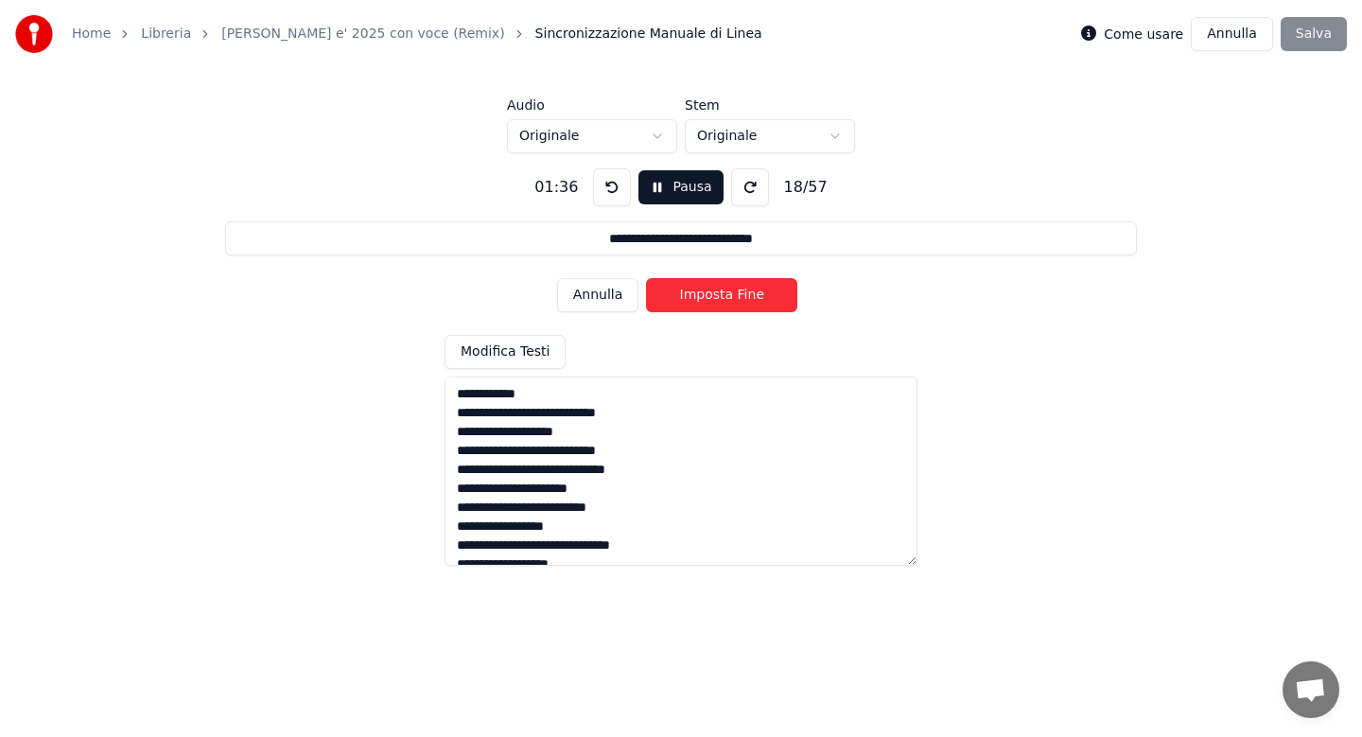
click at [712, 299] on button "Imposta Fine" at bounding box center [721, 295] width 151 height 34
click at [712, 299] on button "Imposta Inizio" at bounding box center [721, 295] width 151 height 34
click at [712, 299] on button "Imposta Fine" at bounding box center [721, 295] width 151 height 34
click at [712, 299] on button "Imposta Inizio" at bounding box center [721, 295] width 151 height 34
click at [712, 299] on button "Imposta Fine" at bounding box center [721, 295] width 151 height 34
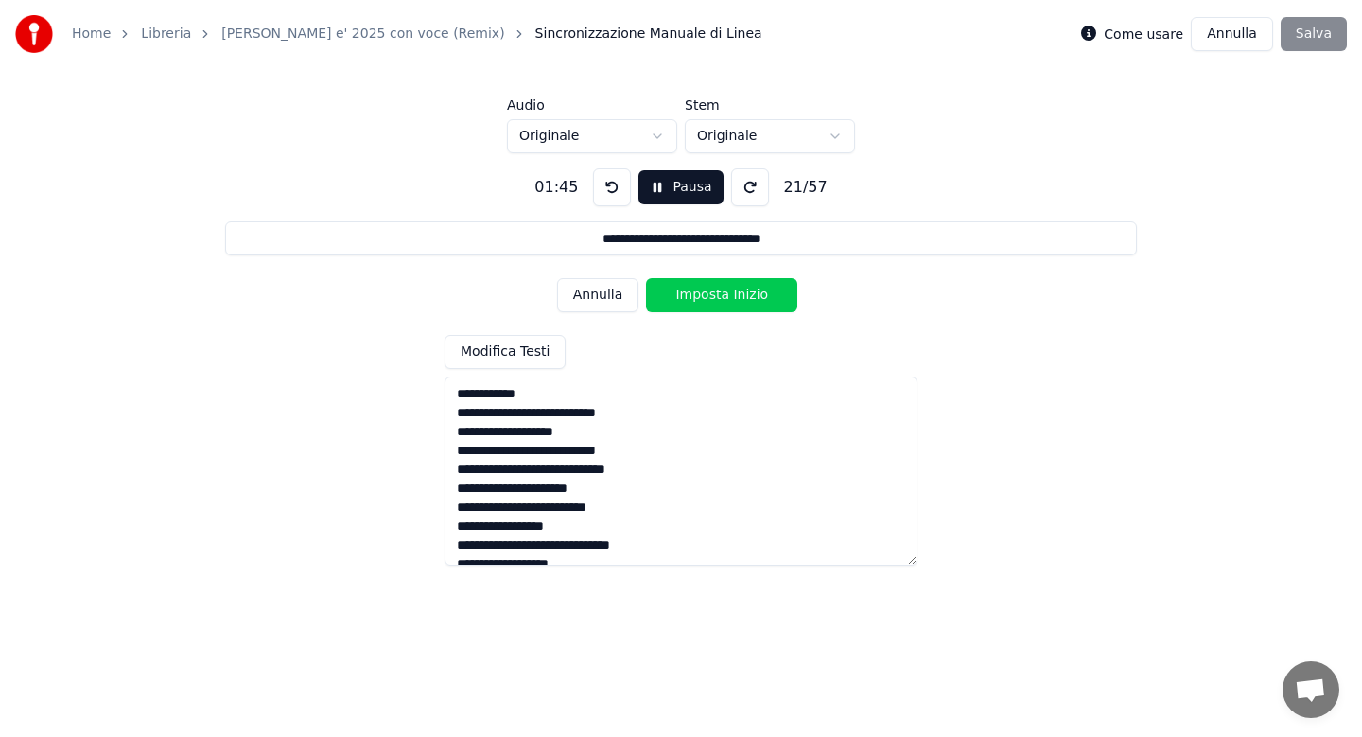
click at [712, 299] on button "Imposta Inizio" at bounding box center [721, 295] width 151 height 34
click at [712, 299] on button "Imposta Fine" at bounding box center [721, 295] width 151 height 34
click at [712, 299] on button "Imposta Inizio" at bounding box center [721, 295] width 151 height 34
click at [712, 299] on button "Imposta Fine" at bounding box center [721, 295] width 151 height 34
click at [712, 299] on button "Imposta Inizio" at bounding box center [721, 295] width 151 height 34
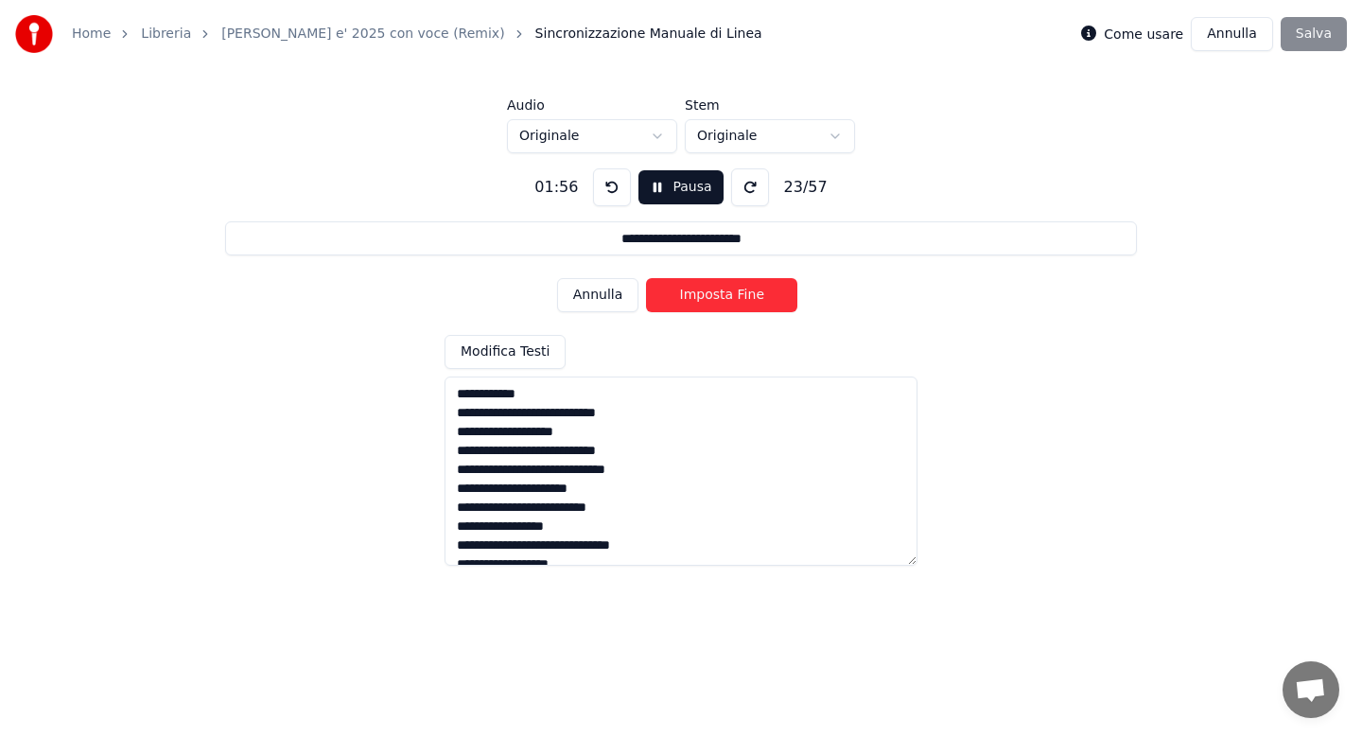
click at [712, 299] on button "Imposta Fine" at bounding box center [721, 295] width 151 height 34
click at [712, 299] on button "Imposta Inizio" at bounding box center [721, 295] width 151 height 34
click at [712, 299] on button "Imposta Fine" at bounding box center [721, 295] width 151 height 34
click at [712, 299] on button "Imposta Inizio" at bounding box center [721, 295] width 151 height 34
click at [712, 299] on button "Imposta Fine" at bounding box center [721, 295] width 151 height 34
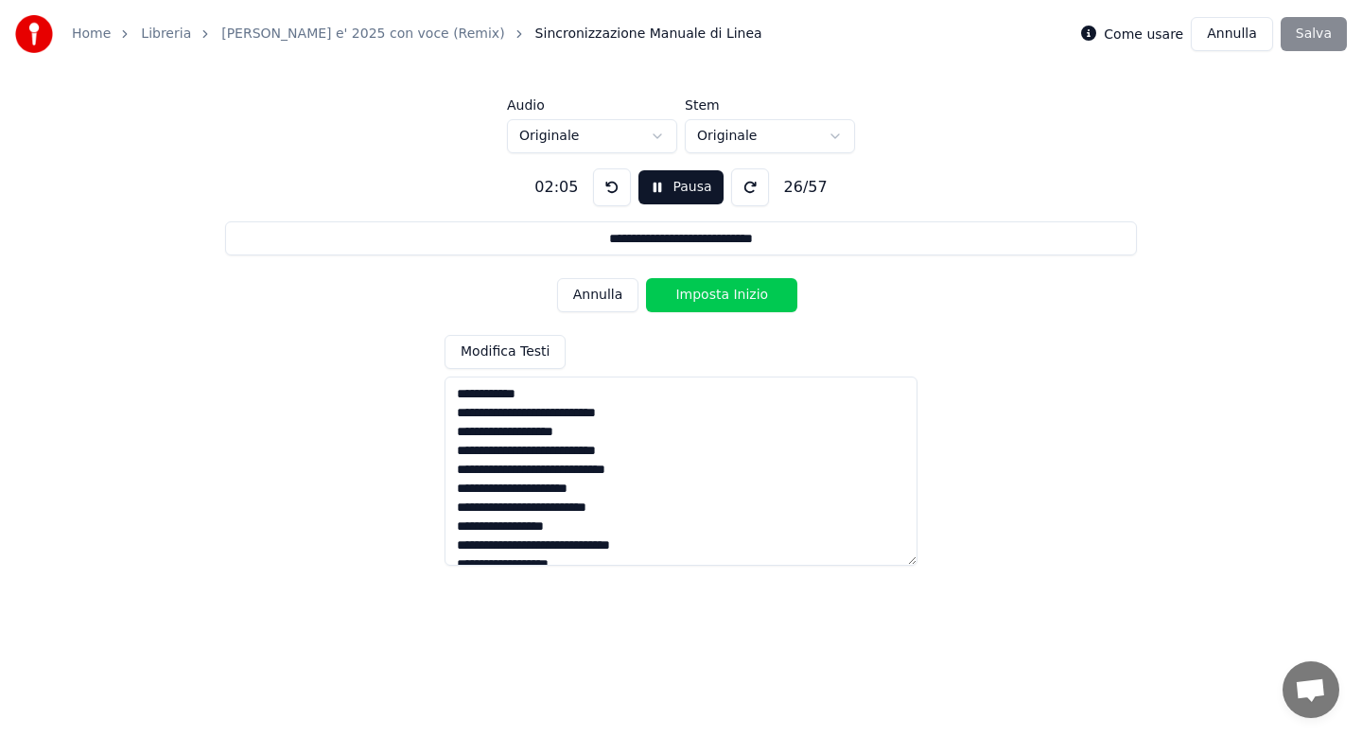
click at [712, 299] on button "Imposta Inizio" at bounding box center [721, 295] width 151 height 34
click at [712, 299] on button "Imposta Fine" at bounding box center [721, 295] width 151 height 34
click at [712, 299] on button "Imposta Inizio" at bounding box center [721, 295] width 151 height 34
click at [712, 299] on button "Imposta Fine" at bounding box center [721, 295] width 151 height 34
click at [712, 299] on button "Imposta Inizio" at bounding box center [721, 295] width 151 height 34
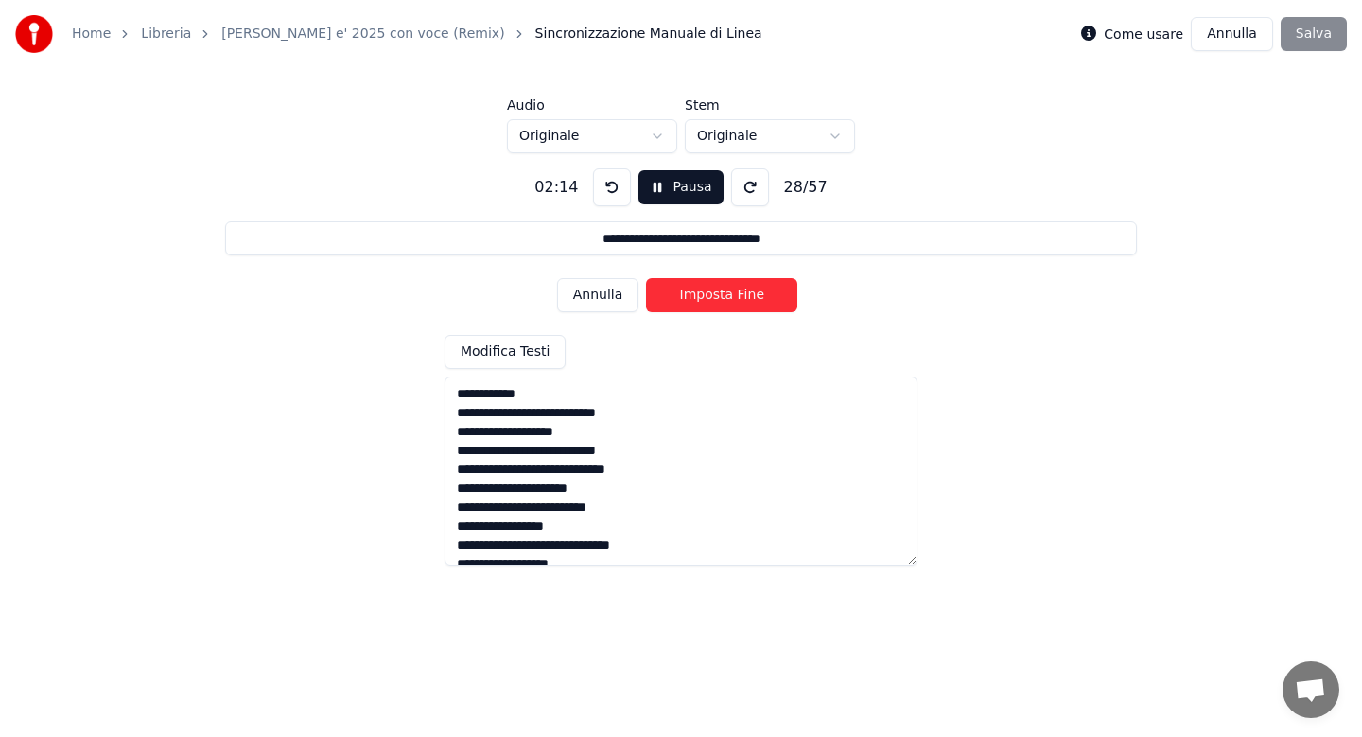
click at [712, 299] on button "Imposta Fine" at bounding box center [721, 295] width 151 height 34
click at [712, 299] on button "Imposta Inizio" at bounding box center [721, 295] width 151 height 34
click at [712, 299] on button "Imposta Fine" at bounding box center [721, 295] width 151 height 34
click at [712, 299] on button "Imposta Inizio" at bounding box center [721, 295] width 151 height 34
click at [712, 299] on button "Imposta Fine" at bounding box center [721, 295] width 151 height 34
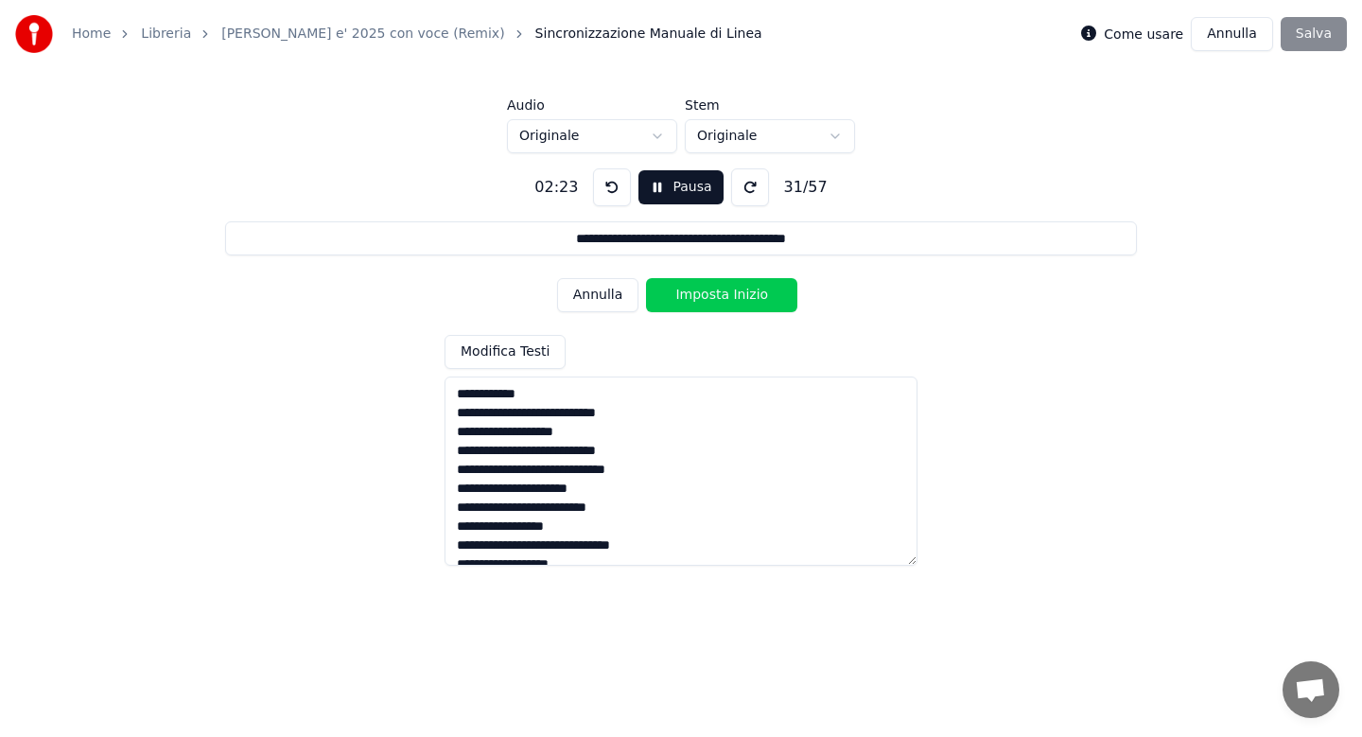
click at [712, 299] on button "Imposta Inizio" at bounding box center [721, 295] width 151 height 34
click at [712, 299] on button "Imposta Fine" at bounding box center [721, 295] width 151 height 34
click at [712, 299] on button "Imposta Inizio" at bounding box center [721, 295] width 151 height 34
click at [712, 299] on button "Imposta Fine" at bounding box center [721, 295] width 151 height 34
click at [712, 299] on button "Imposta Inizio" at bounding box center [721, 295] width 151 height 34
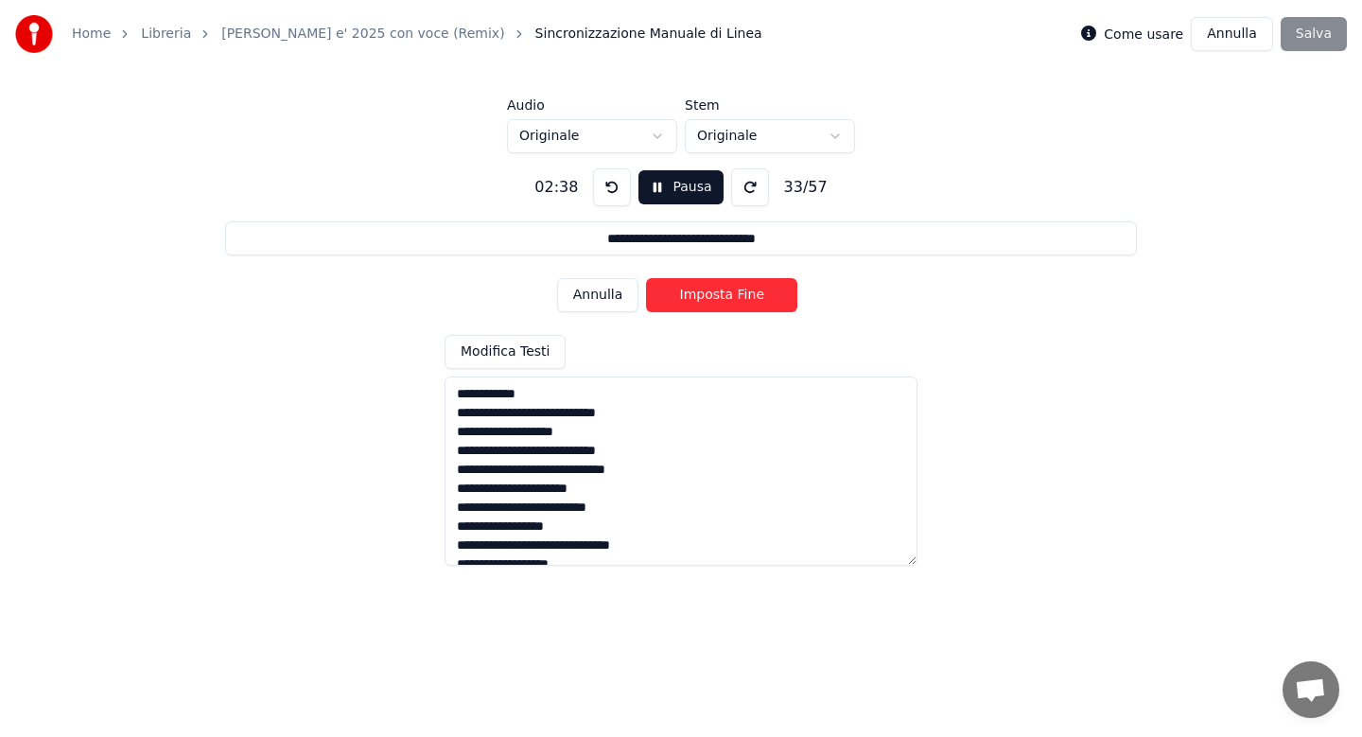
click at [712, 299] on button "Imposta Fine" at bounding box center [721, 295] width 151 height 34
click at [712, 299] on button "Imposta Inizio" at bounding box center [721, 295] width 151 height 34
click at [712, 299] on button "Imposta Fine" at bounding box center [721, 295] width 151 height 34
click at [712, 299] on button "Imposta Inizio" at bounding box center [721, 295] width 151 height 34
click at [712, 299] on button "Imposta Fine" at bounding box center [721, 295] width 151 height 34
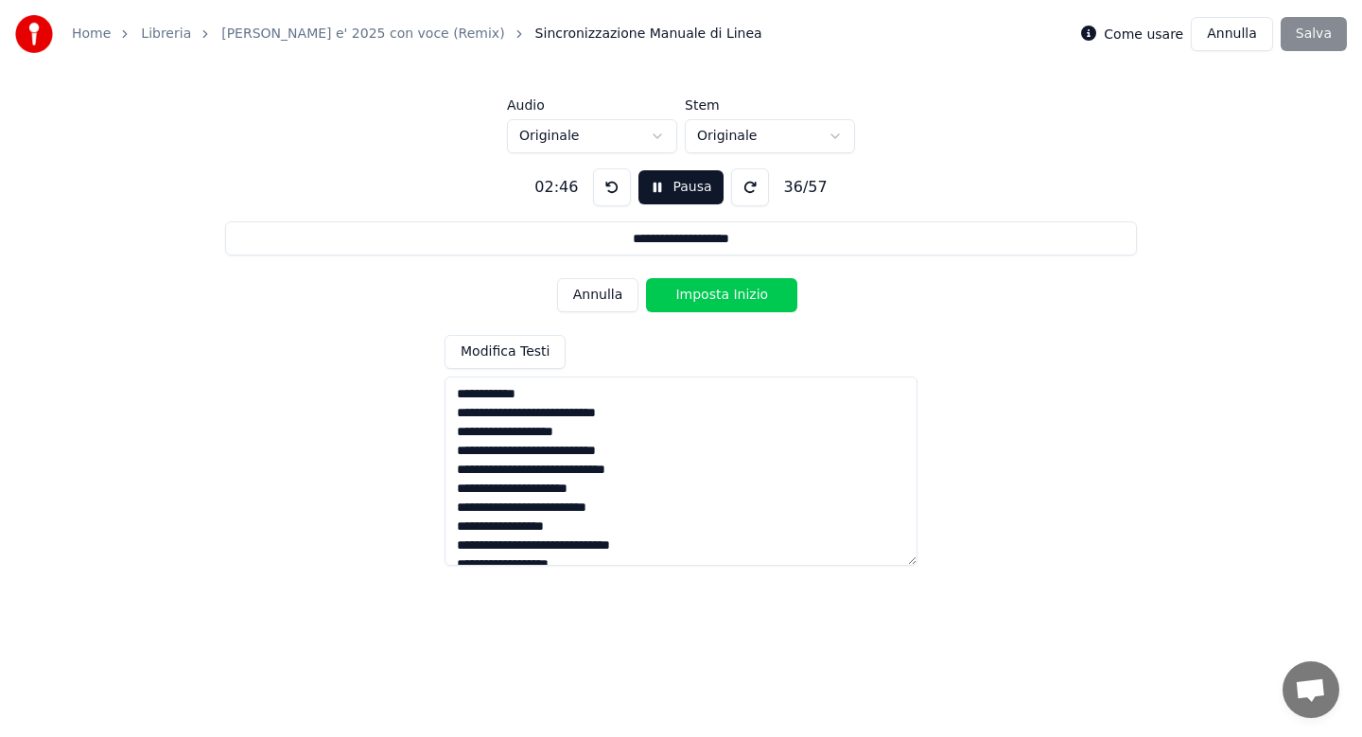
click at [712, 299] on button "Imposta Inizio" at bounding box center [721, 295] width 151 height 34
click at [712, 299] on button "Imposta Fine" at bounding box center [721, 295] width 151 height 34
click at [712, 299] on button "Imposta Inizio" at bounding box center [721, 295] width 151 height 34
click at [712, 299] on button "Imposta Fine" at bounding box center [721, 295] width 151 height 34
click at [712, 299] on button "Imposta Inizio" at bounding box center [721, 295] width 151 height 34
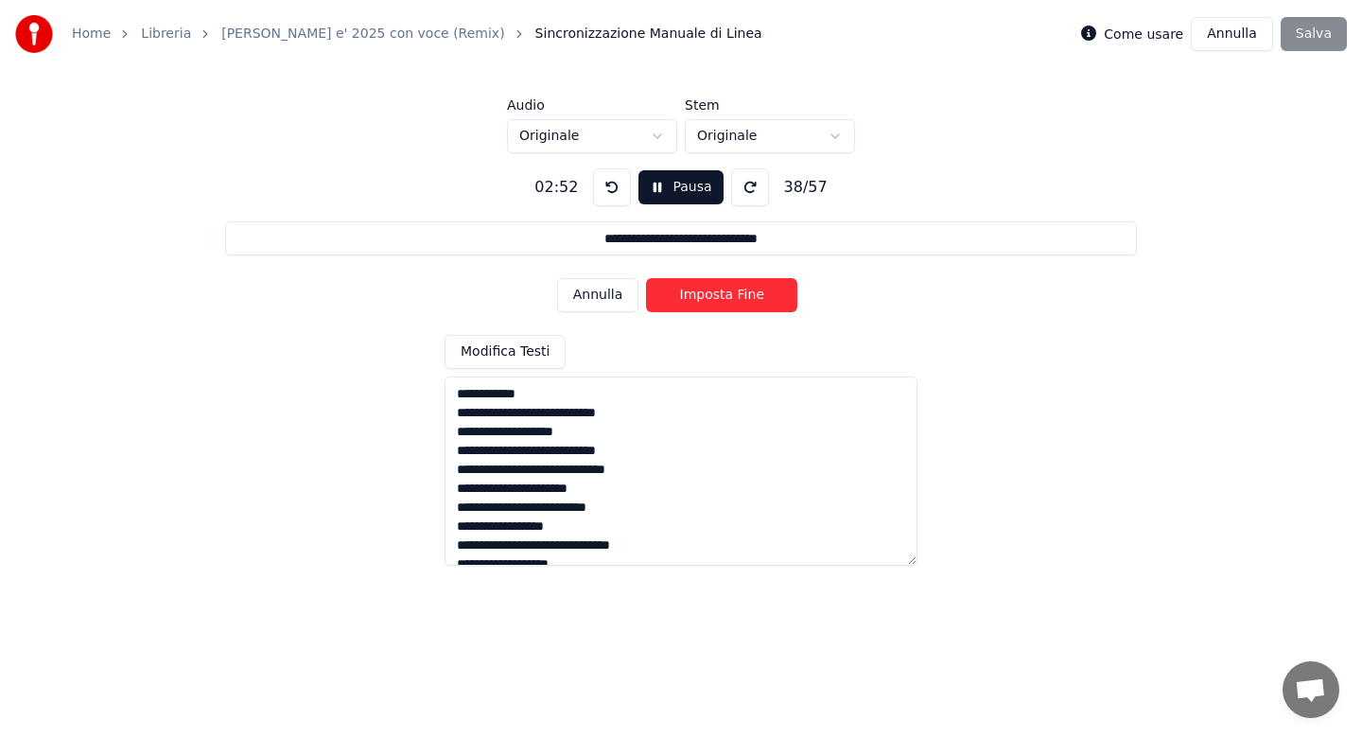
click at [712, 299] on button "Imposta Fine" at bounding box center [721, 295] width 151 height 34
click at [712, 299] on button "Imposta Inizio" at bounding box center [721, 295] width 151 height 34
click at [712, 299] on button "Imposta Fine" at bounding box center [721, 295] width 151 height 34
click at [712, 299] on button "Imposta Inizio" at bounding box center [721, 295] width 151 height 34
click at [712, 299] on button "Imposta Fine" at bounding box center [721, 295] width 151 height 34
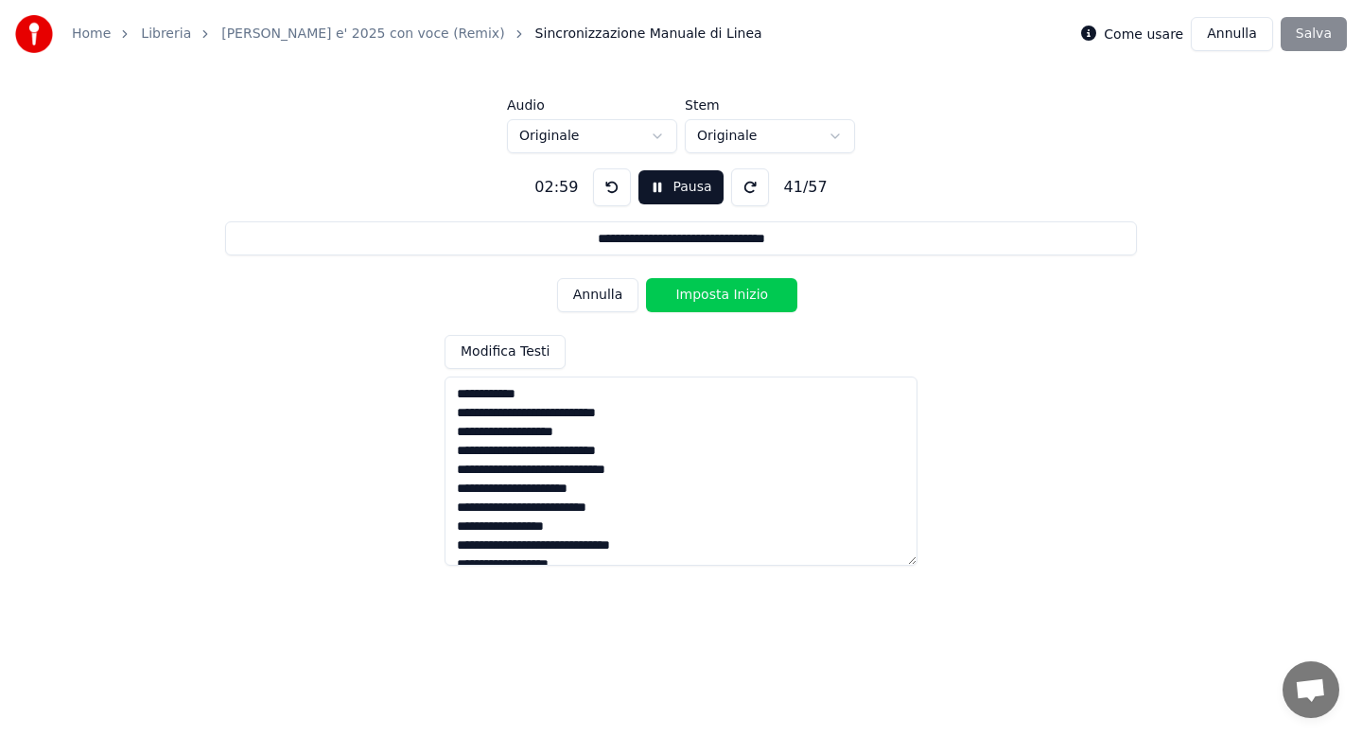
click at [712, 299] on button "Imposta Inizio" at bounding box center [721, 295] width 151 height 34
click at [712, 299] on button "Imposta Fine" at bounding box center [721, 295] width 151 height 34
click at [712, 299] on button "Imposta Inizio" at bounding box center [721, 295] width 151 height 34
click at [712, 299] on button "Imposta Fine" at bounding box center [721, 295] width 151 height 34
click at [712, 299] on button "Imposta Inizio" at bounding box center [721, 295] width 151 height 34
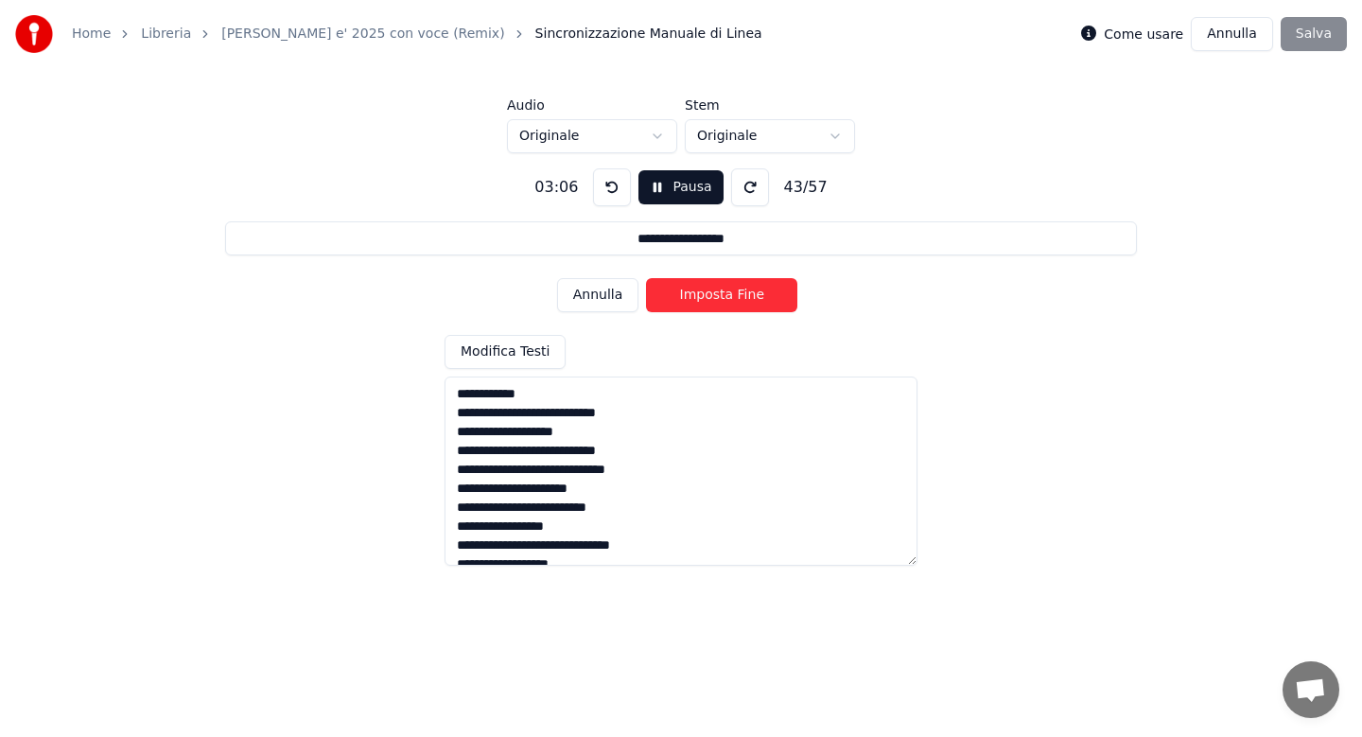
click at [712, 299] on button "Imposta Fine" at bounding box center [721, 295] width 151 height 34
click at [712, 299] on button "Imposta Inizio" at bounding box center [721, 295] width 151 height 34
click at [712, 299] on button "Imposta Fine" at bounding box center [721, 295] width 151 height 34
click at [712, 299] on button "Imposta Inizio" at bounding box center [721, 295] width 151 height 34
click at [712, 299] on button "Imposta Fine" at bounding box center [721, 295] width 151 height 34
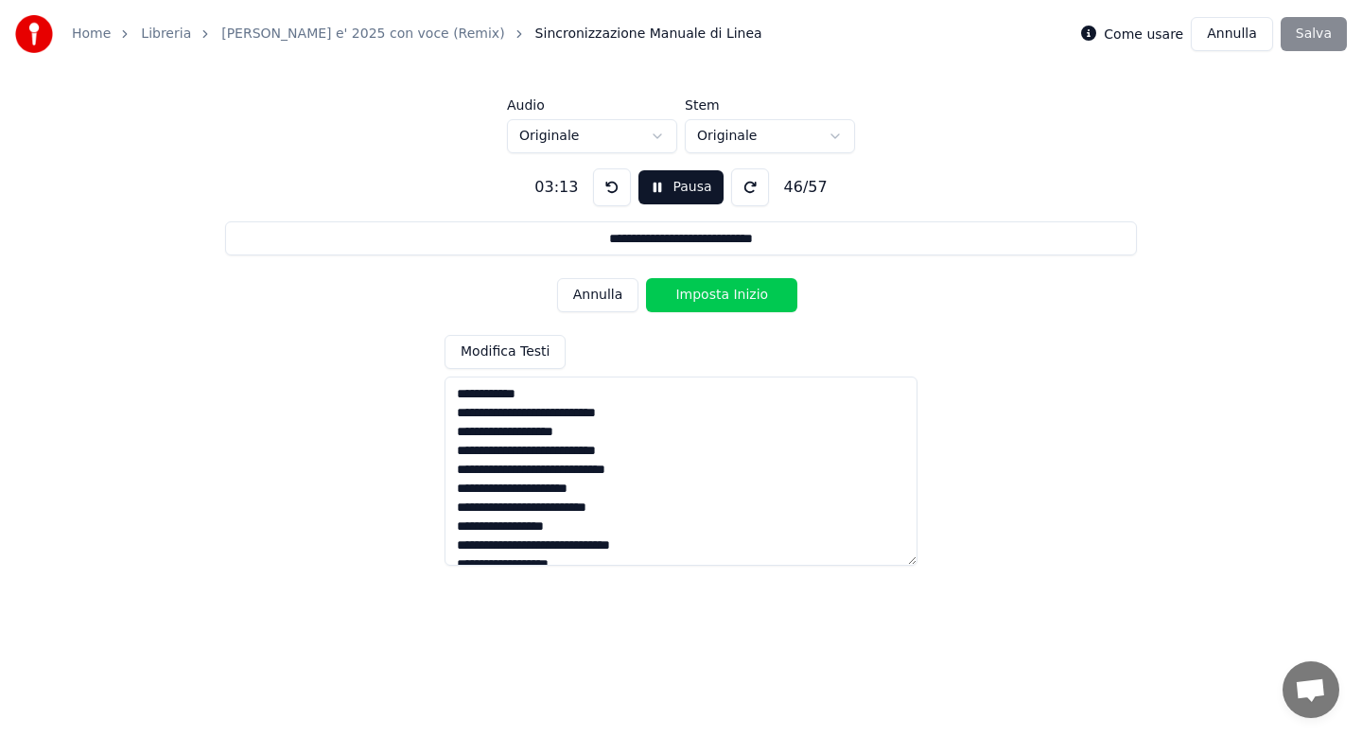
click at [712, 299] on button "Imposta Inizio" at bounding box center [721, 295] width 151 height 34
click at [712, 299] on button "Imposta Fine" at bounding box center [721, 295] width 151 height 34
click at [712, 299] on button "Imposta Inizio" at bounding box center [721, 295] width 151 height 34
click at [712, 299] on button "Imposta Fine" at bounding box center [721, 295] width 151 height 34
click at [712, 299] on button "Imposta Inizio" at bounding box center [721, 295] width 151 height 34
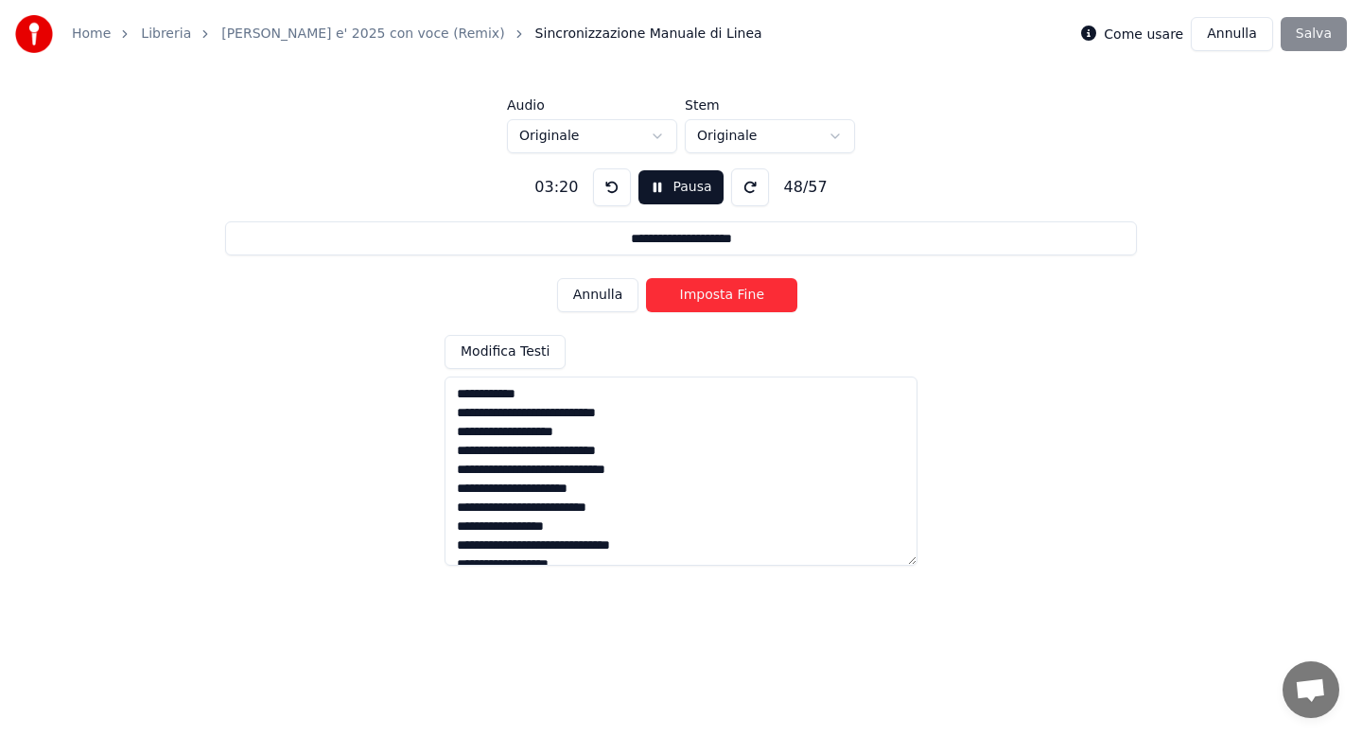
click at [712, 299] on button "Imposta Fine" at bounding box center [721, 295] width 151 height 34
click at [712, 299] on button "Imposta Inizio" at bounding box center [721, 295] width 151 height 34
click at [712, 299] on button "Imposta Fine" at bounding box center [721, 295] width 151 height 34
click at [712, 299] on button "Imposta Inizio" at bounding box center [721, 295] width 151 height 34
click at [712, 299] on button "Imposta Fine" at bounding box center [721, 295] width 151 height 34
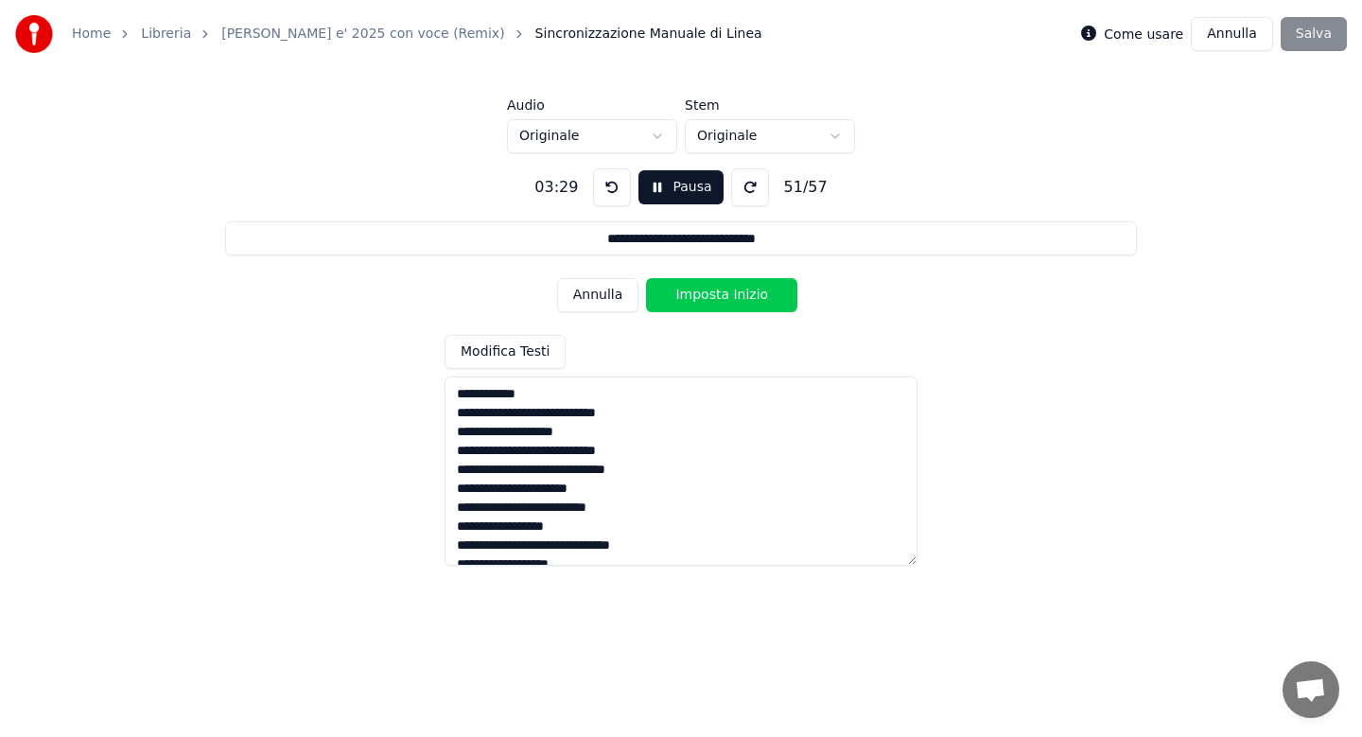
click at [712, 299] on button "Imposta Inizio" at bounding box center [721, 295] width 151 height 34
click at [712, 299] on button "Imposta Fine" at bounding box center [721, 295] width 151 height 34
click at [712, 299] on button "Imposta Inizio" at bounding box center [721, 295] width 151 height 34
click at [712, 299] on button "Imposta Fine" at bounding box center [721, 295] width 151 height 34
click at [712, 299] on button "Imposta Inizio" at bounding box center [721, 295] width 151 height 34
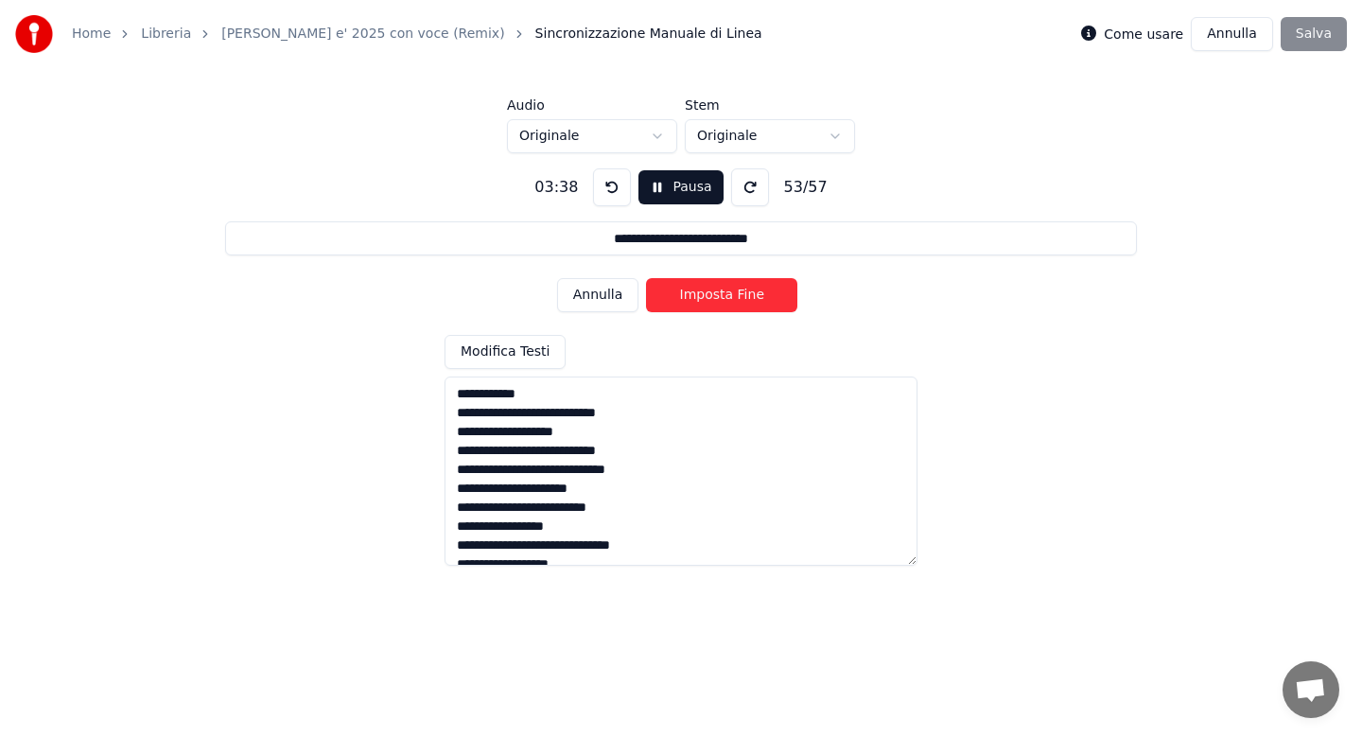
click at [712, 299] on button "Imposta Fine" at bounding box center [721, 295] width 151 height 34
click at [712, 299] on button "Imposta Inizio" at bounding box center [721, 295] width 151 height 34
click at [712, 299] on button "Imposta Fine" at bounding box center [721, 295] width 151 height 34
click at [712, 299] on button "Imposta Inizio" at bounding box center [721, 295] width 151 height 34
click at [712, 299] on button "Imposta Fine" at bounding box center [721, 295] width 151 height 34
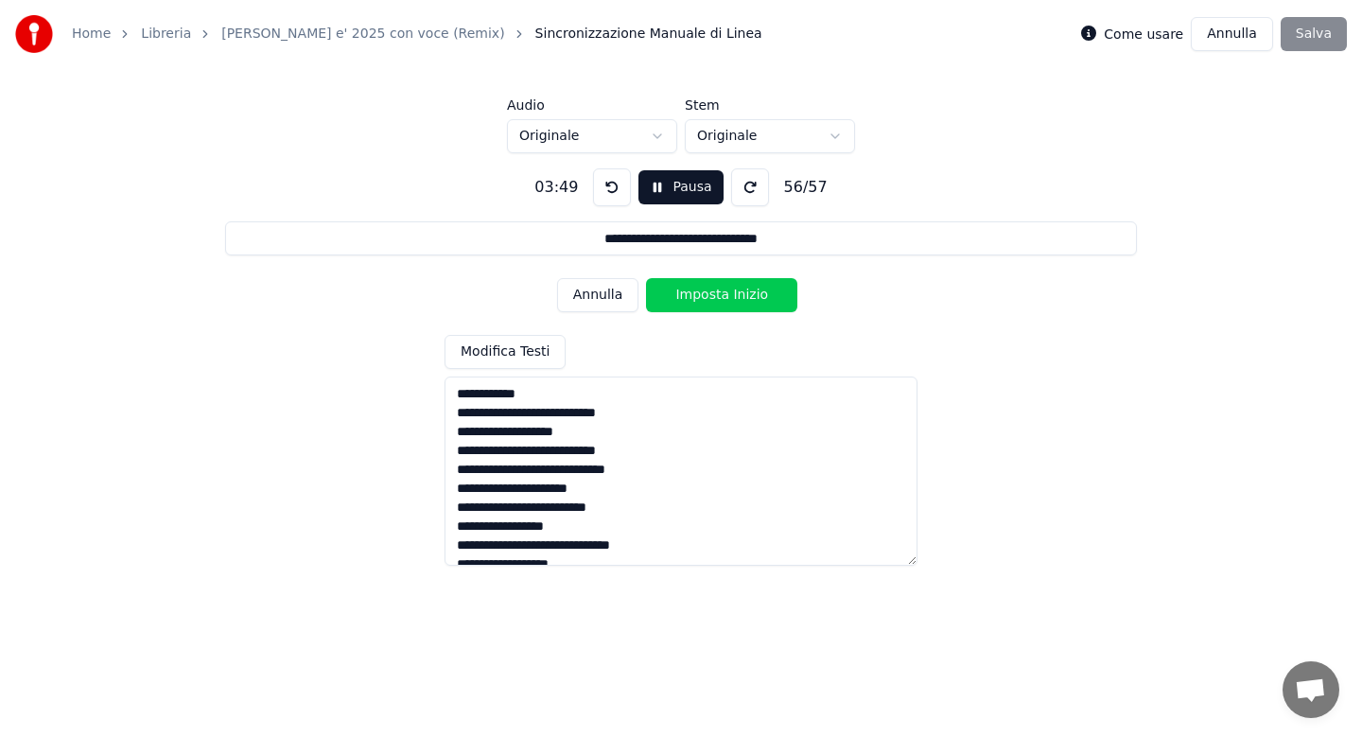
click at [712, 299] on button "Imposta Inizio" at bounding box center [721, 295] width 151 height 34
click at [712, 299] on button "Imposta Fine" at bounding box center [721, 295] width 151 height 34
type input "**********"
click at [712, 299] on button "Imposta Inizio" at bounding box center [721, 295] width 151 height 34
click at [712, 299] on button "Imposta Fine" at bounding box center [721, 295] width 151 height 34
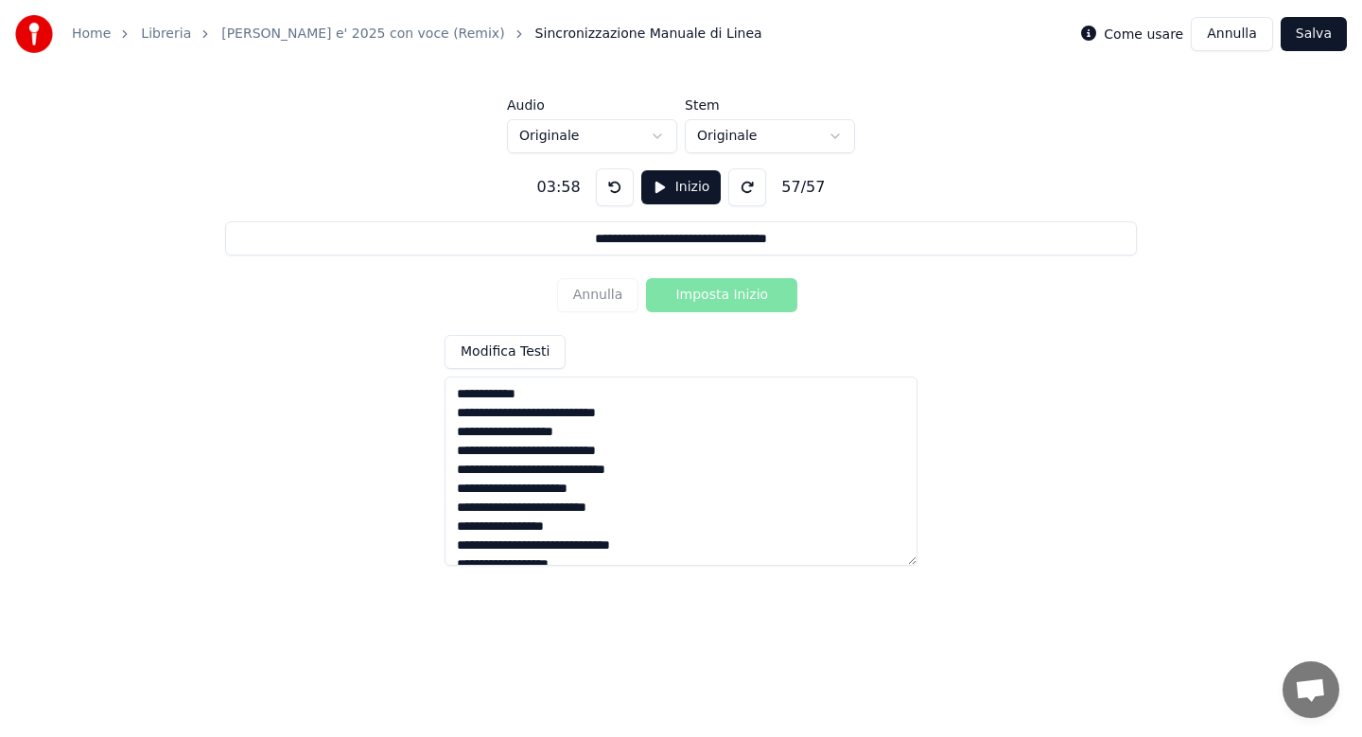
click at [1318, 40] on button "Salva" at bounding box center [1313, 34] width 66 height 34
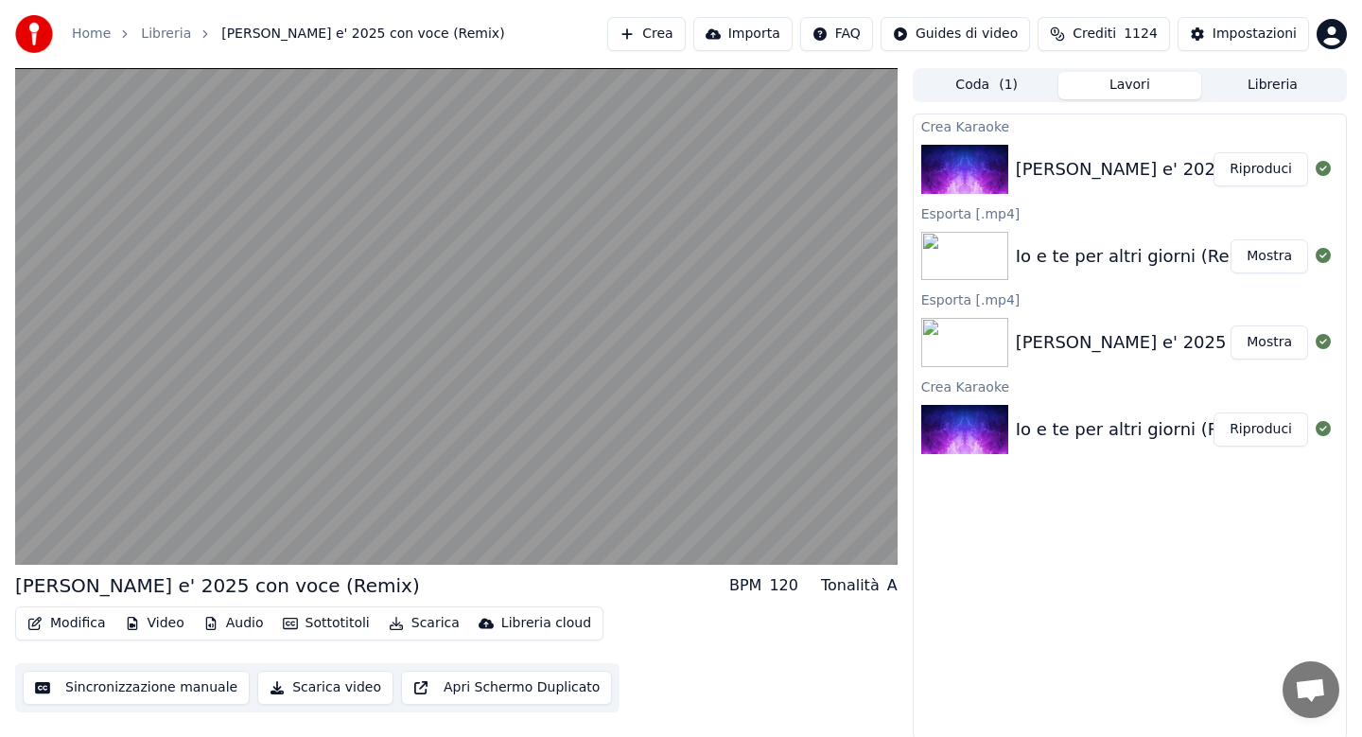
click at [77, 624] on button "Modifica" at bounding box center [67, 623] width 94 height 26
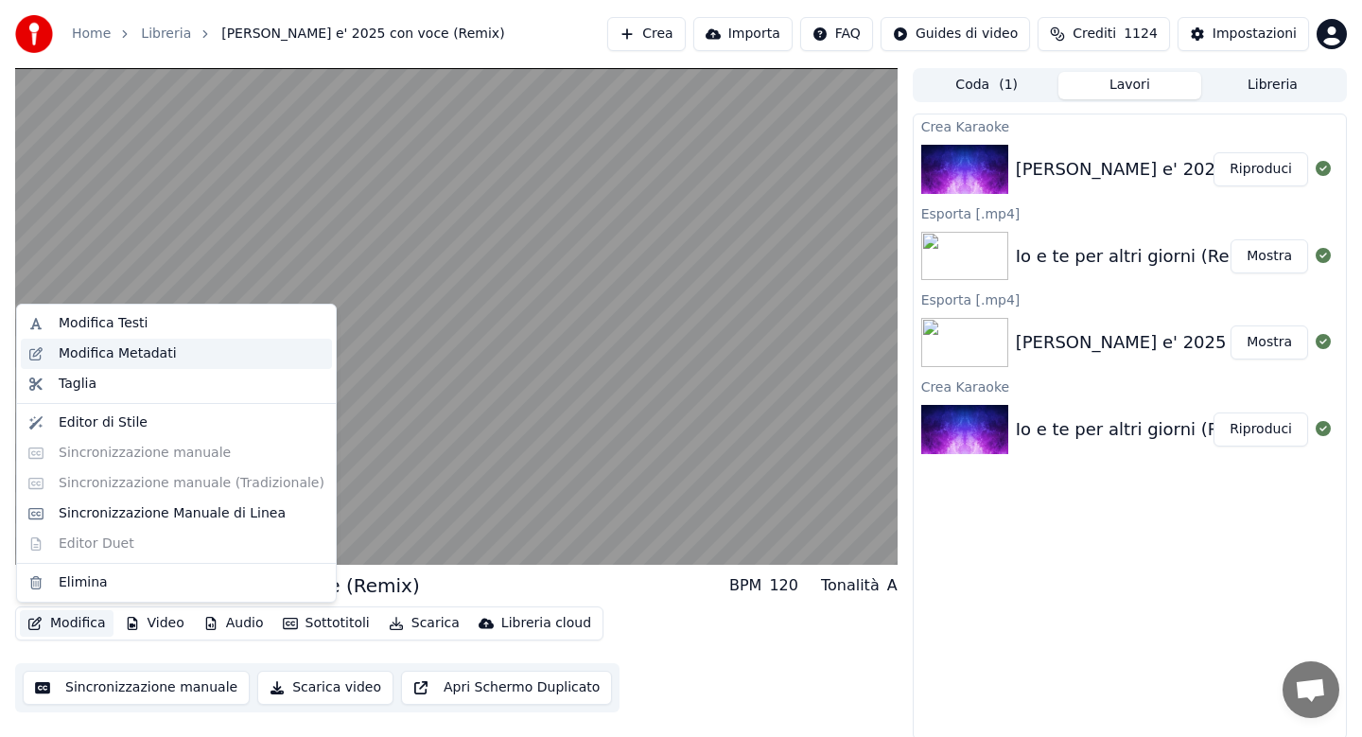
click at [151, 358] on div "Modifica Metadati" at bounding box center [118, 353] width 118 height 19
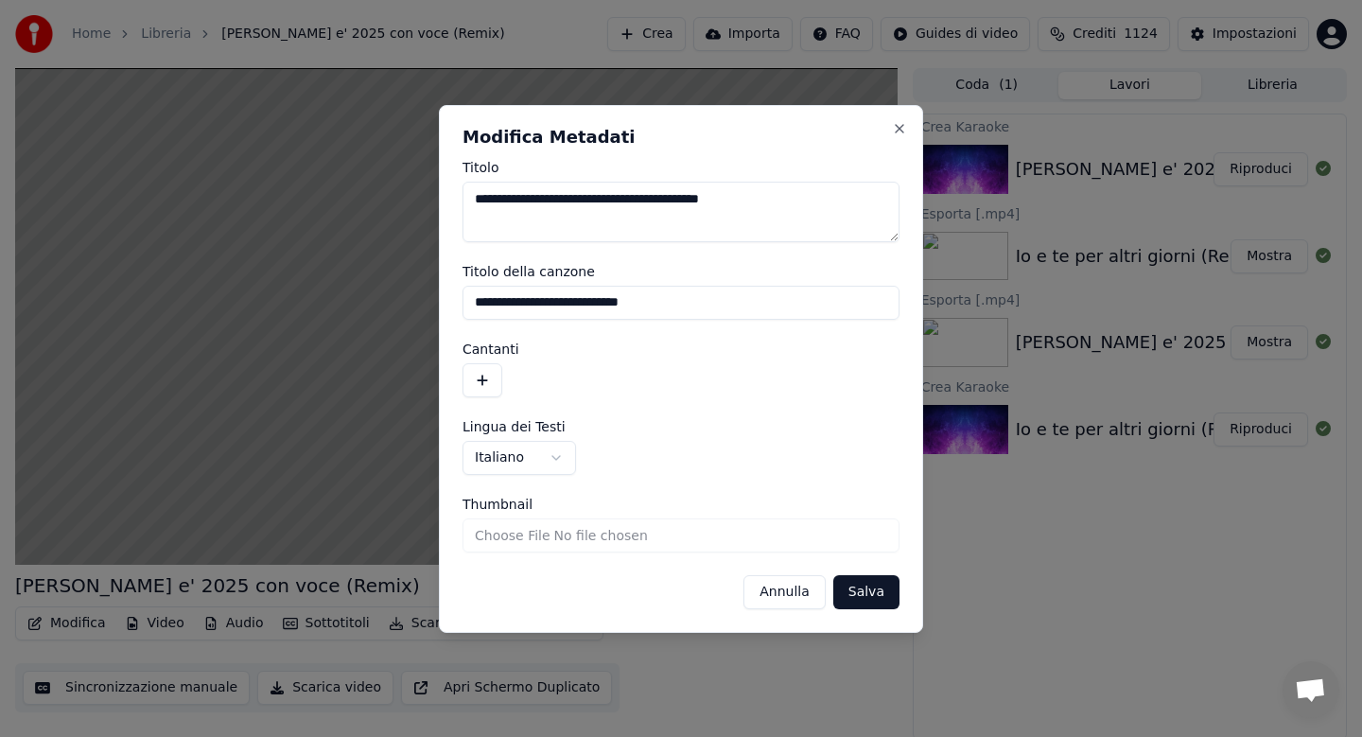
drag, startPoint x: 678, startPoint y: 200, endPoint x: 788, endPoint y: 207, distance: 110.0
click at [788, 207] on textarea "**********" at bounding box center [680, 212] width 437 height 61
click at [619, 200] on textarea "**********" at bounding box center [680, 212] width 437 height 61
type textarea "**********"
click at [624, 306] on input "**********" at bounding box center [680, 303] width 437 height 34
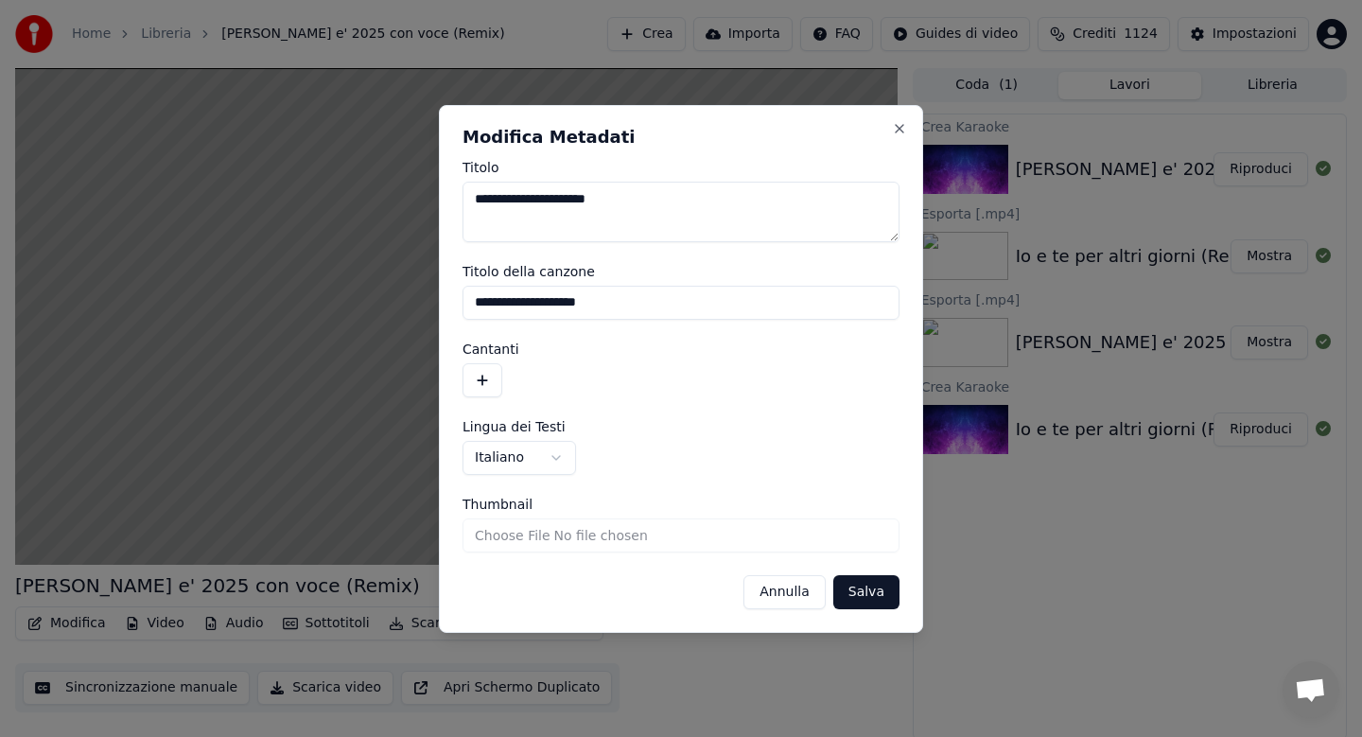
type input "**********"
click at [862, 595] on button "Salva" at bounding box center [866, 592] width 66 height 34
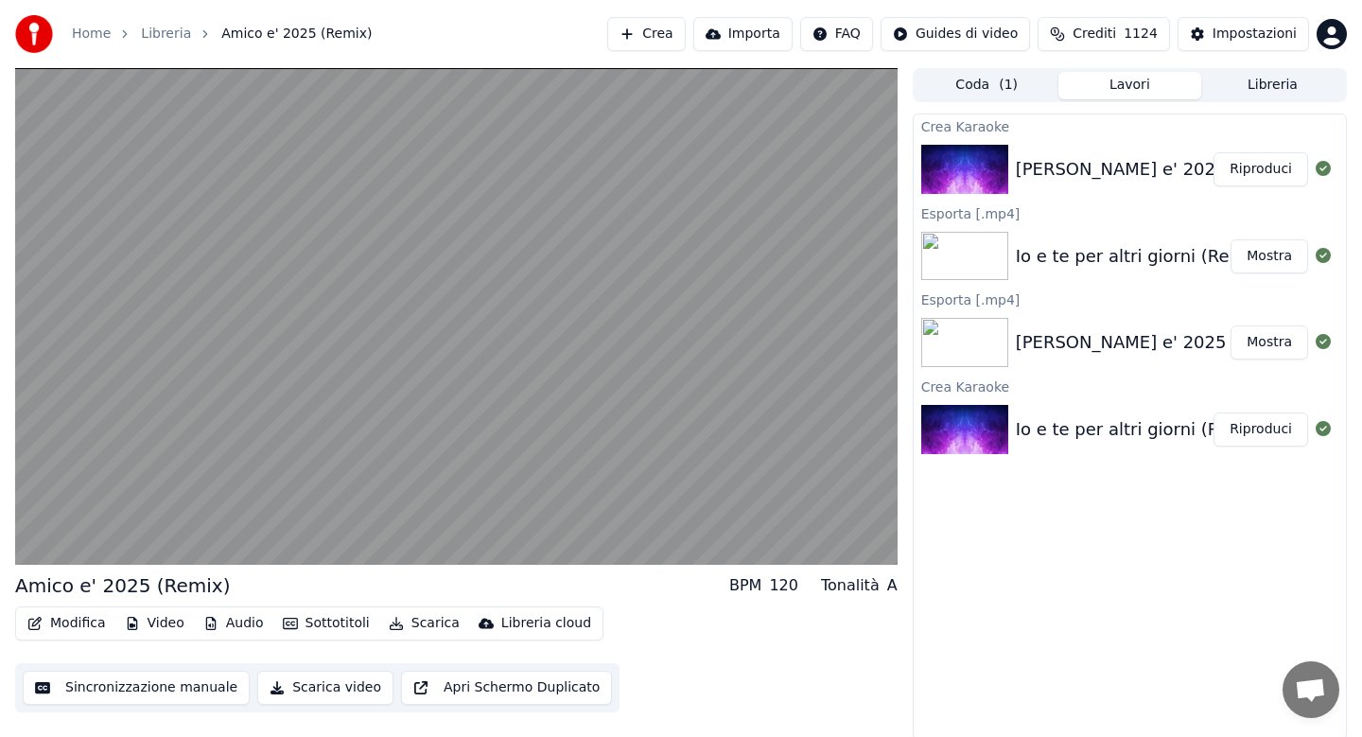
click at [433, 630] on button "Scarica" at bounding box center [424, 623] width 86 height 26
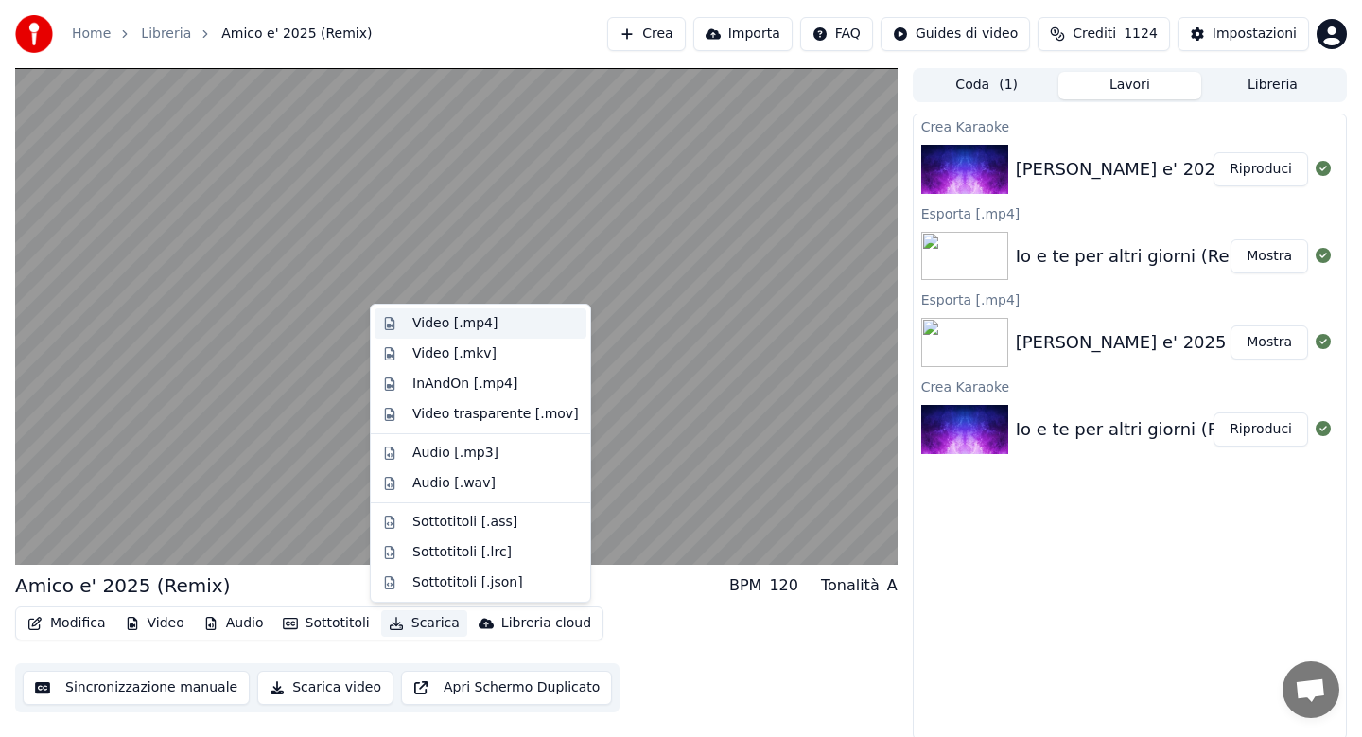
click at [438, 324] on div "Video [.mp4]" at bounding box center [454, 323] width 85 height 19
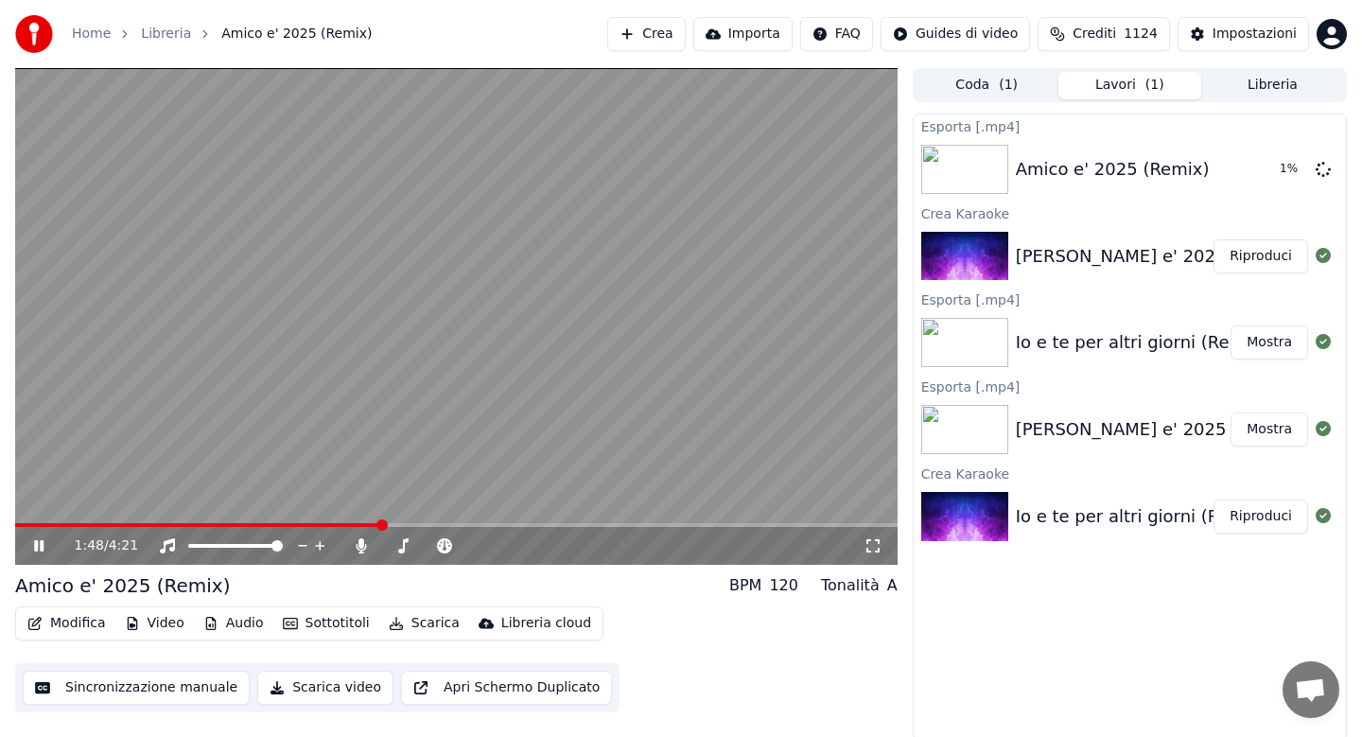
click at [91, 31] on link "Home" at bounding box center [91, 34] width 39 height 19
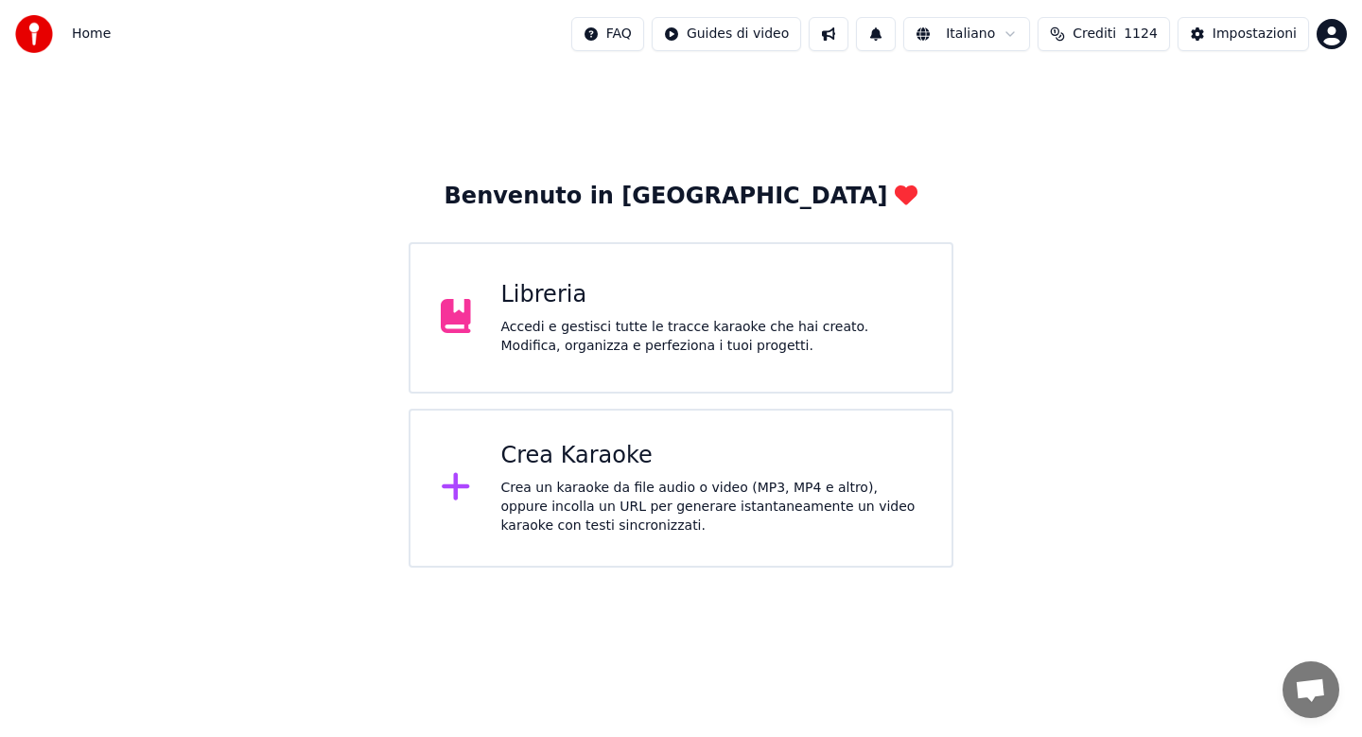
click at [596, 480] on div "Crea un karaoke da file audio o video (MP3, MP4 e altro), oppure incolla un URL…" at bounding box center [711, 506] width 421 height 57
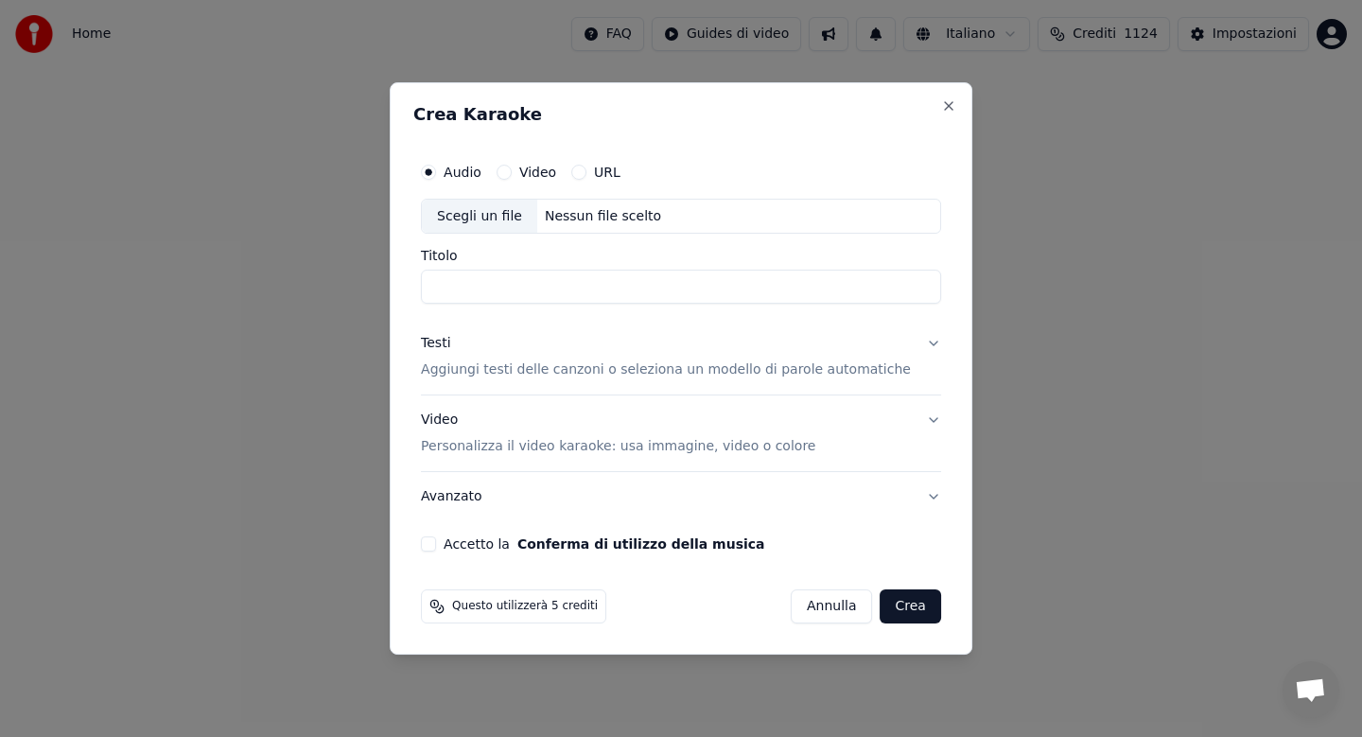
click at [586, 173] on button "URL" at bounding box center [578, 172] width 15 height 15
click at [518, 220] on input "text" at bounding box center [681, 217] width 520 height 38
paste input "**********"
type input "**********"
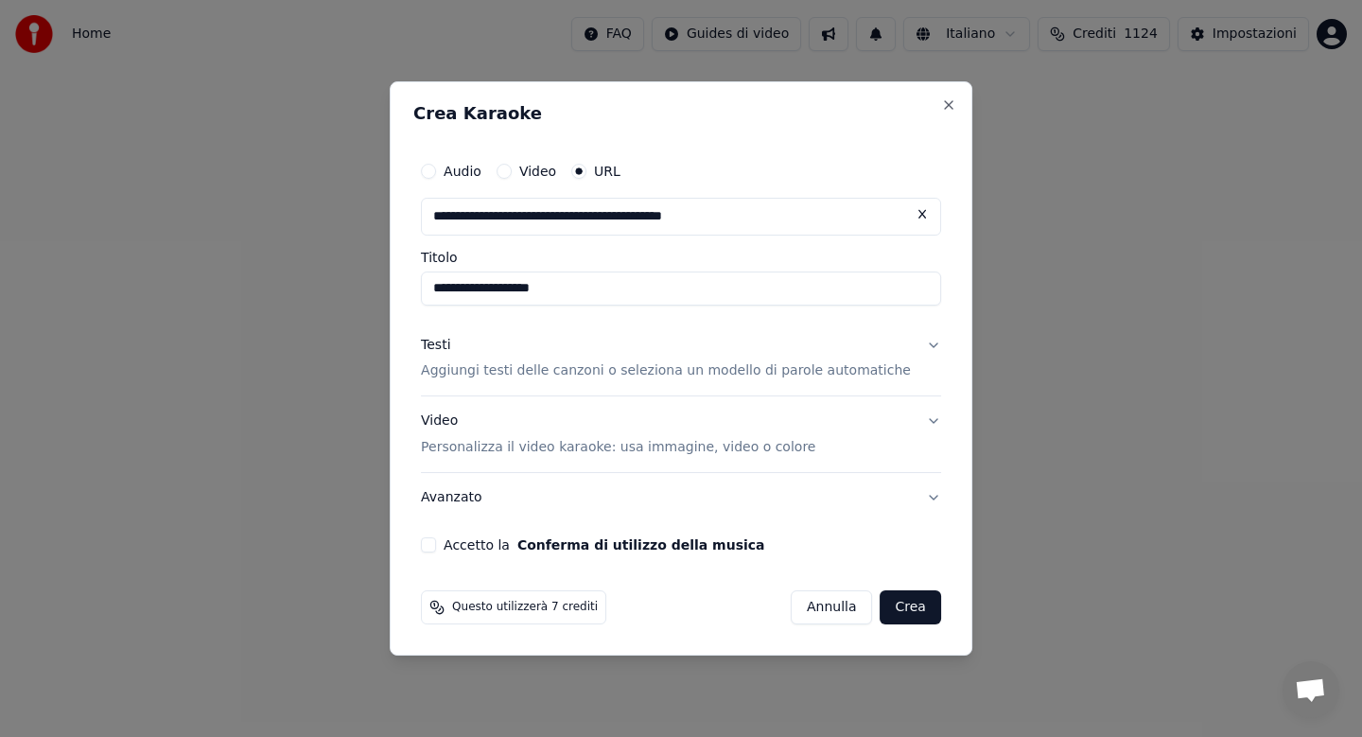
type input "**********"
click at [436, 540] on button "Accetto la Conferma di utilizzo della musica" at bounding box center [428, 544] width 15 height 15
type input "**********"
click at [918, 496] on button "Avanzato" at bounding box center [681, 497] width 520 height 49
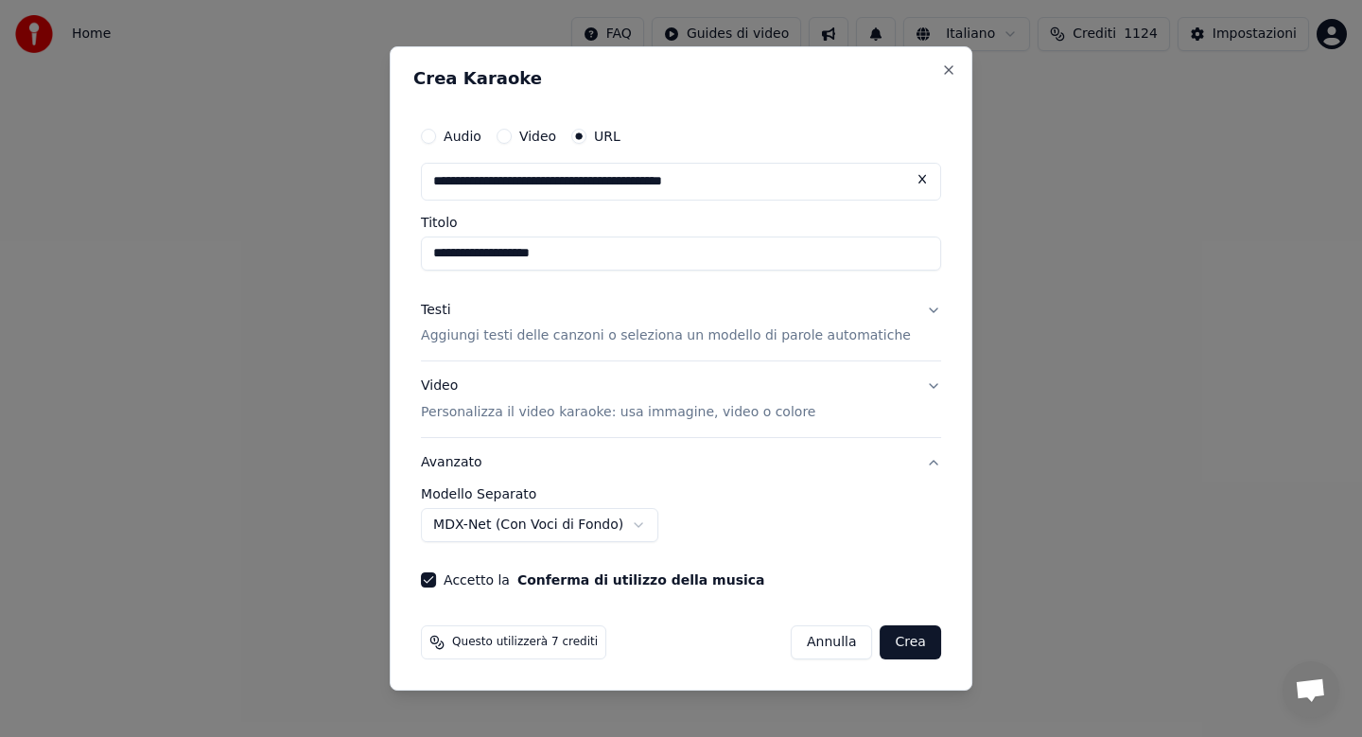
click at [645, 526] on button "MDX-Net (Con Voci di Fondo)" at bounding box center [539, 525] width 237 height 34
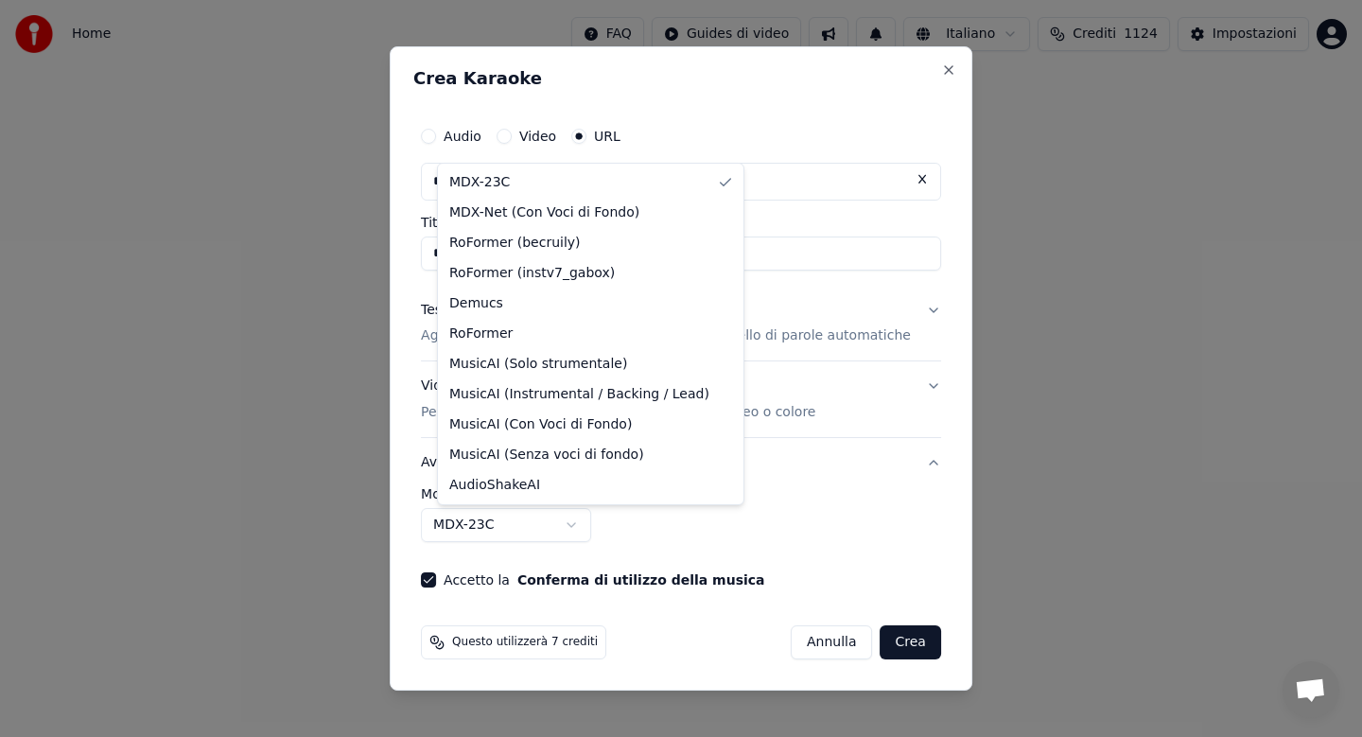
click at [586, 523] on body "**********" at bounding box center [681, 283] width 1362 height 567
select select "**********"
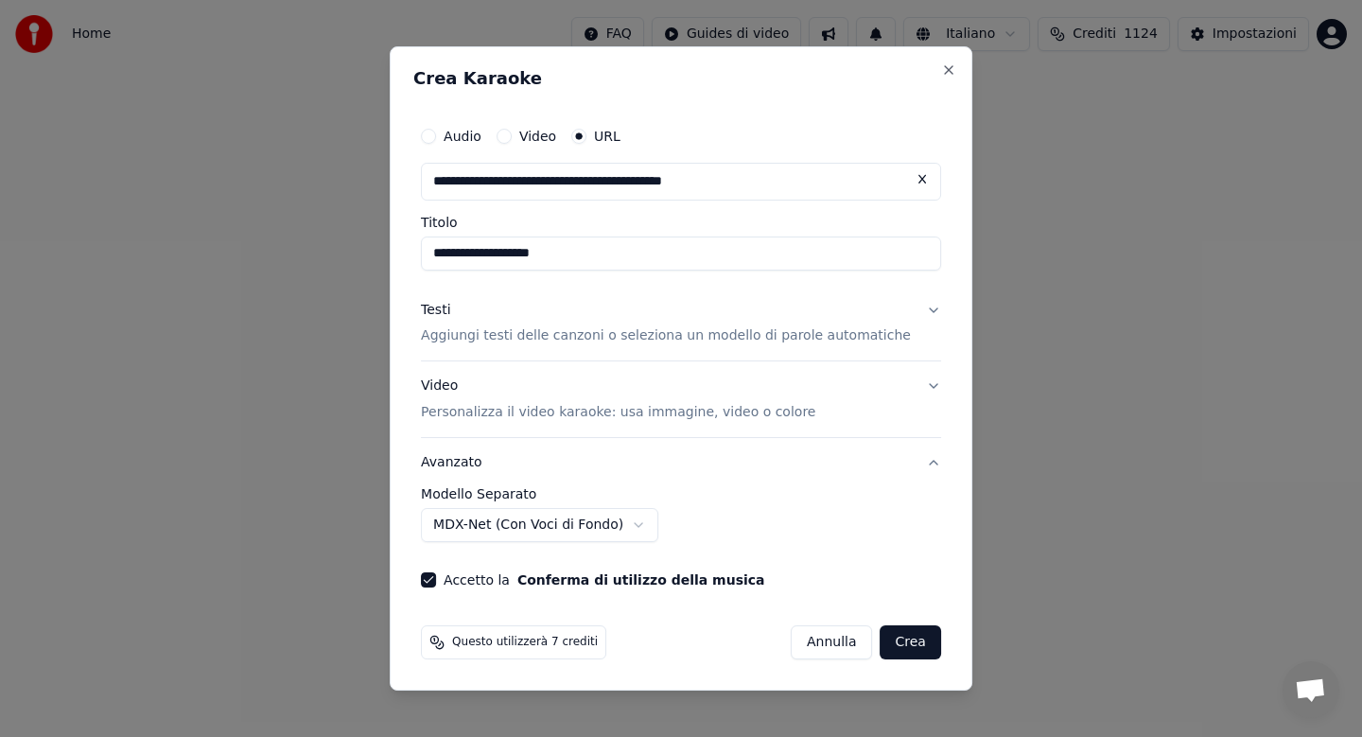
click at [914, 312] on button "Testi Aggiungi testi delle canzoni o seleziona un modello di parole automatiche" at bounding box center [681, 324] width 520 height 76
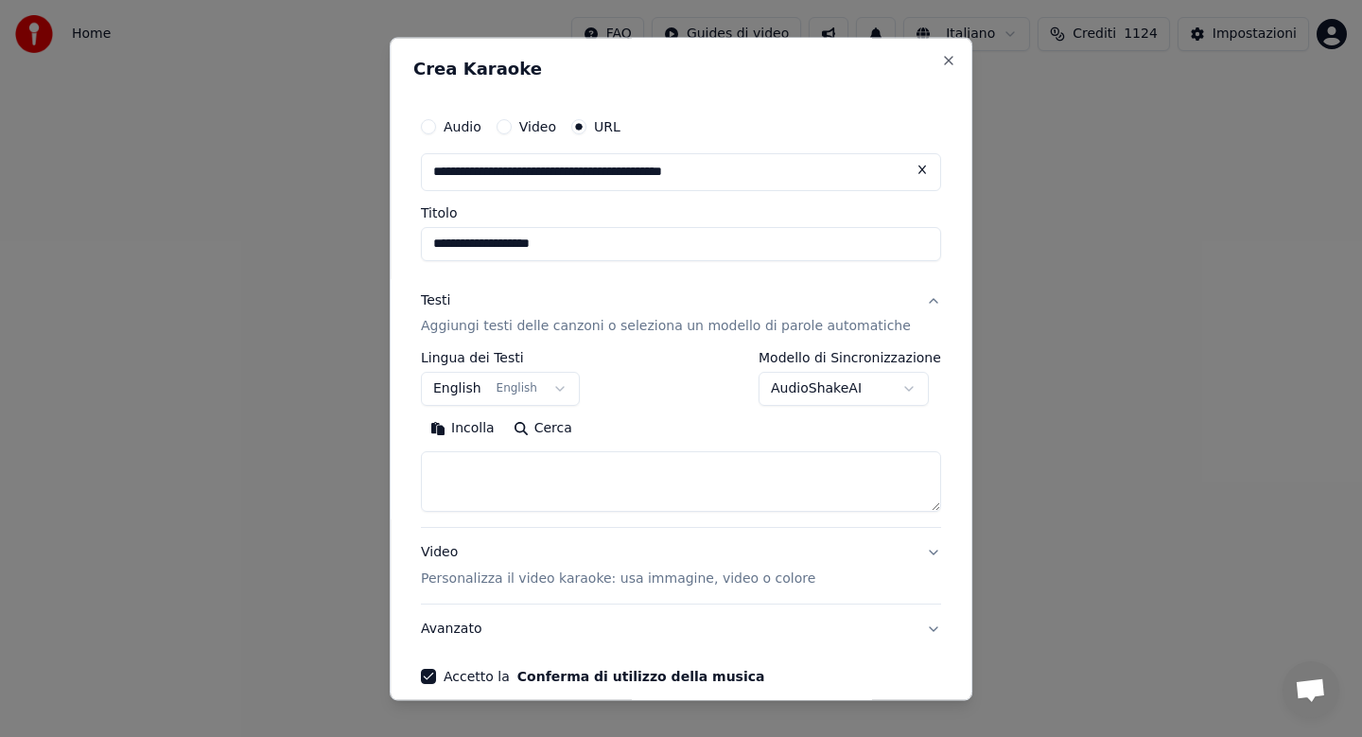
click at [891, 389] on button "AudioShakeAI" at bounding box center [843, 390] width 170 height 34
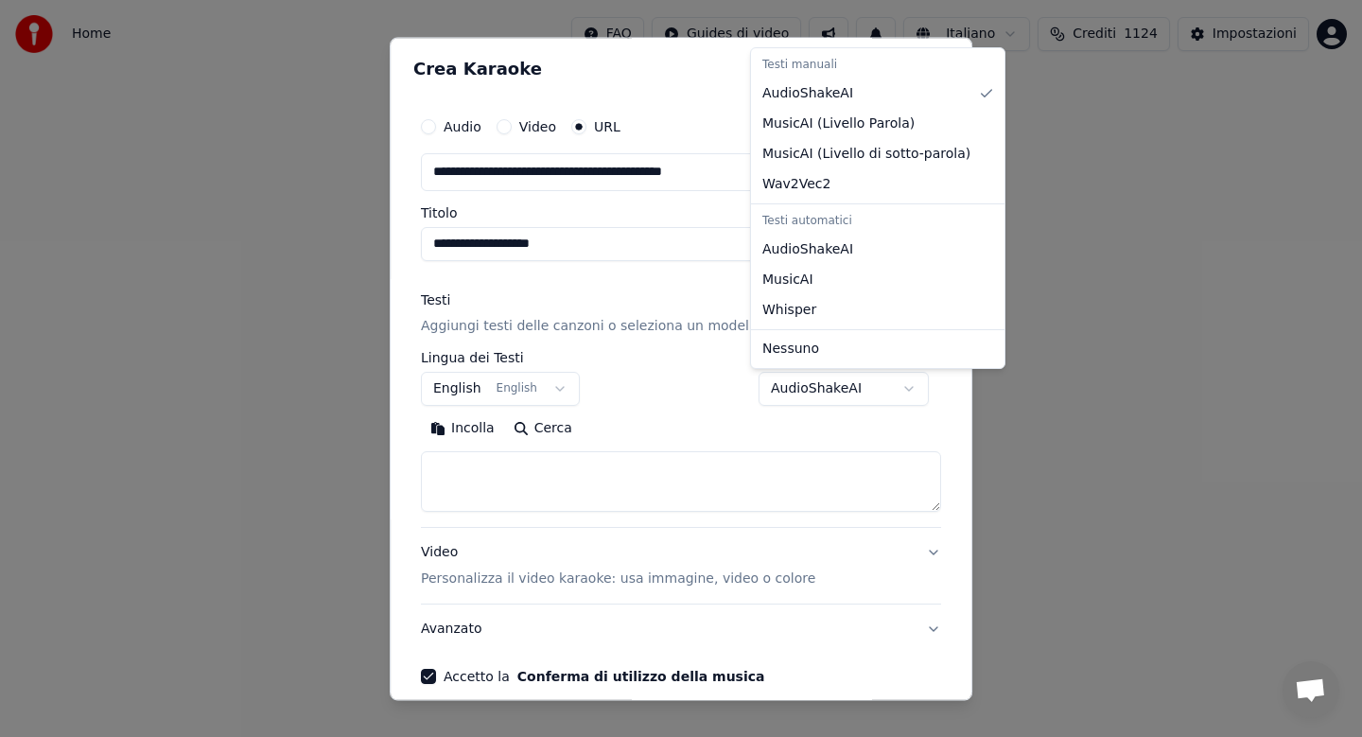
select select "****"
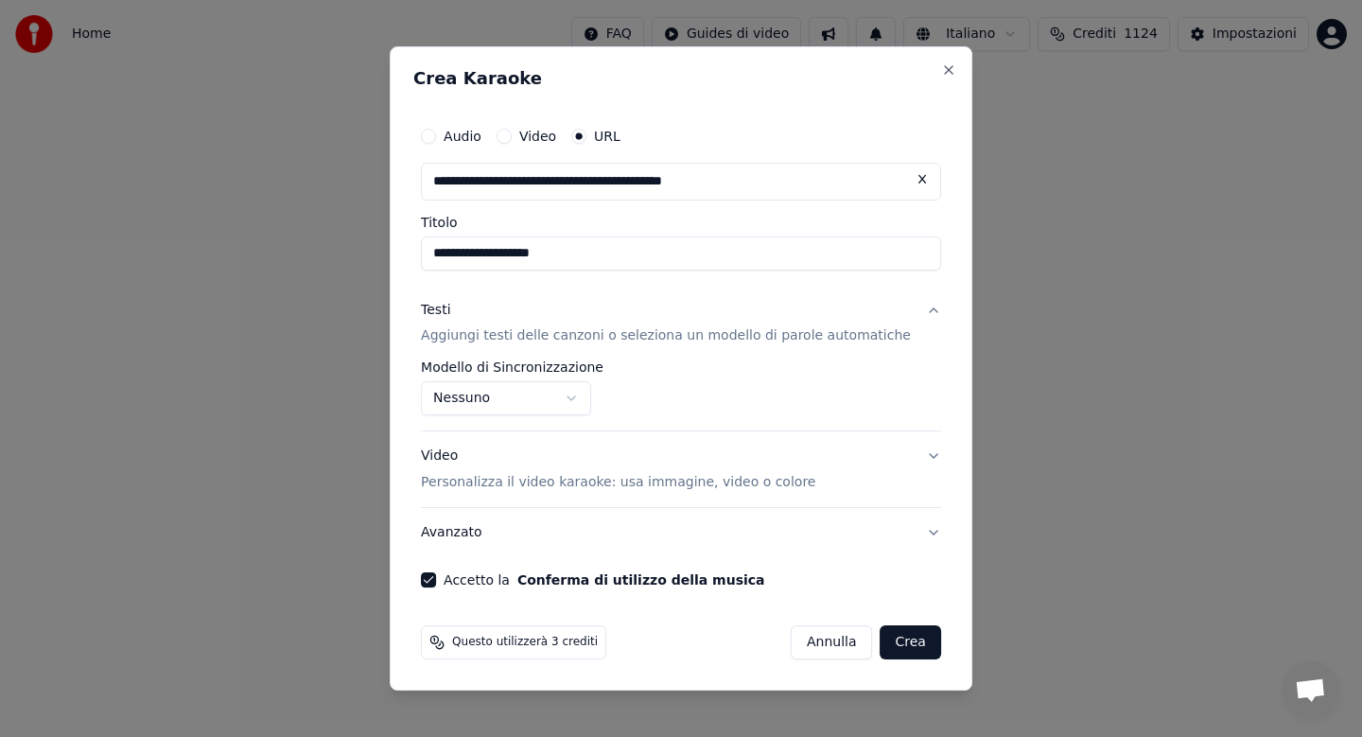
click at [891, 641] on button "Crea" at bounding box center [910, 642] width 61 height 34
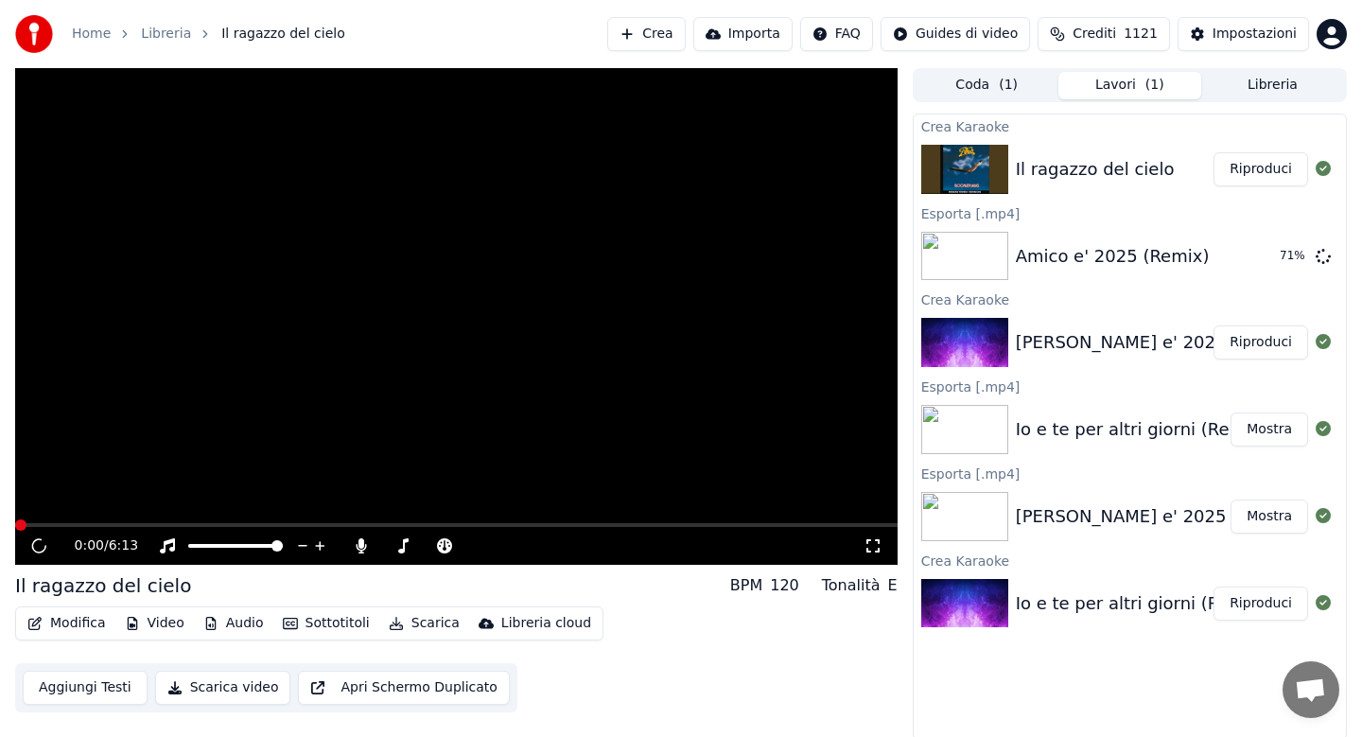
click at [1280, 167] on button "Riproduci" at bounding box center [1260, 169] width 95 height 34
click at [364, 551] on icon at bounding box center [361, 545] width 19 height 15
click at [40, 545] on icon at bounding box center [38, 545] width 11 height 13
click at [455, 525] on span at bounding box center [456, 525] width 882 height 4
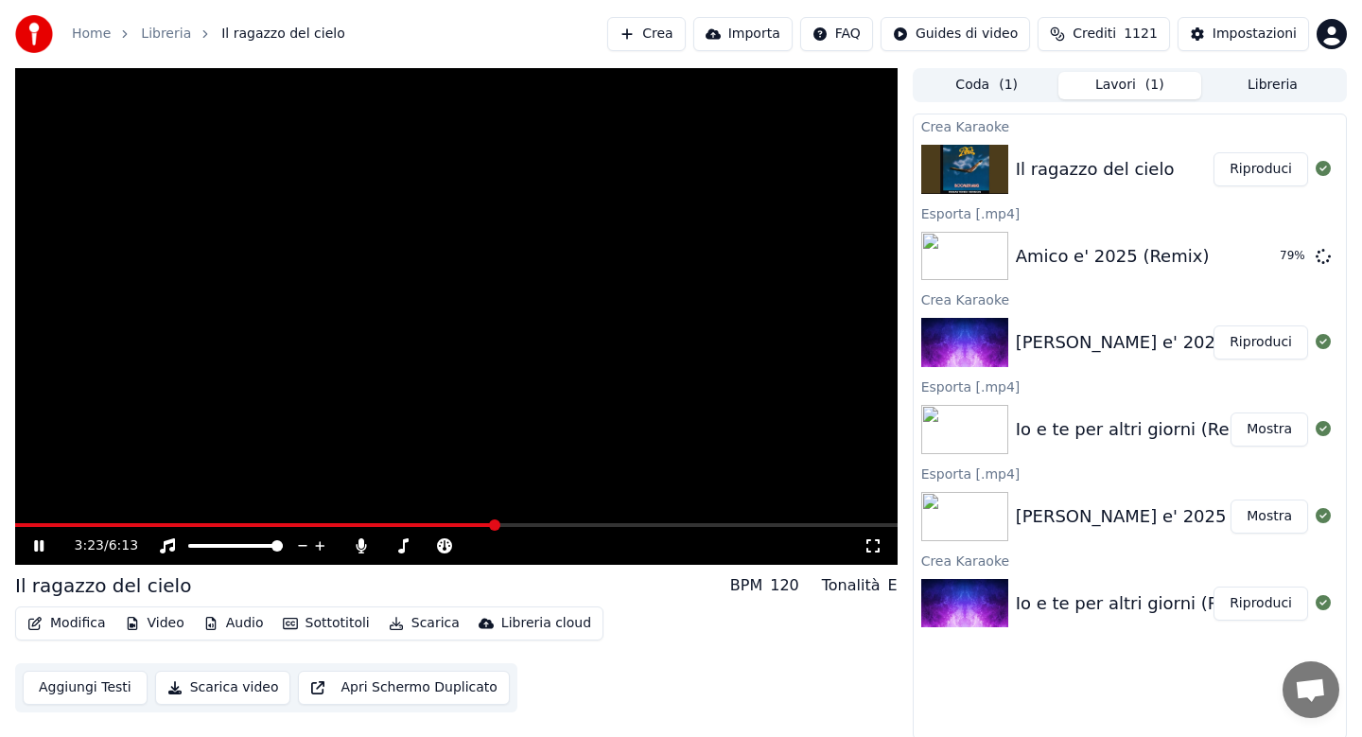
click at [566, 525] on span at bounding box center [456, 525] width 882 height 4
click at [457, 548] on span at bounding box center [456, 545] width 11 height 11
click at [419, 628] on button "Scarica" at bounding box center [424, 623] width 86 height 26
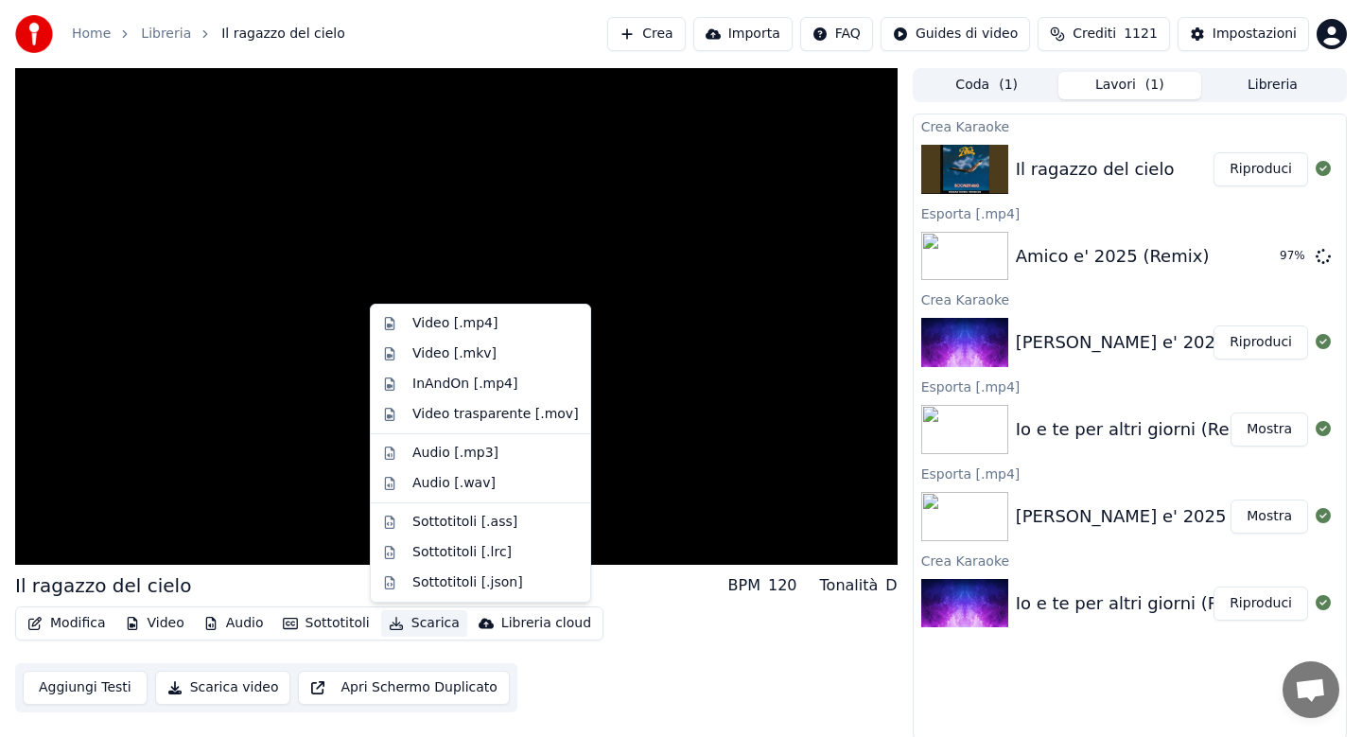
click at [419, 622] on button "Scarica" at bounding box center [424, 623] width 86 height 26
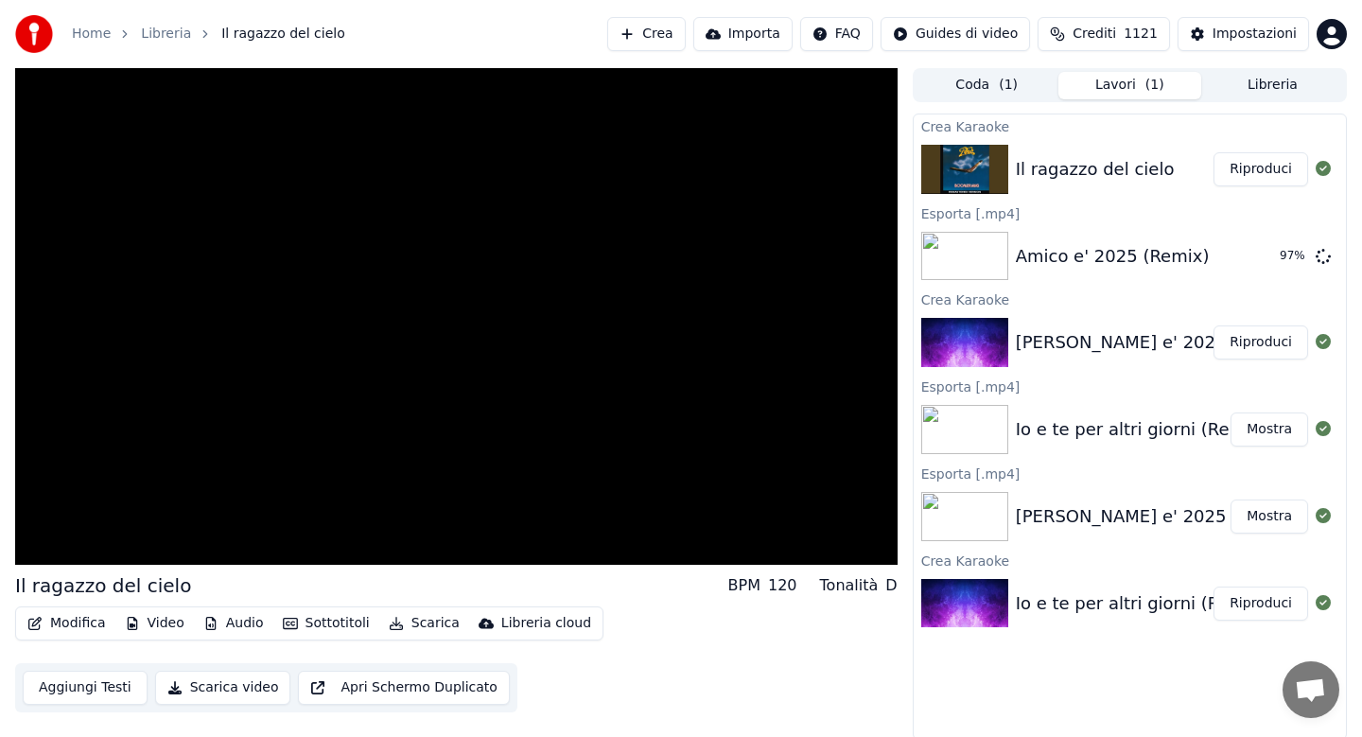
click at [419, 622] on button "Scarica" at bounding box center [424, 623] width 86 height 26
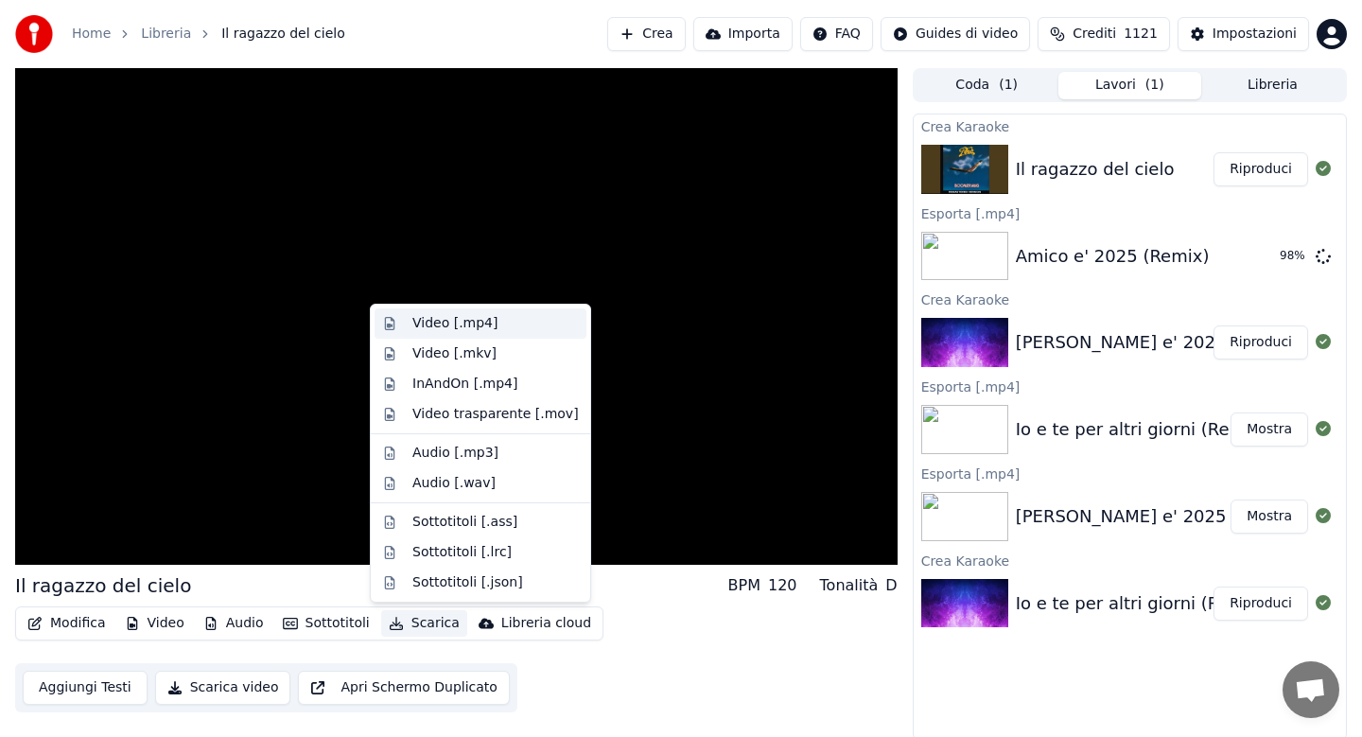
click at [447, 323] on div "Video [.mp4]" at bounding box center [454, 323] width 85 height 19
